Goal: Task Accomplishment & Management: Complete application form

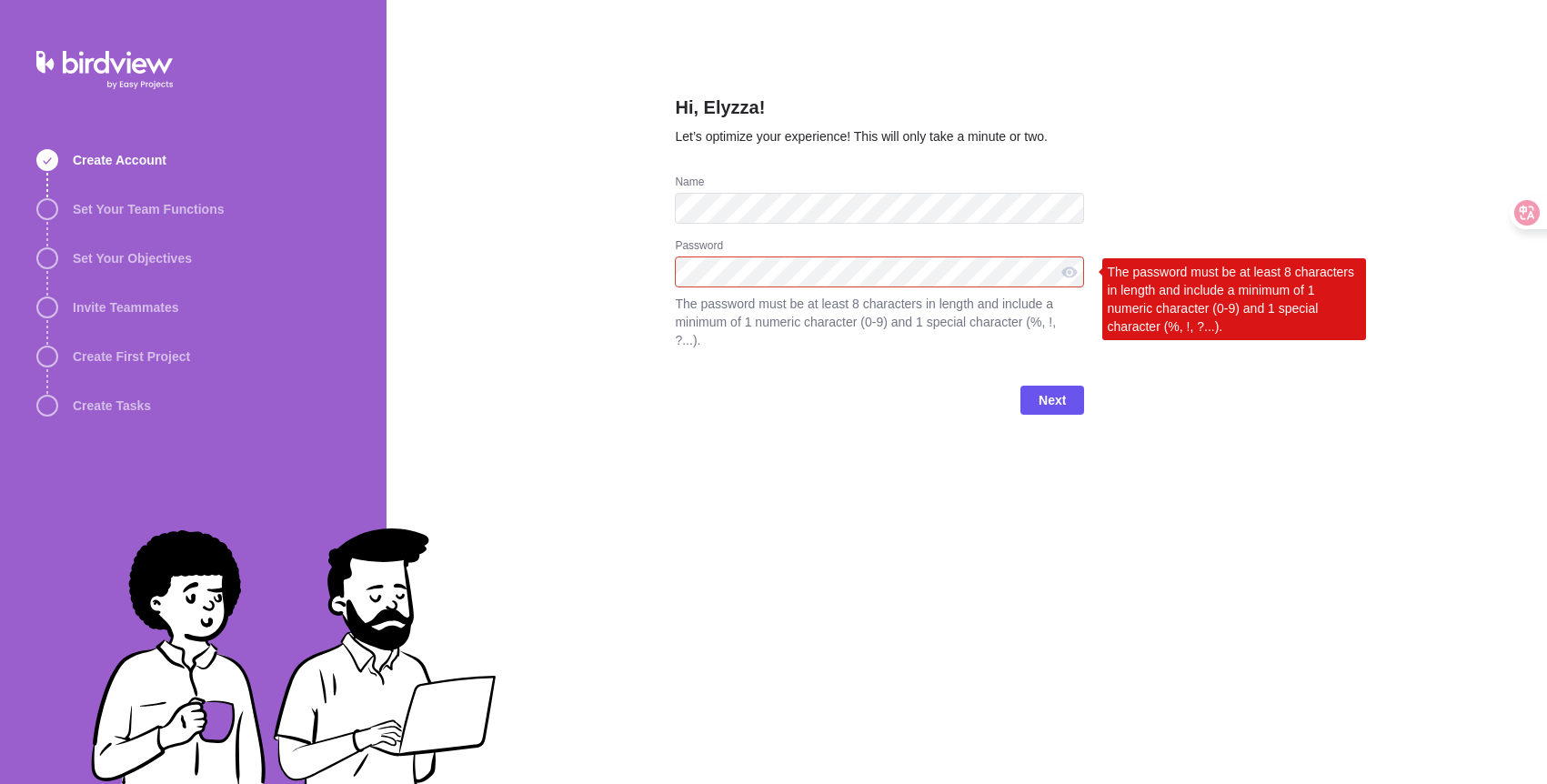
click at [805, 405] on div "Next" at bounding box center [880, 407] width 409 height 72
click at [1034, 403] on span "Next" at bounding box center [1052, 400] width 64 height 29
click at [1063, 277] on div at bounding box center [1070, 272] width 29 height 31
click at [1067, 279] on div at bounding box center [1070, 272] width 29 height 31
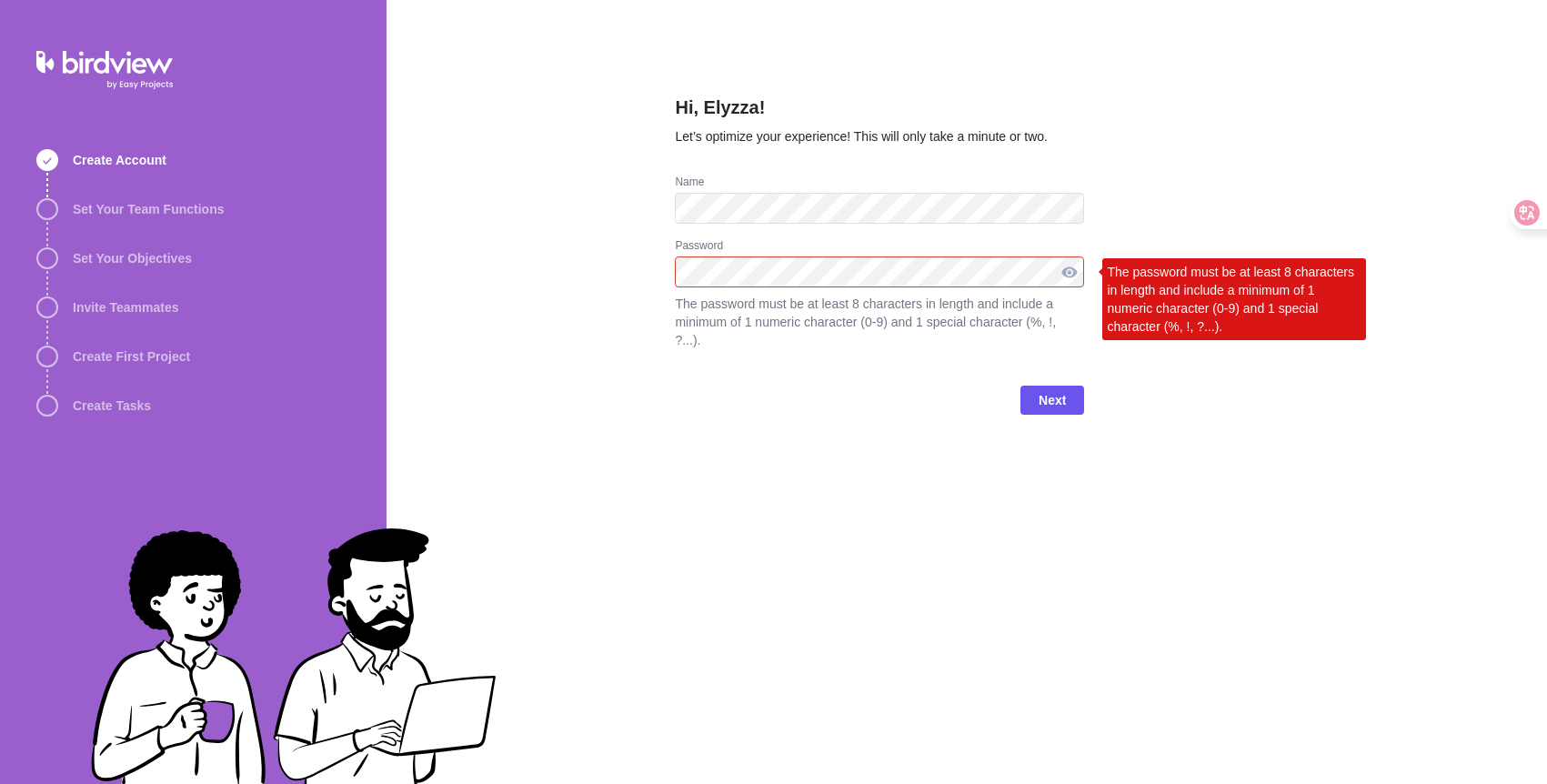
click at [1067, 279] on div at bounding box center [1070, 272] width 29 height 31
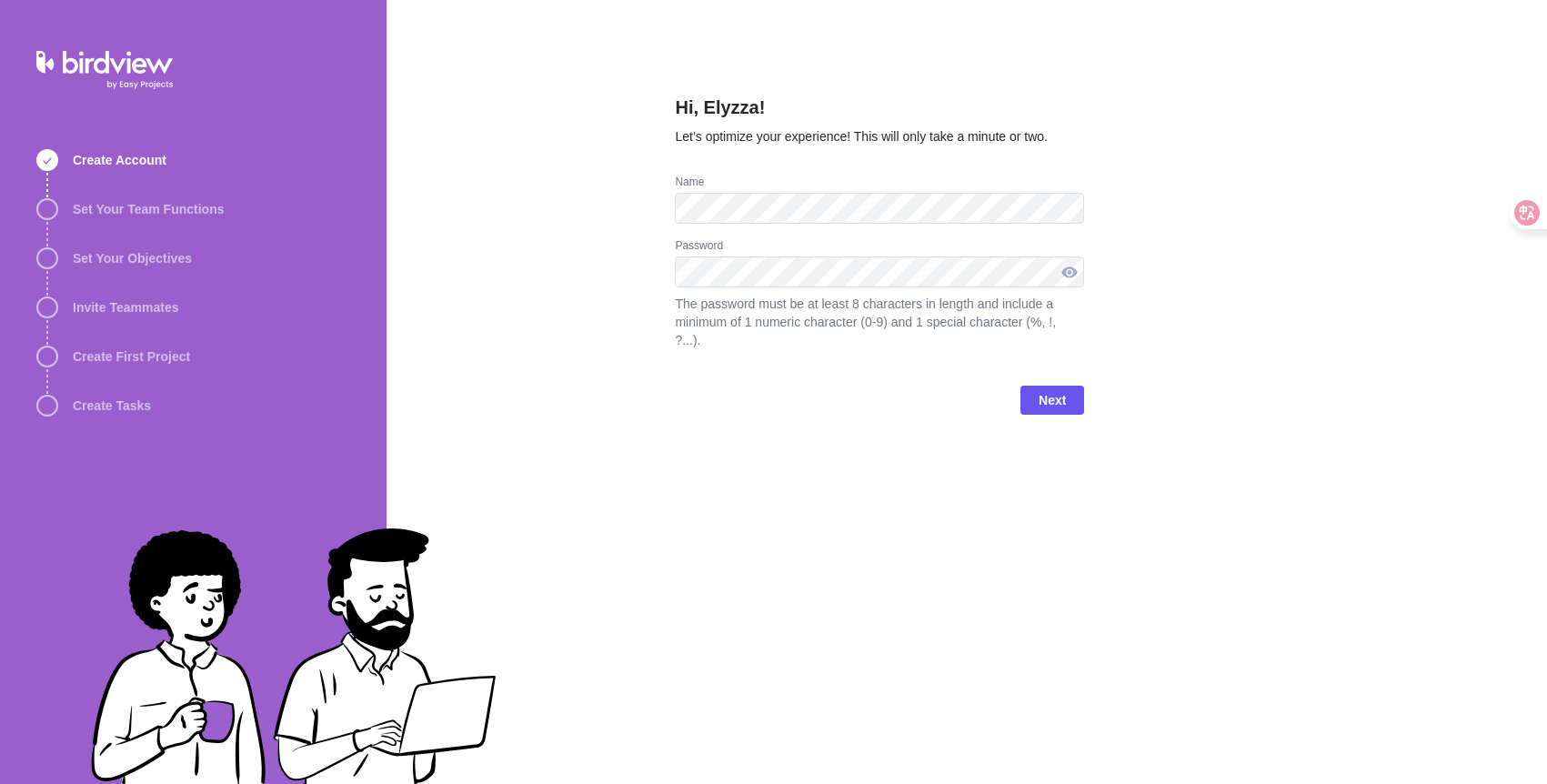
click at [1075, 269] on div at bounding box center [1070, 272] width 29 height 31
click at [1050, 401] on span "Next" at bounding box center [1052, 400] width 27 height 22
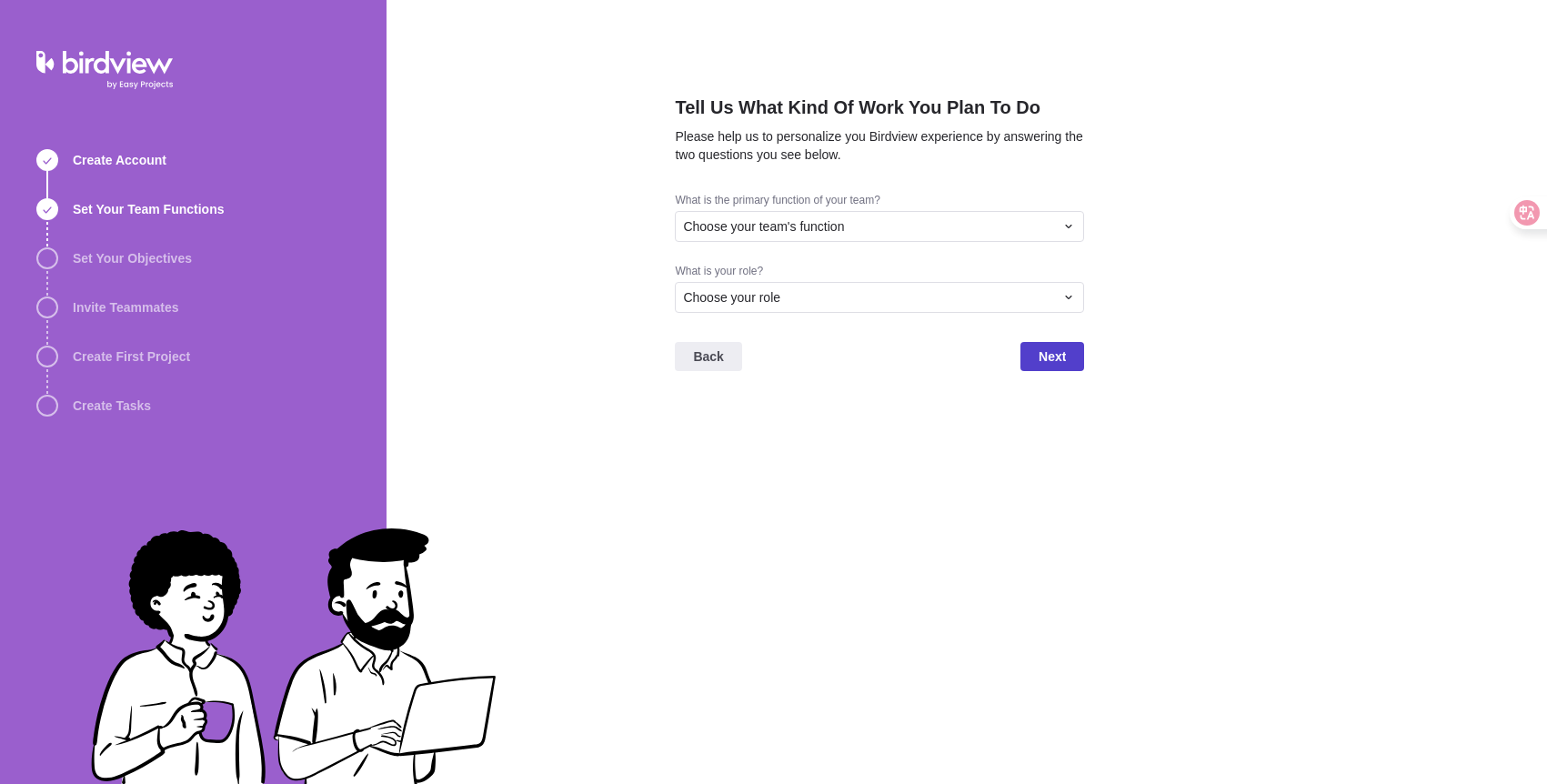
click at [1058, 363] on span "Next" at bounding box center [1052, 356] width 27 height 22
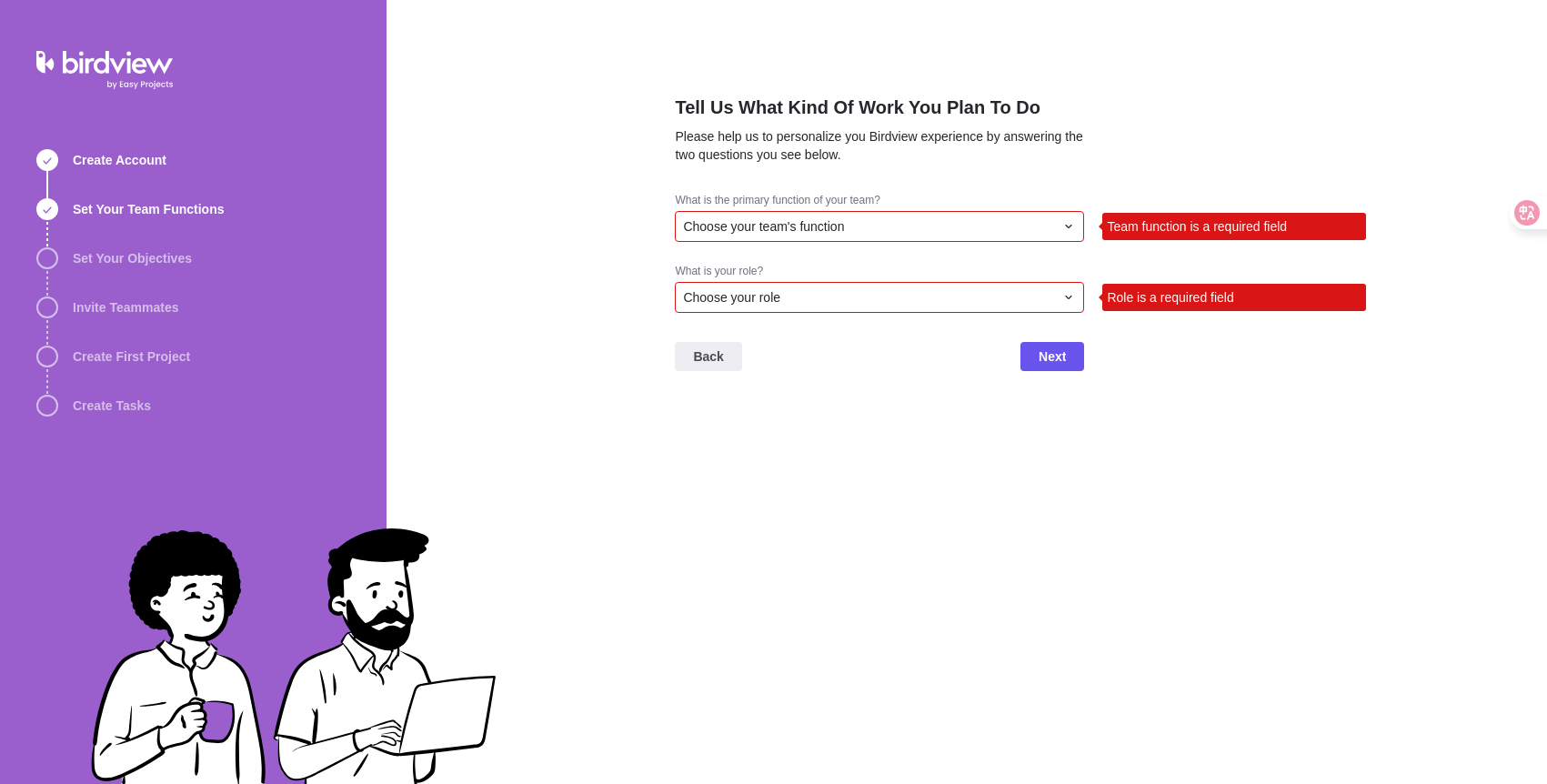
click at [945, 230] on div "Choose your team's function" at bounding box center [868, 226] width 371 height 18
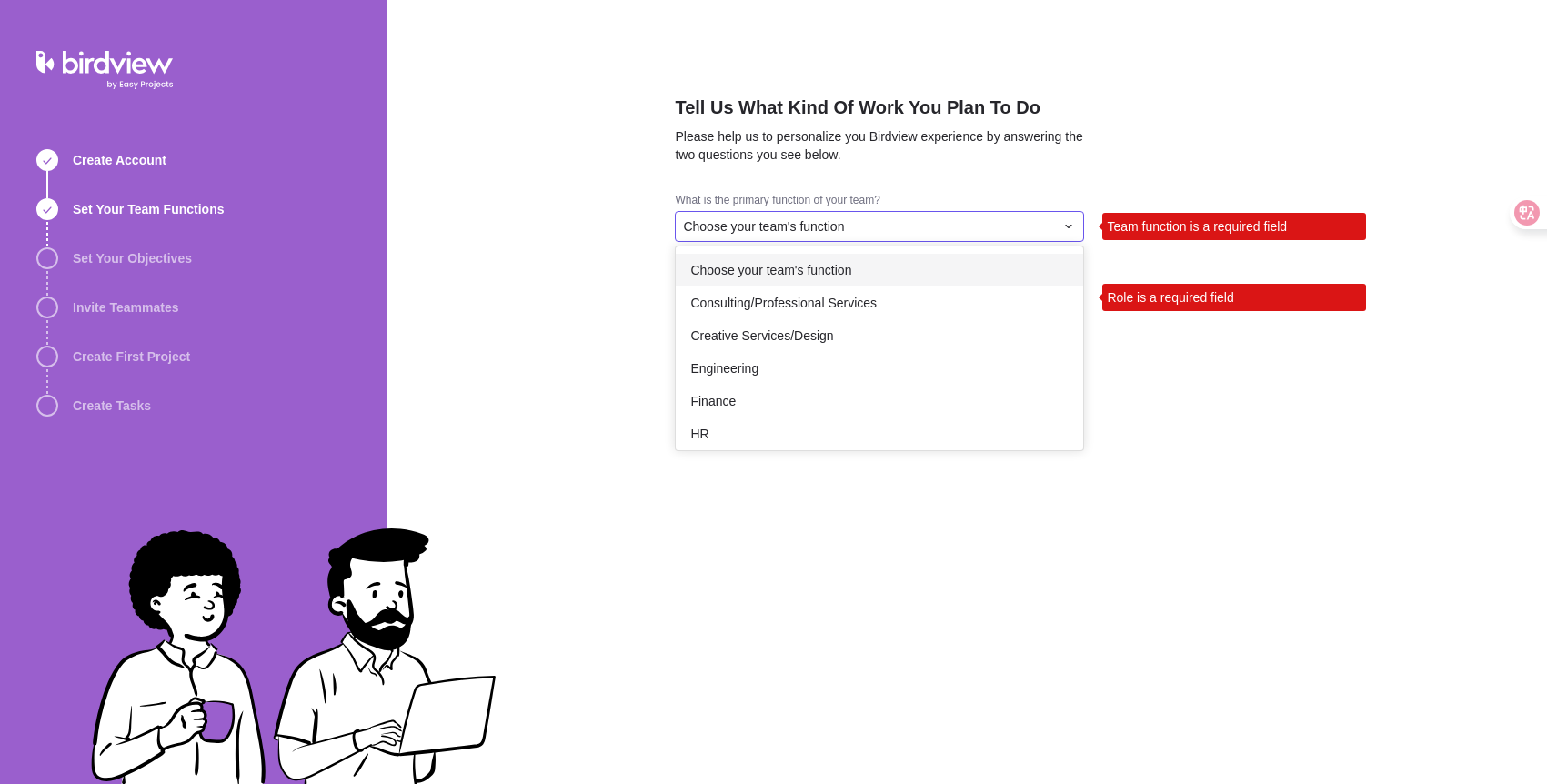
click at [832, 268] on span "Choose your team's function" at bounding box center [771, 270] width 161 height 18
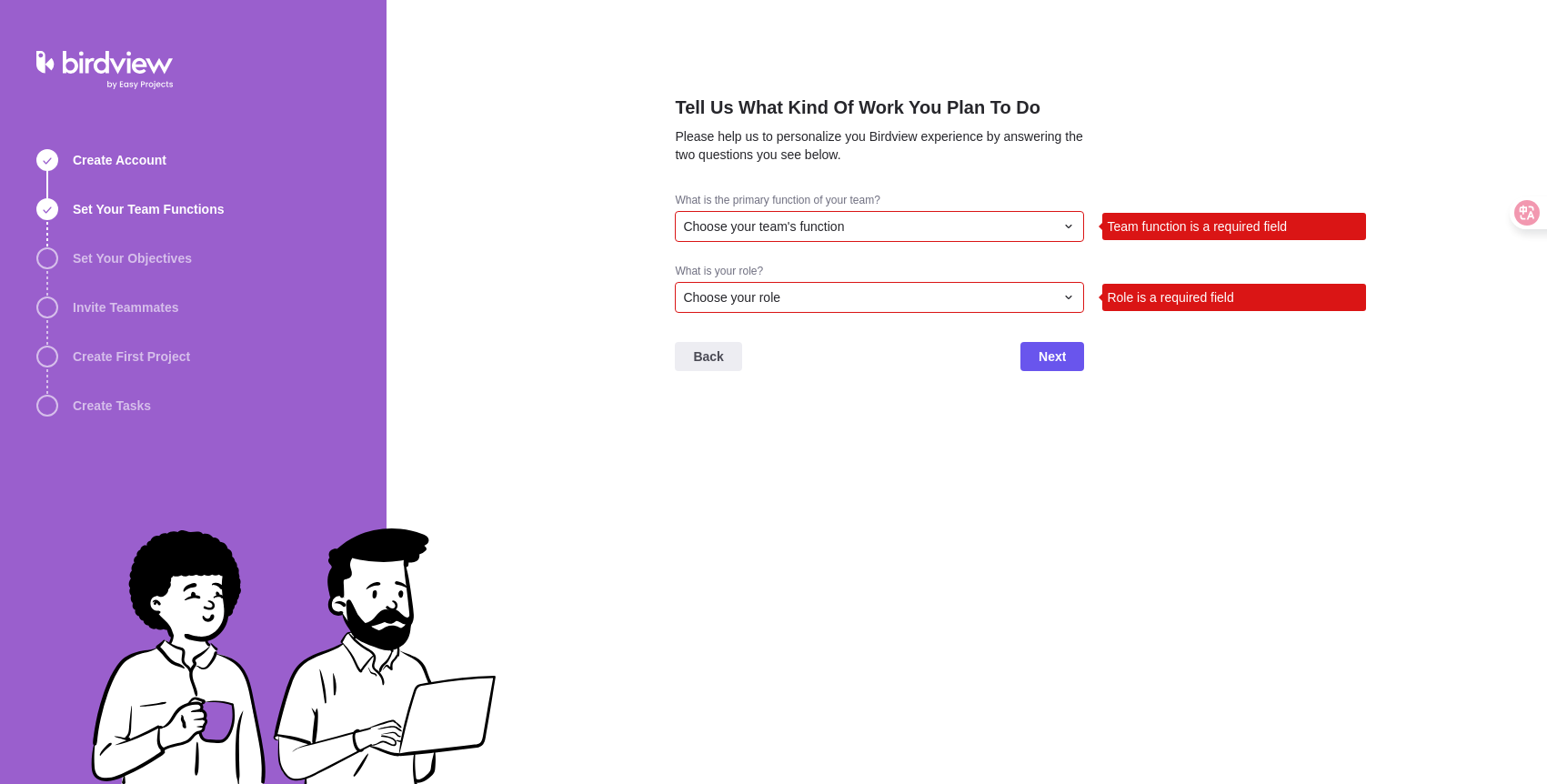
click at [825, 284] on div "Choose your role" at bounding box center [880, 297] width 409 height 31
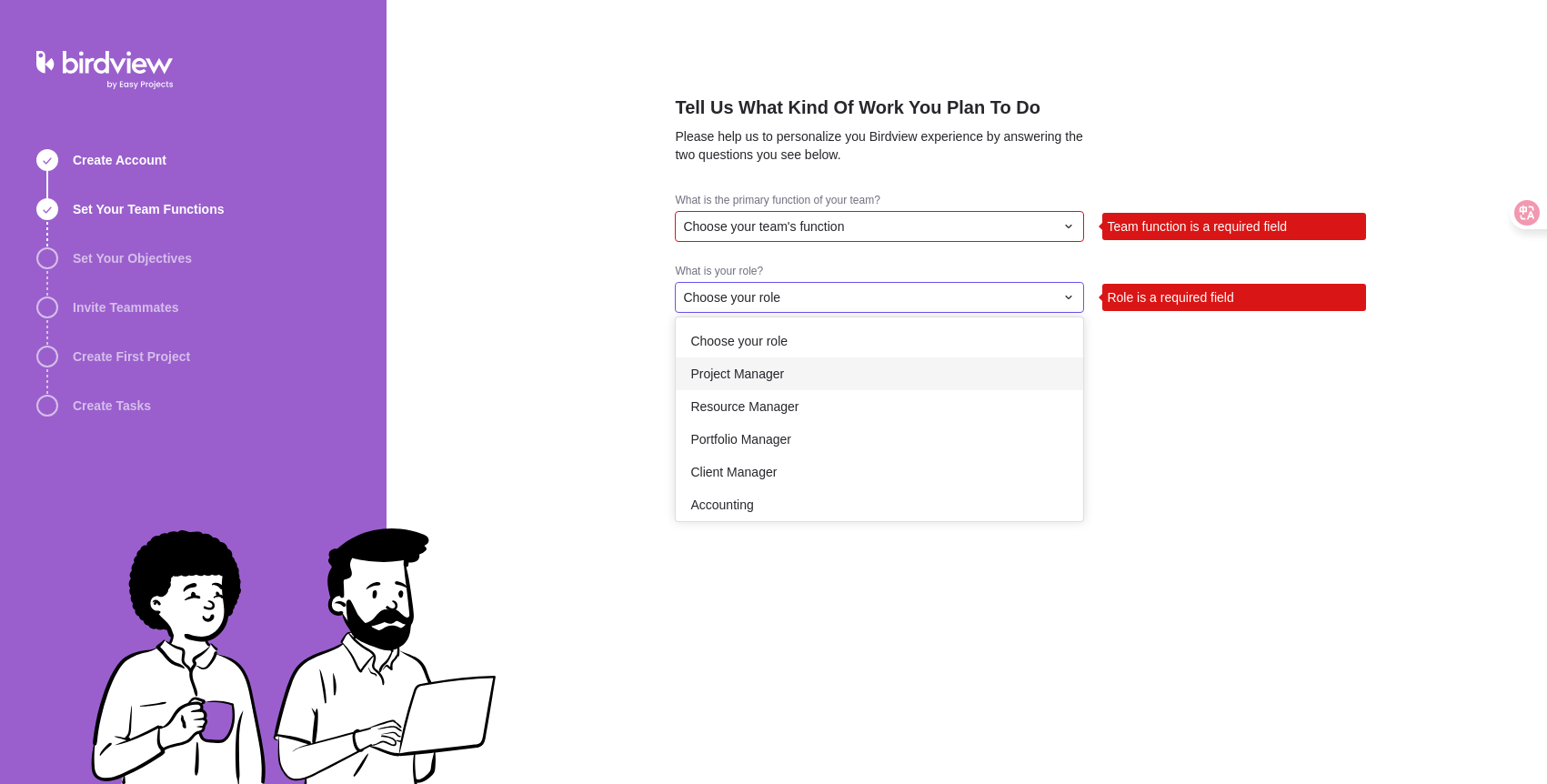
click at [774, 384] on div "Project Manager" at bounding box center [880, 374] width 408 height 33
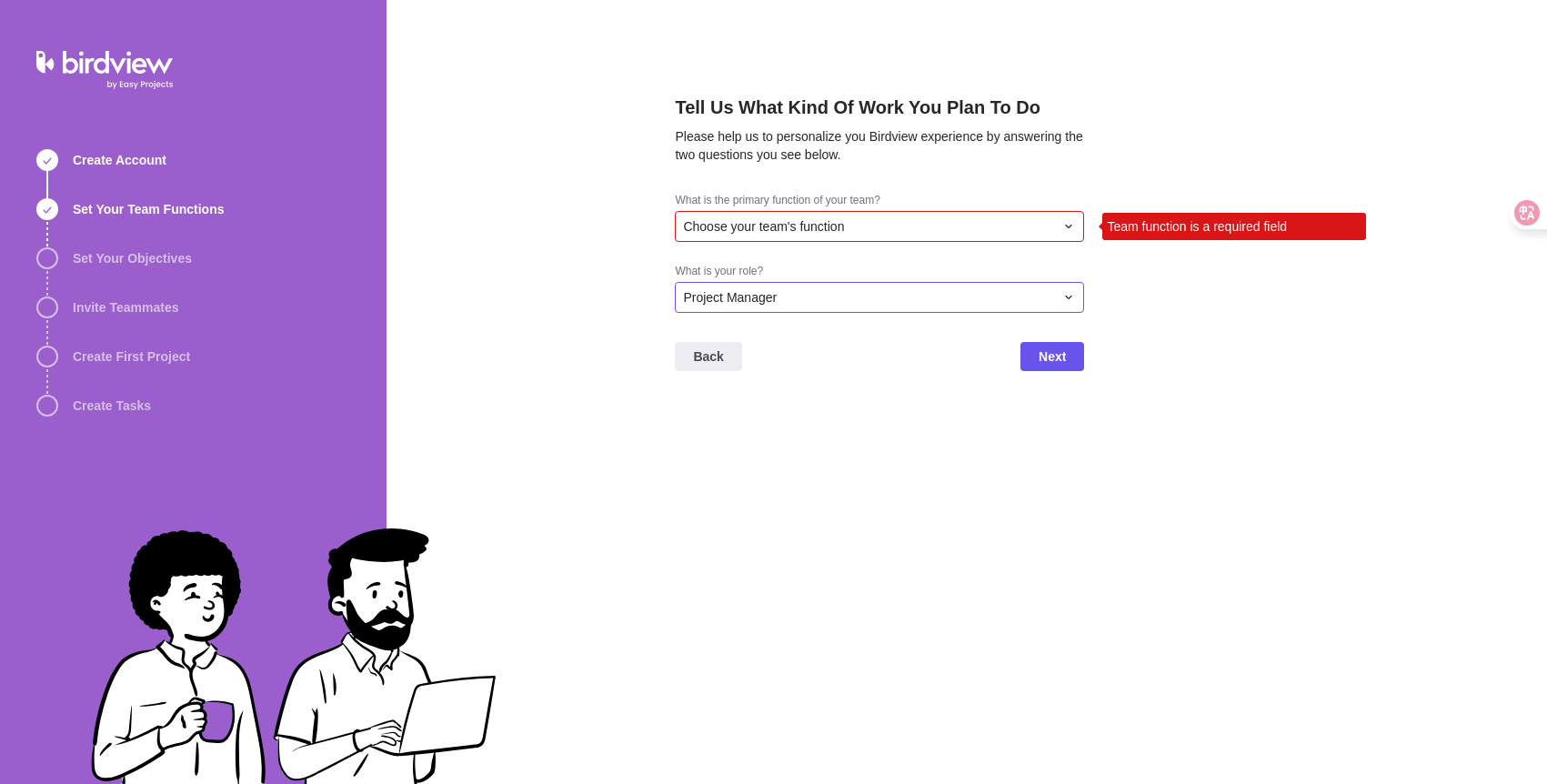
click at [807, 289] on div "Project Manager" at bounding box center [868, 297] width 371 height 18
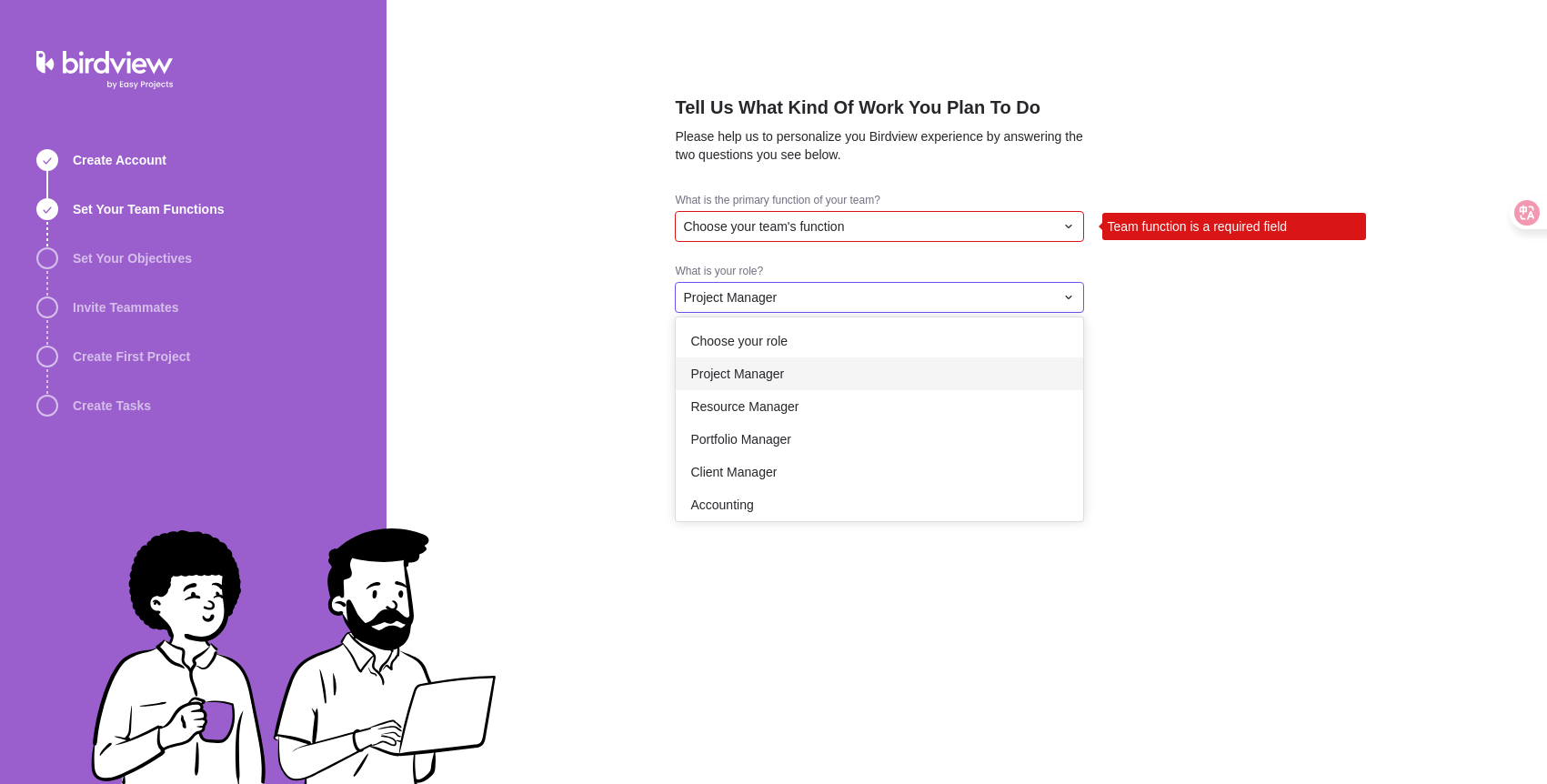
click at [807, 289] on div "Project Manager" at bounding box center [868, 297] width 371 height 18
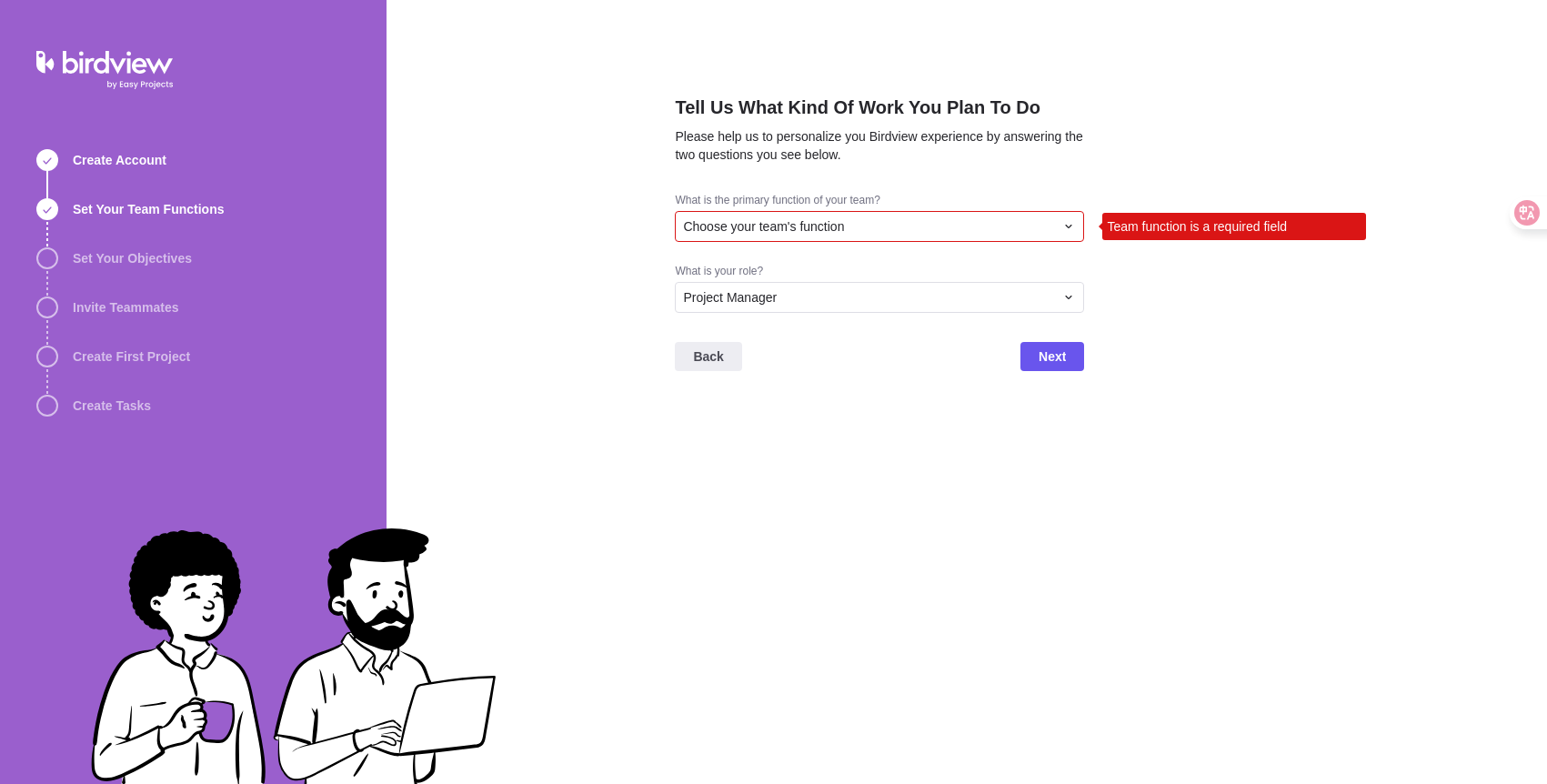
click at [943, 229] on div "Choose your team's function" at bounding box center [868, 226] width 371 height 18
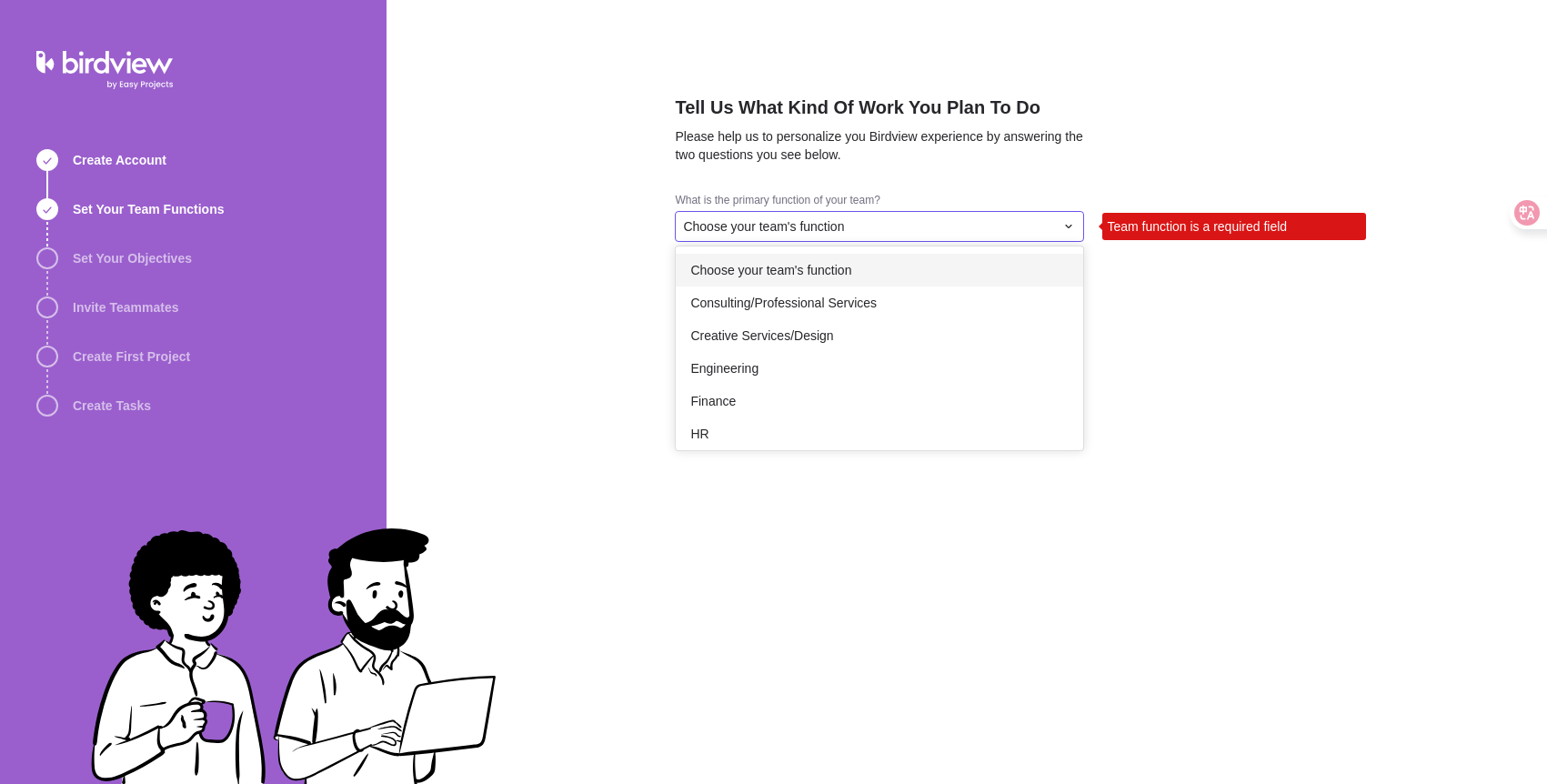
click at [833, 269] on span "Choose your team's function" at bounding box center [771, 270] width 161 height 18
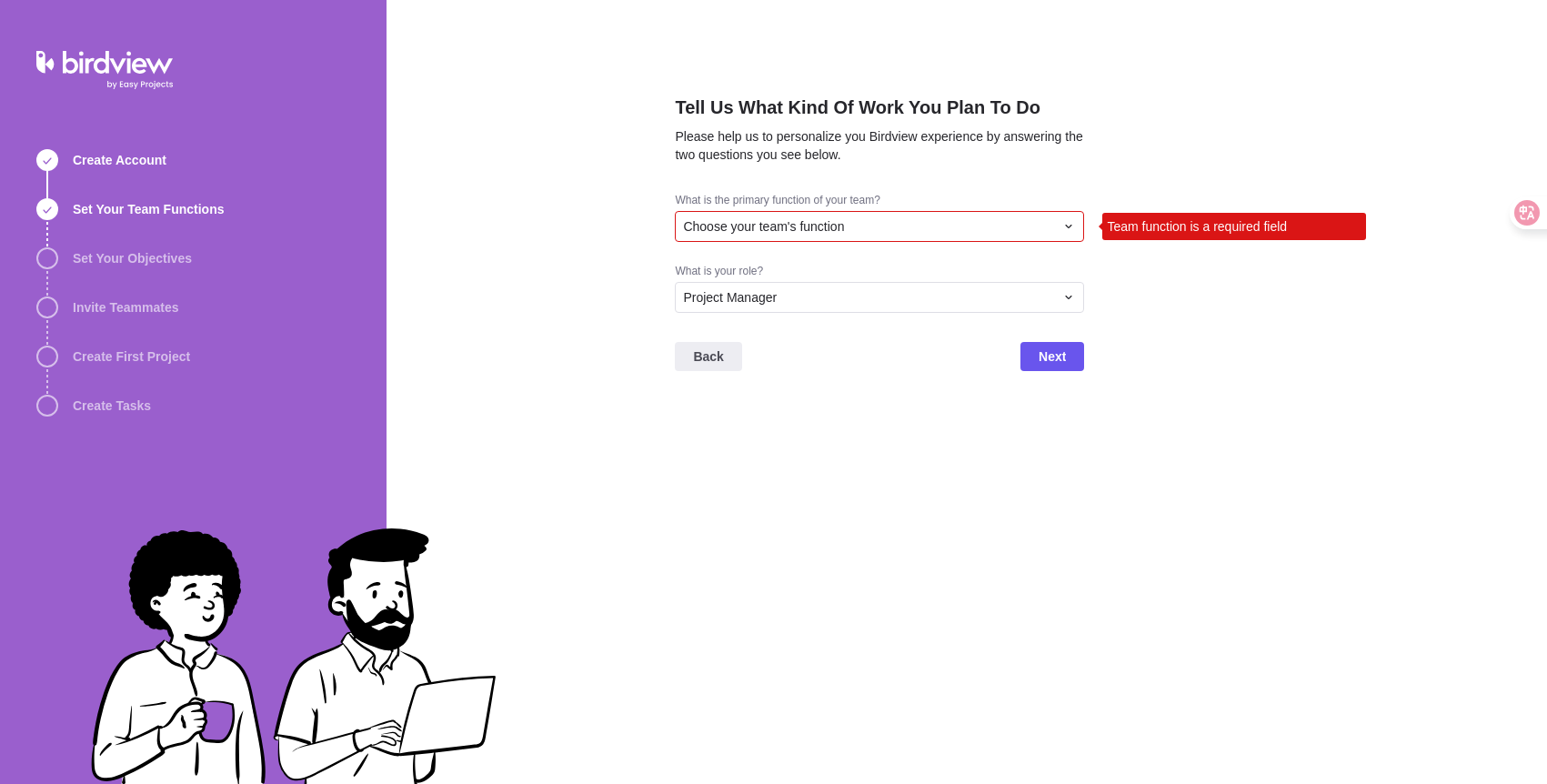
click at [844, 225] on span "Choose your team's function" at bounding box center [763, 226] width 161 height 18
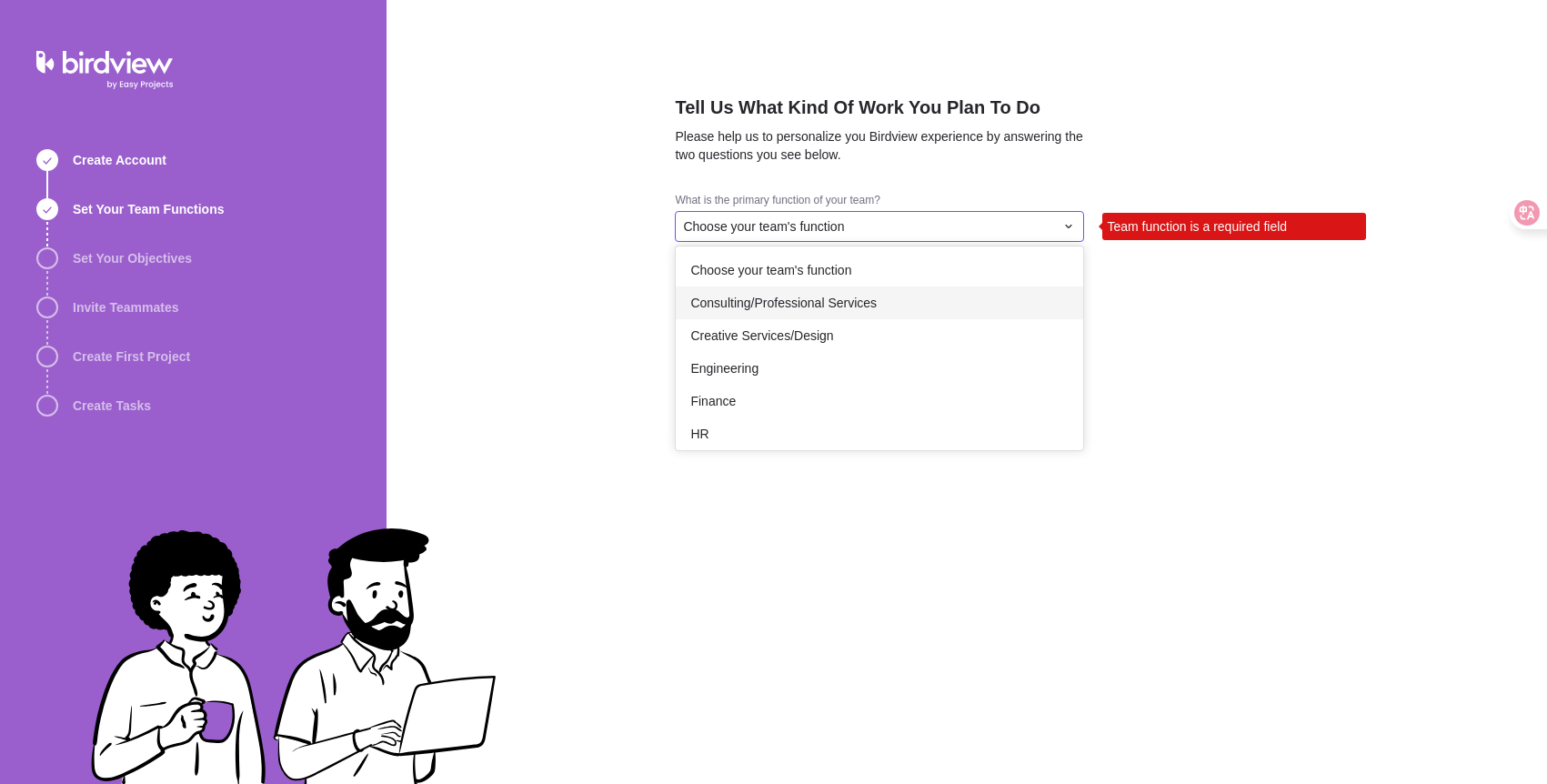
click at [820, 297] on span "Consulting/Professional Services" at bounding box center [783, 303] width 186 height 18
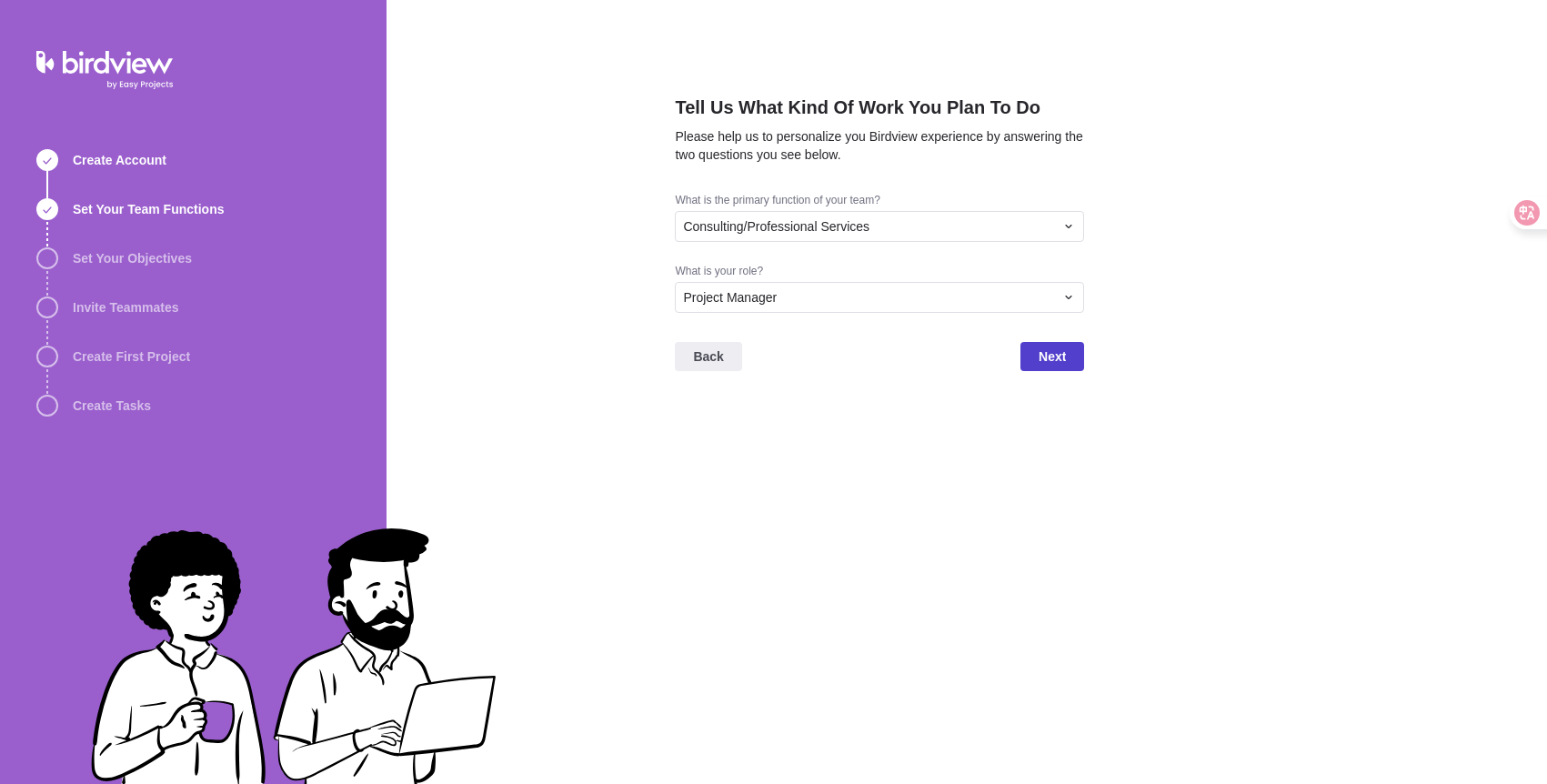
click at [1053, 361] on span "Next" at bounding box center [1052, 356] width 27 height 22
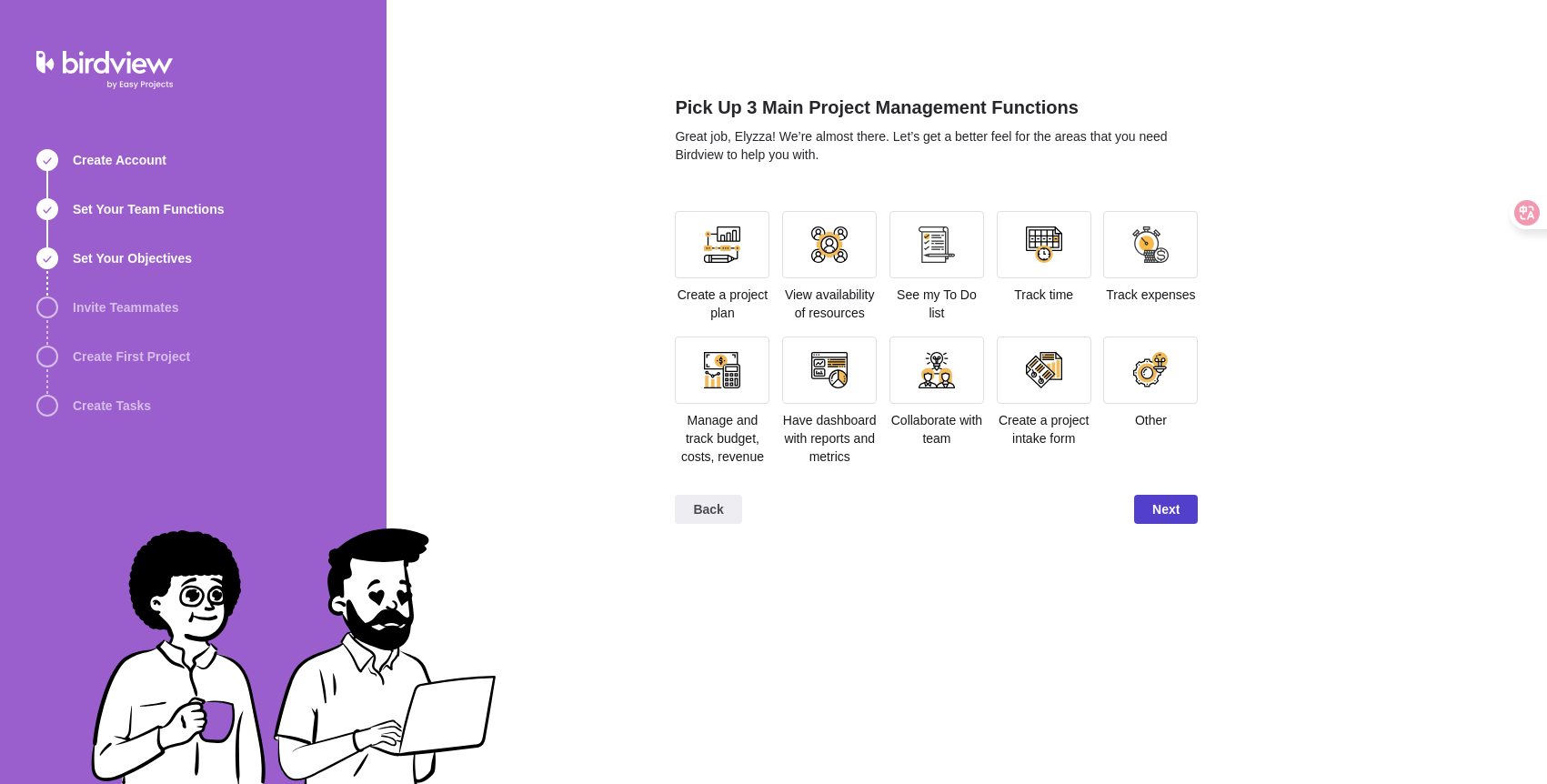
click at [1166, 521] on span "Next" at bounding box center [1166, 509] width 27 height 22
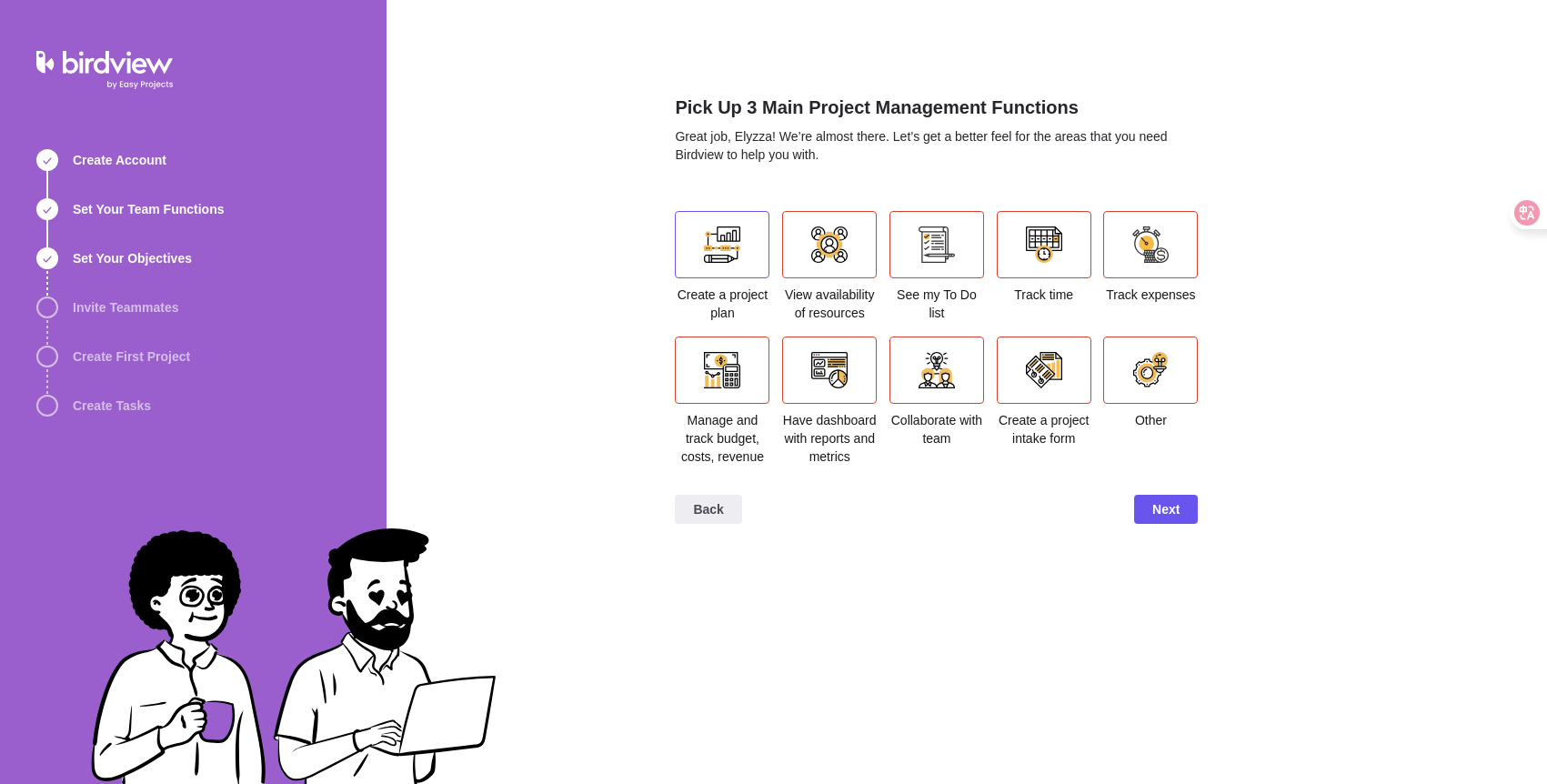
click at [728, 264] on div at bounding box center [722, 245] width 95 height 68
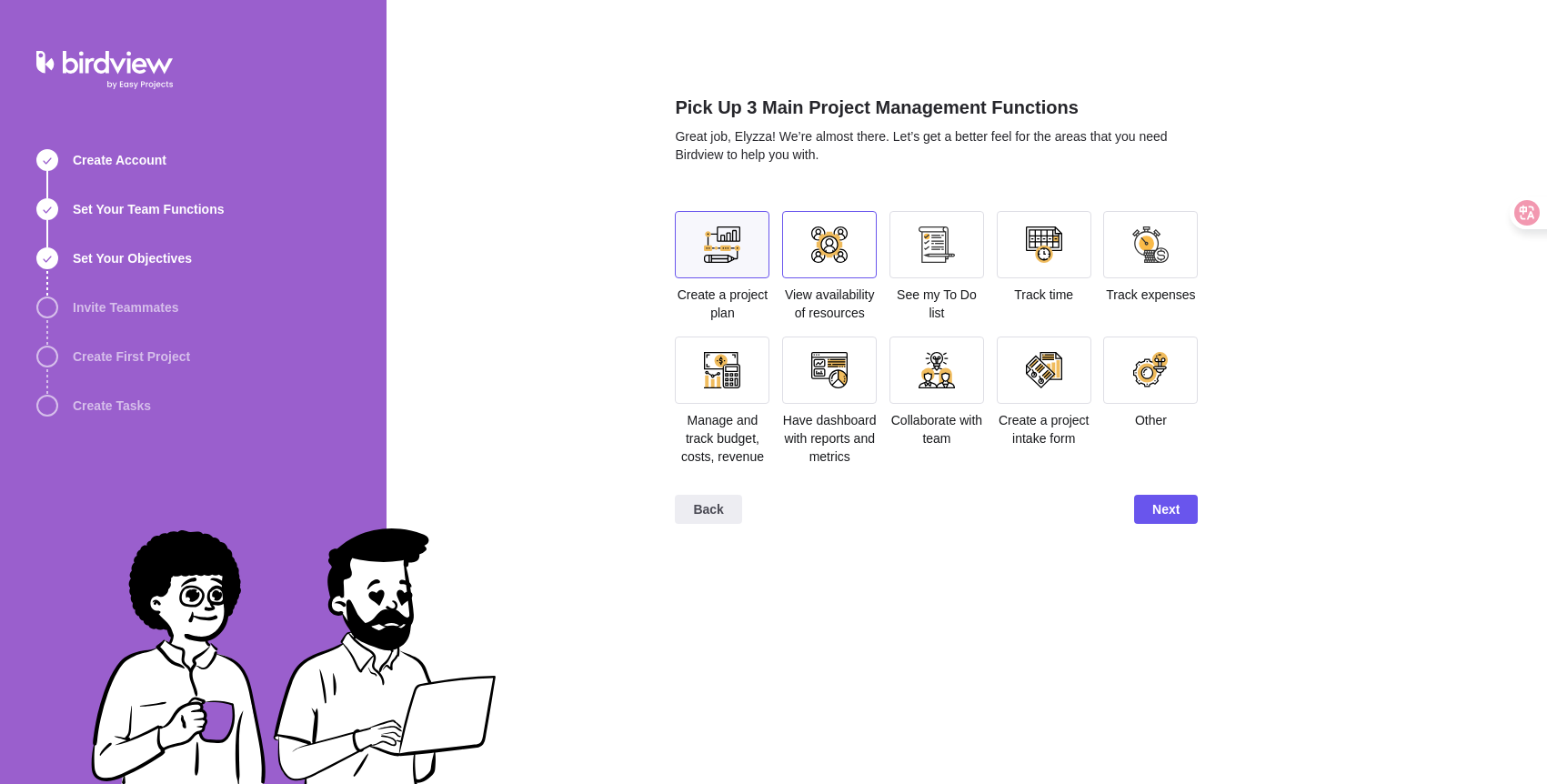
click at [822, 258] on div at bounding box center [829, 245] width 37 height 37
click at [960, 262] on div at bounding box center [937, 245] width 95 height 68
click at [1047, 255] on div at bounding box center [1045, 245] width 37 height 37
click at [1169, 253] on div at bounding box center [1151, 245] width 37 height 37
click at [1075, 245] on div at bounding box center [1045, 245] width 95 height 68
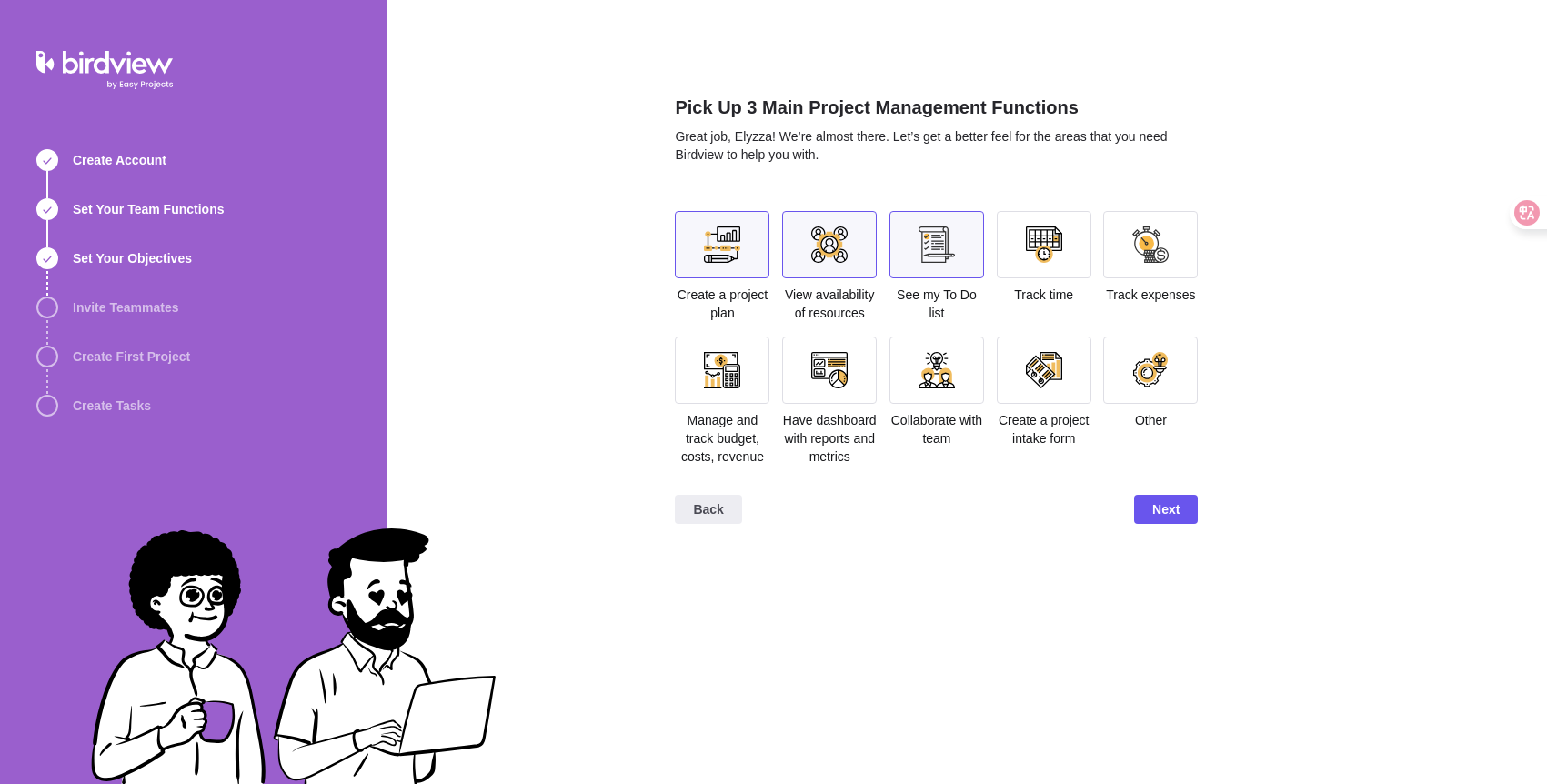
click at [1038, 253] on div at bounding box center [1045, 245] width 37 height 37
click at [935, 263] on div at bounding box center [937, 245] width 95 height 68
click at [695, 387] on div at bounding box center [722, 370] width 95 height 68
click at [707, 373] on div at bounding box center [722, 370] width 37 height 37
click at [1170, 271] on div at bounding box center [1151, 245] width 95 height 68
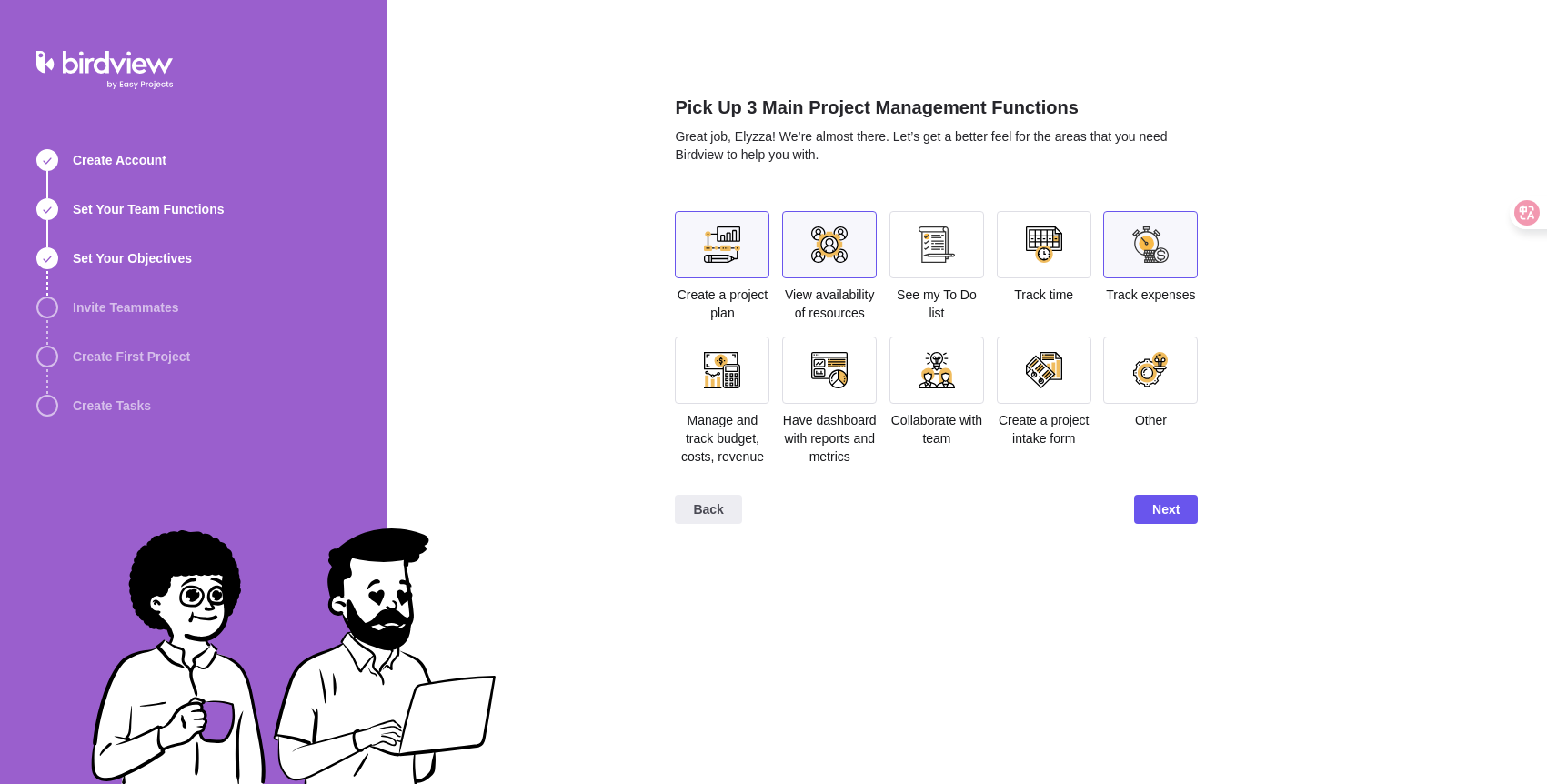
click at [1064, 241] on div at bounding box center [1045, 245] width 95 height 68
click at [1184, 524] on span "Next" at bounding box center [1166, 509] width 64 height 29
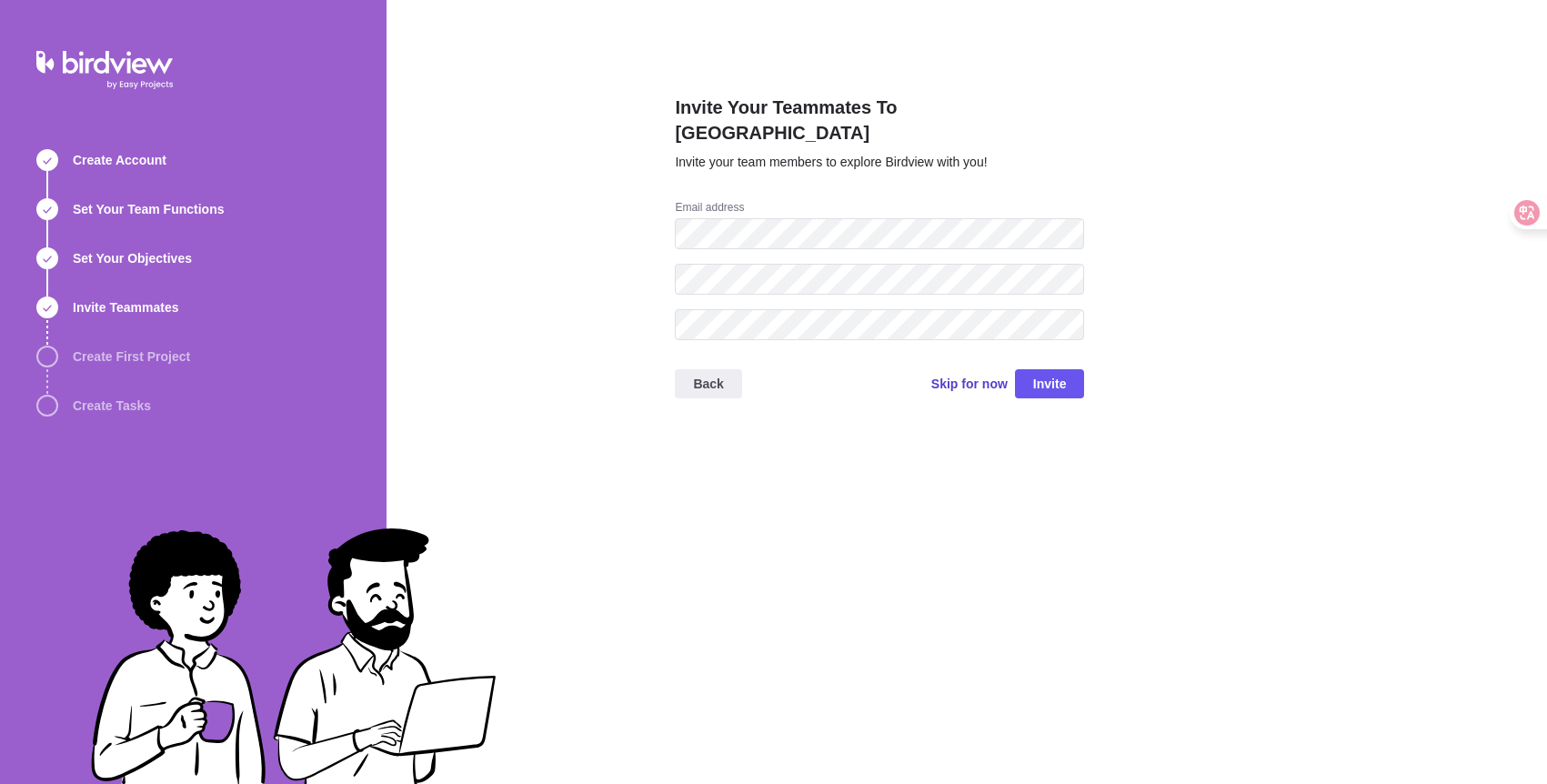
click at [955, 375] on span "Skip for now" at bounding box center [969, 384] width 76 height 18
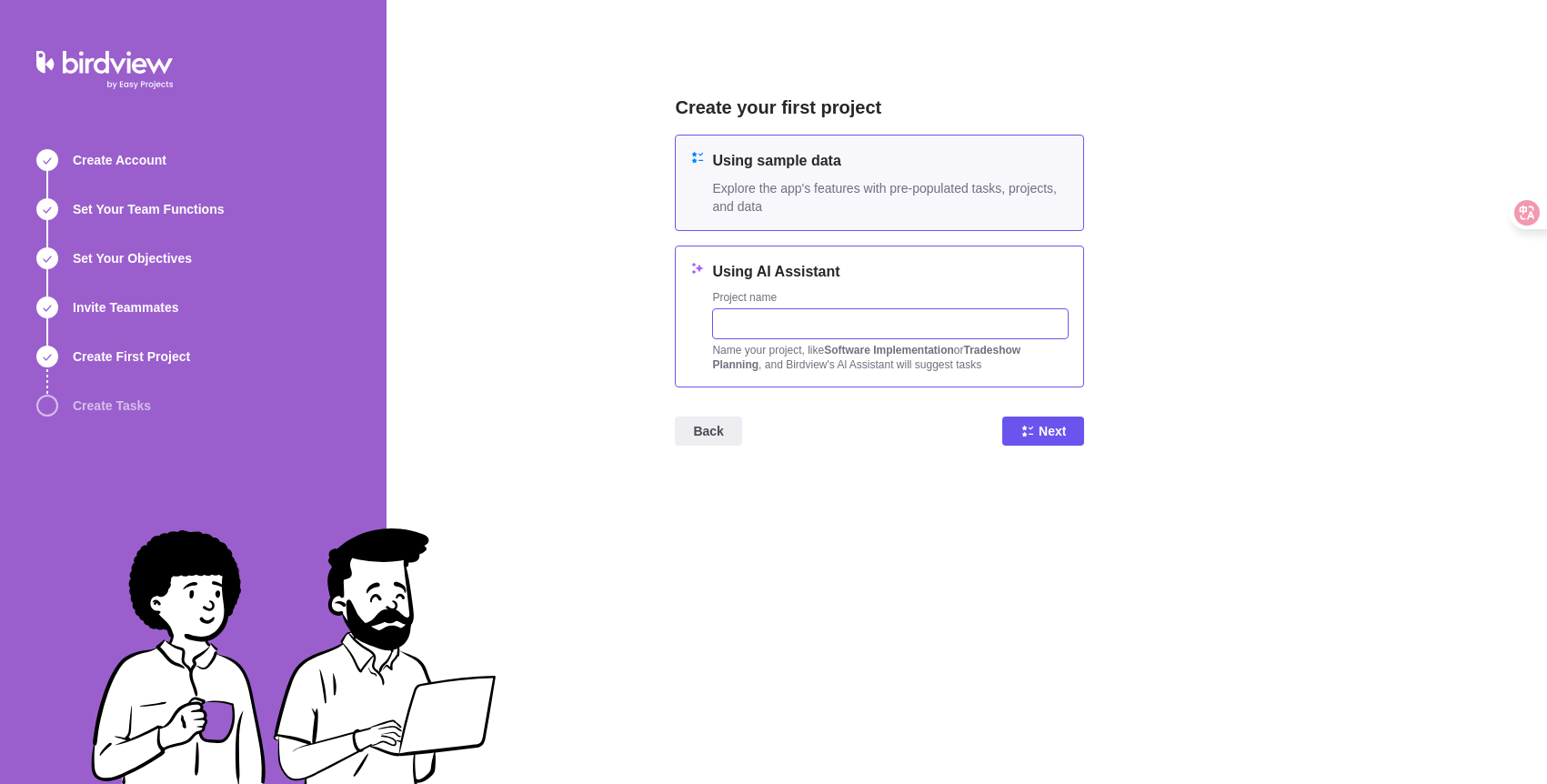
click at [766, 314] on input "text" at bounding box center [891, 324] width 357 height 31
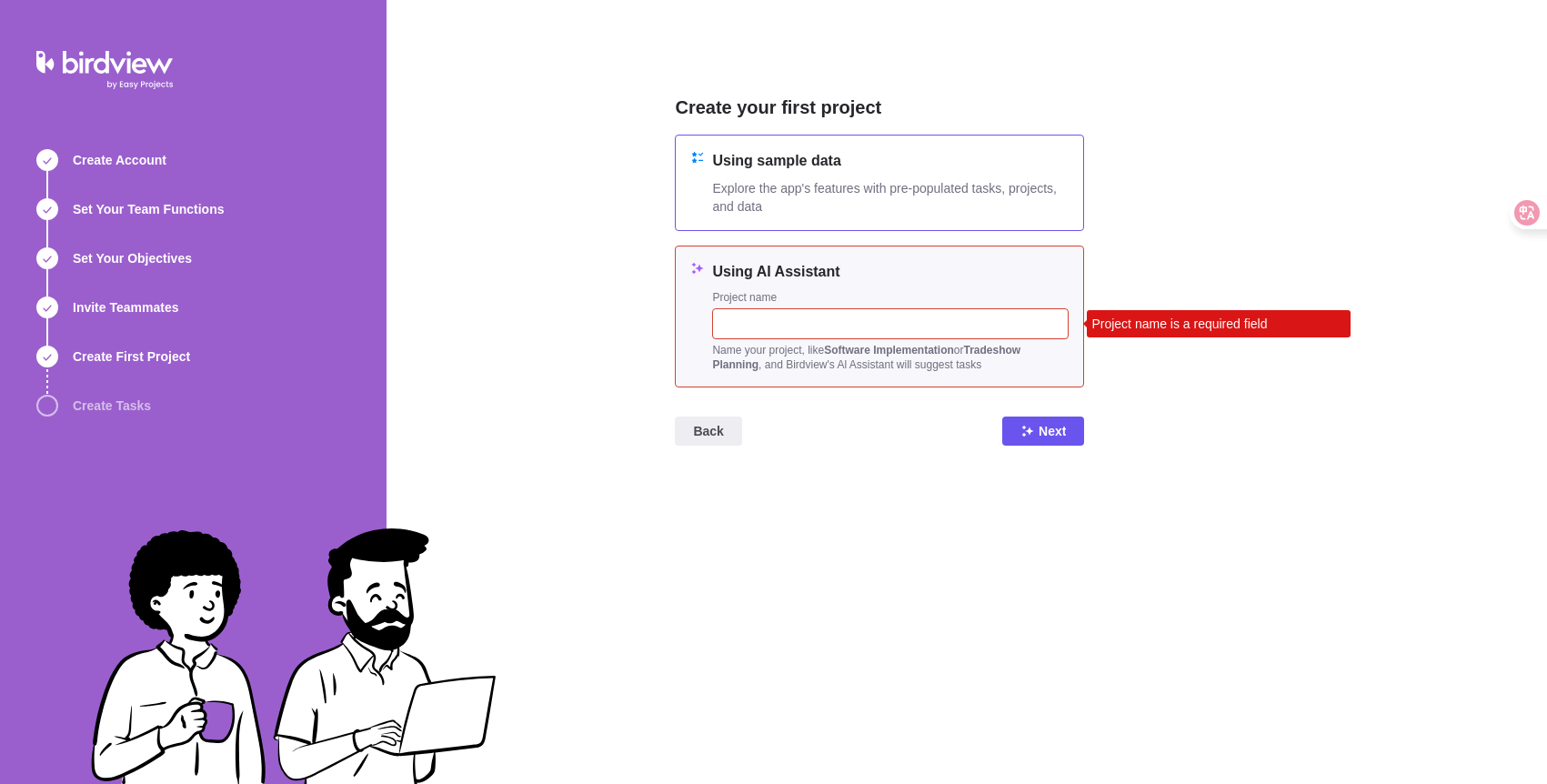
click at [800, 208] on span "Explore the app's features with pre-populated tasks, projects, and data" at bounding box center [891, 198] width 357 height 37
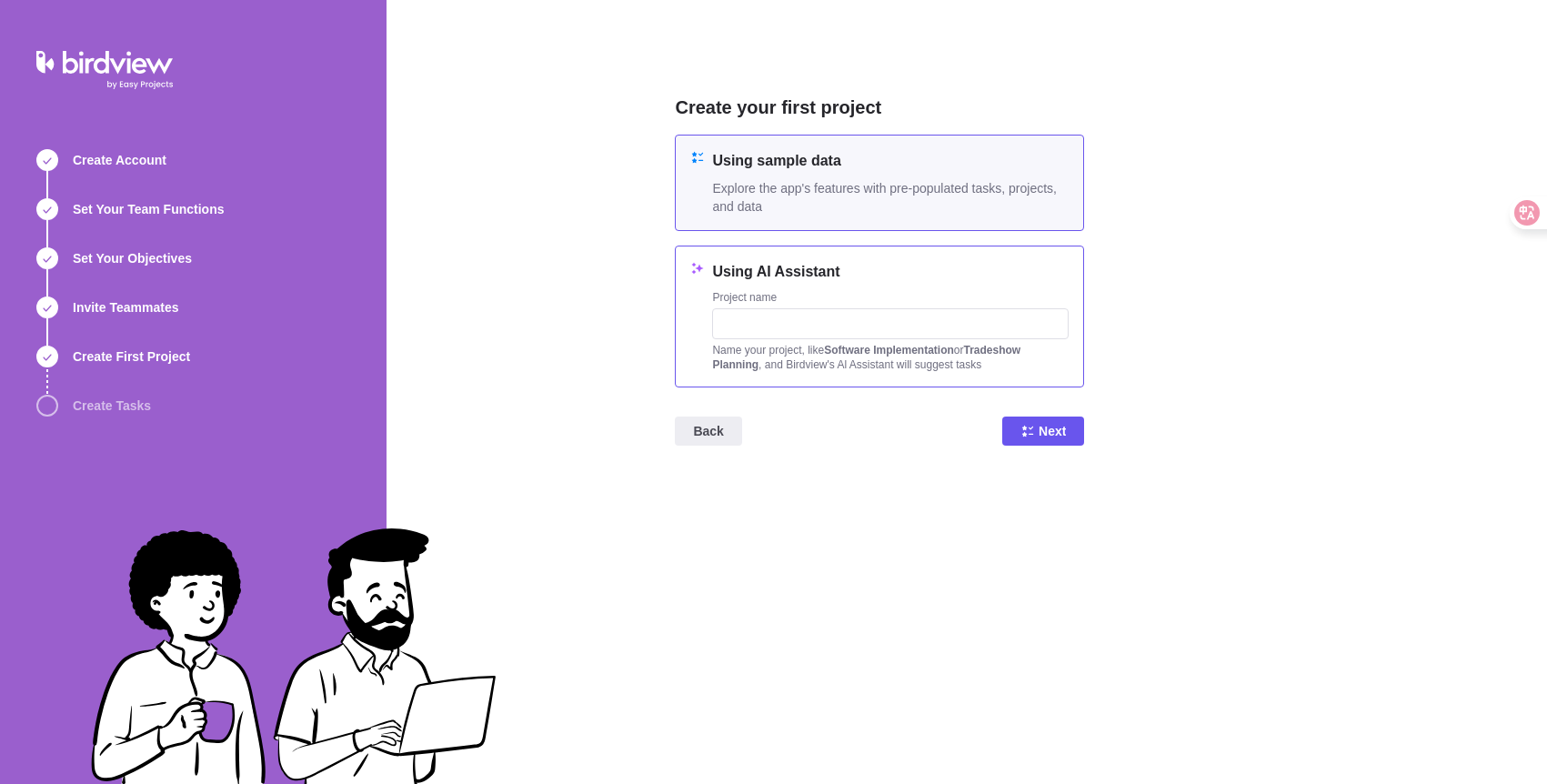
click at [800, 297] on div "Project name" at bounding box center [891, 299] width 357 height 18
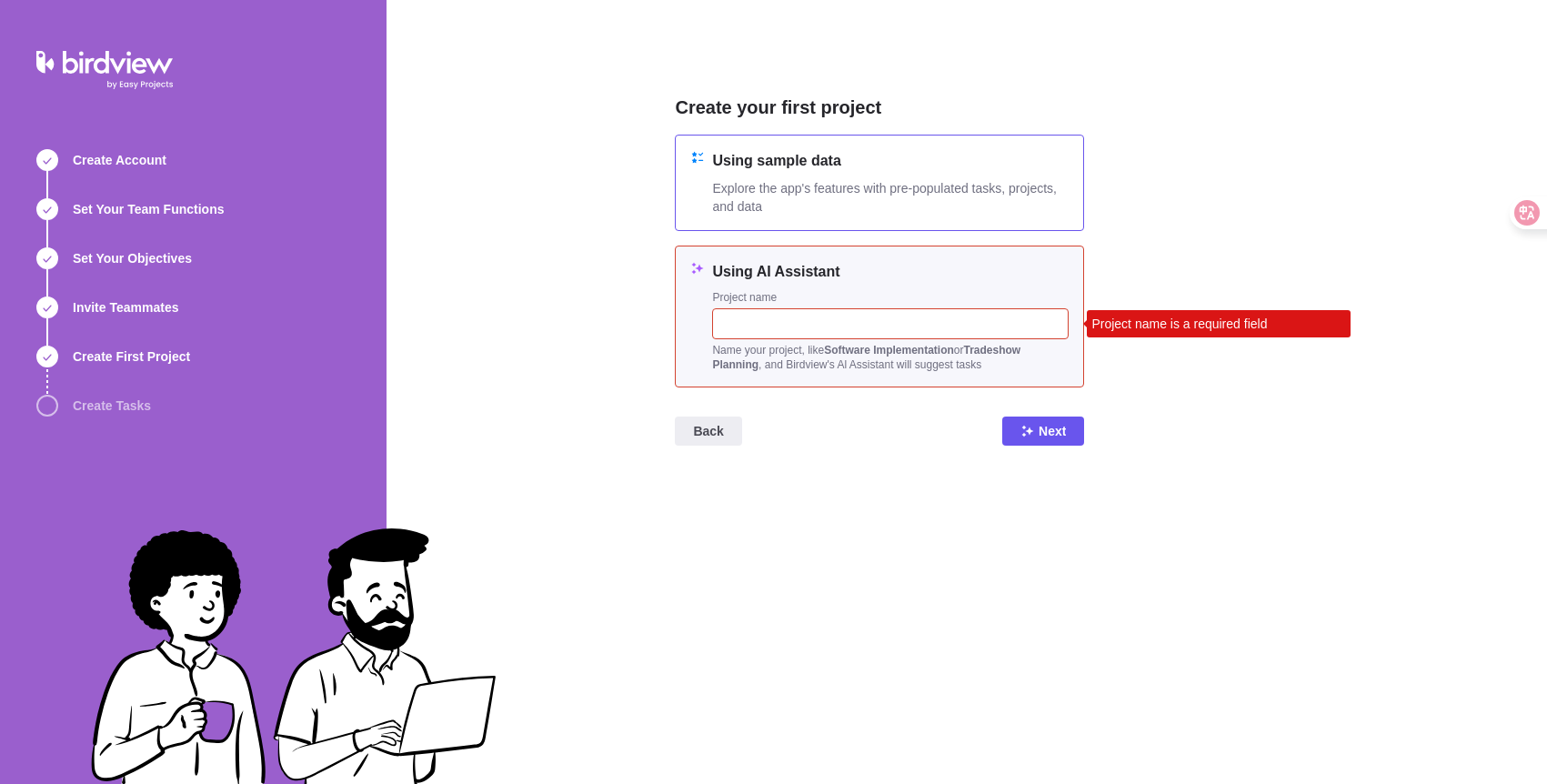
click at [872, 209] on span "Explore the app's features with pre-populated tasks, projects, and data" at bounding box center [891, 198] width 357 height 37
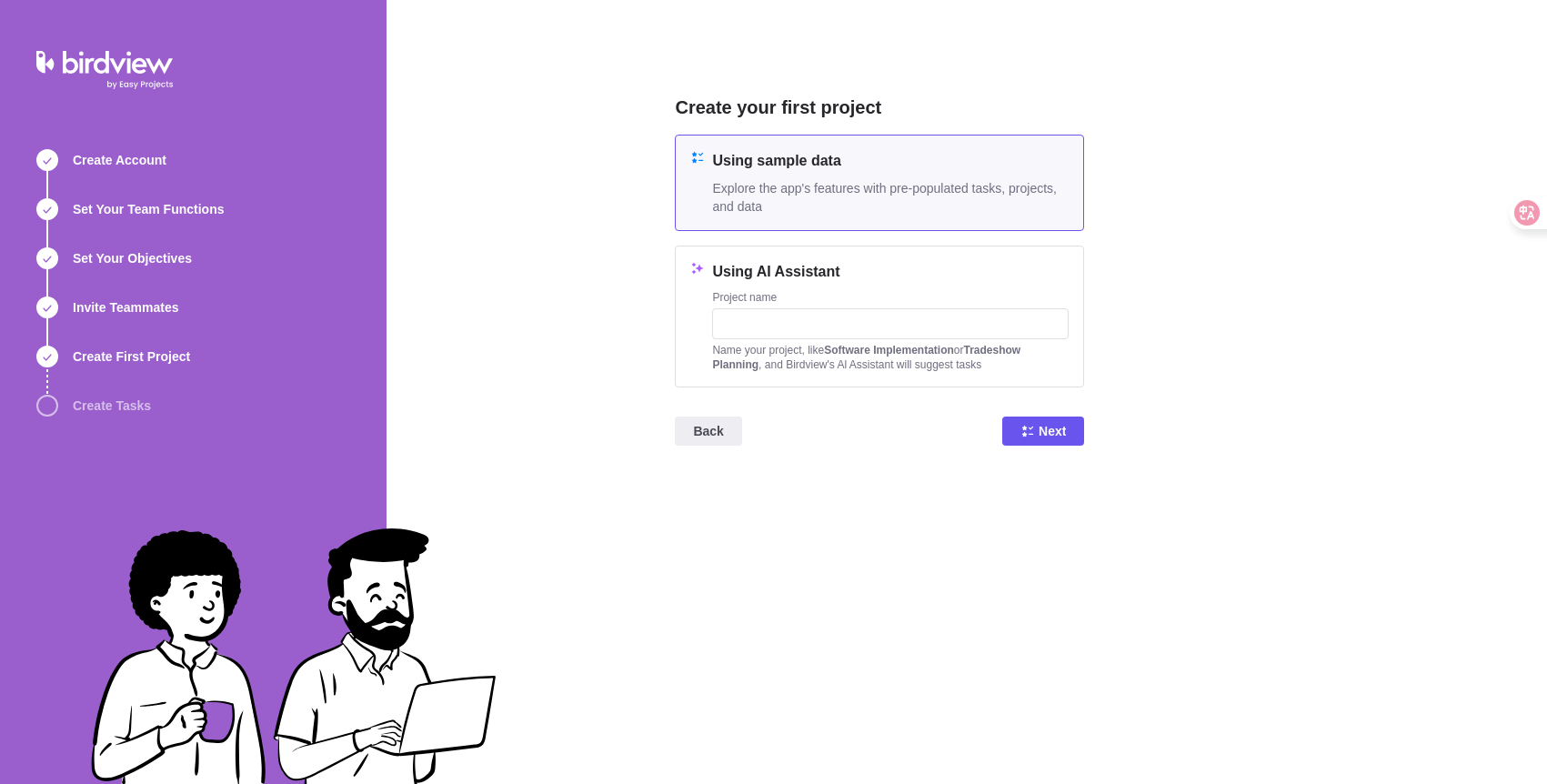
click at [870, 201] on span "Explore the app's features with pre-populated tasks, projects, and data" at bounding box center [891, 198] width 357 height 37
click at [1018, 428] on span "Next" at bounding box center [1043, 431] width 82 height 29
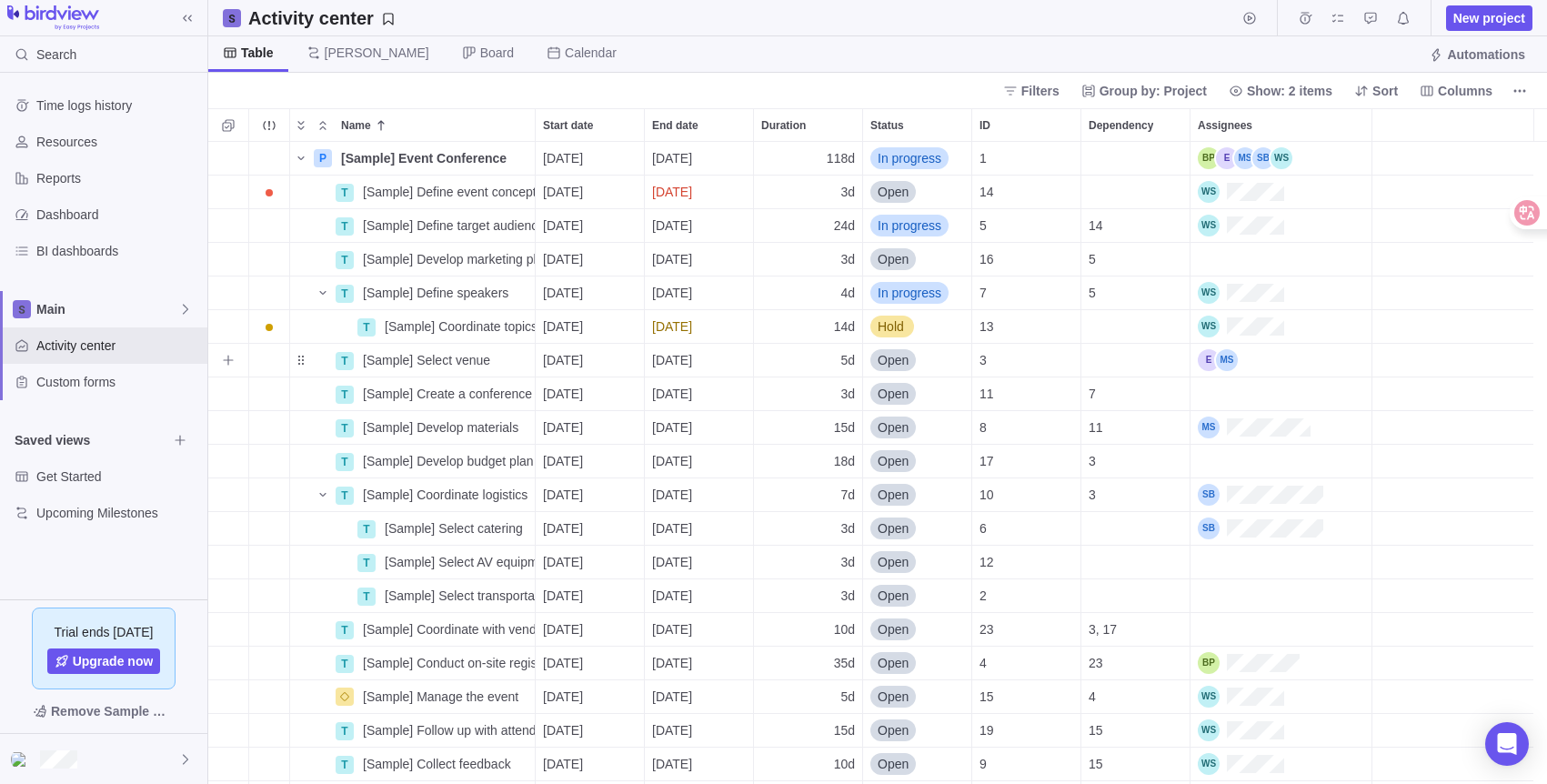
scroll to position [629, 1325]
click at [349, 45] on span "[PERSON_NAME]" at bounding box center [377, 52] width 104 height 18
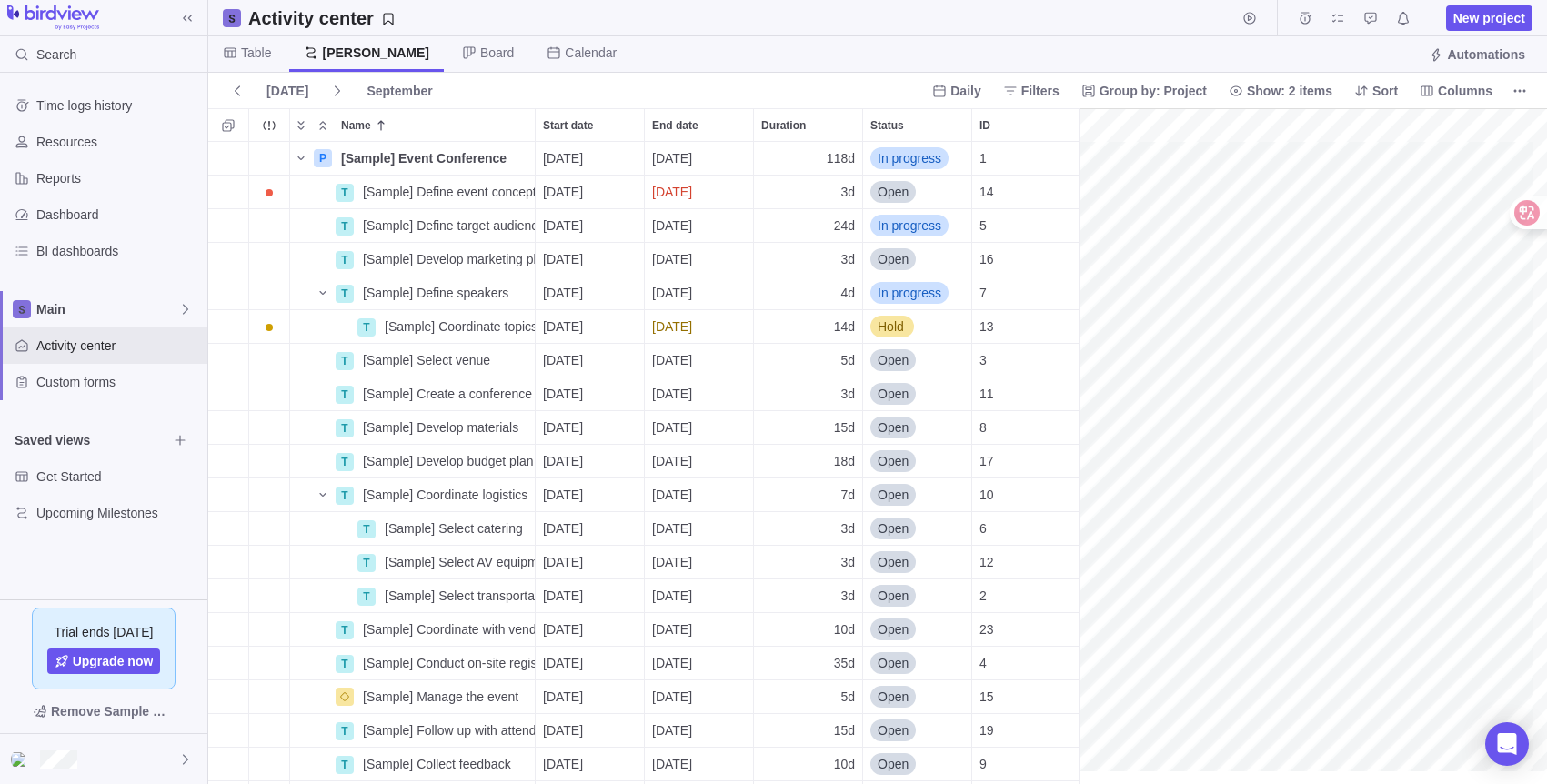
scroll to position [0, 2416]
click at [264, 55] on span "Table" at bounding box center [256, 52] width 30 height 18
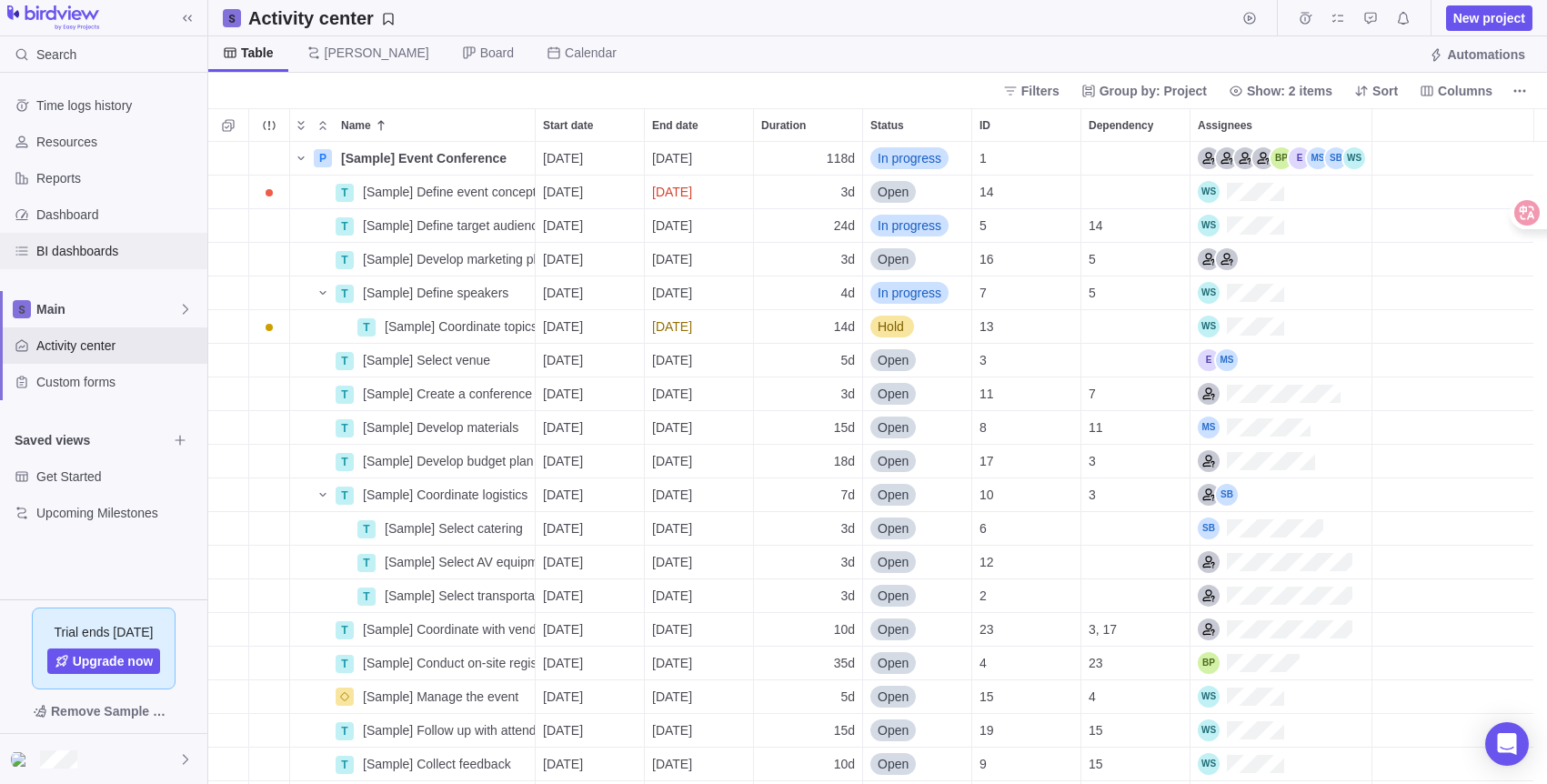
click at [144, 247] on span "BI dashboards" at bounding box center [119, 251] width 164 height 18
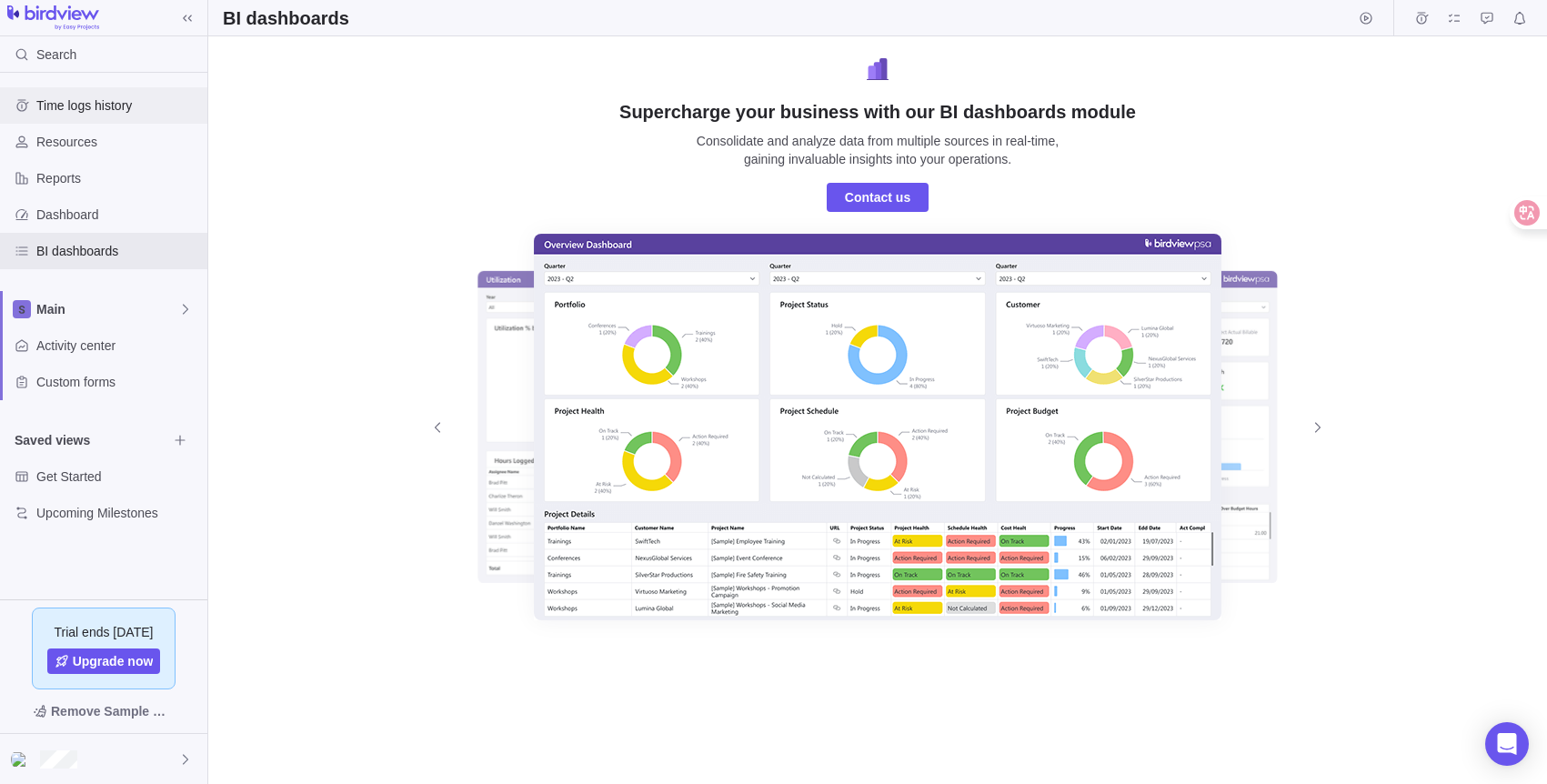
click at [98, 105] on span "Time logs history" at bounding box center [119, 105] width 164 height 18
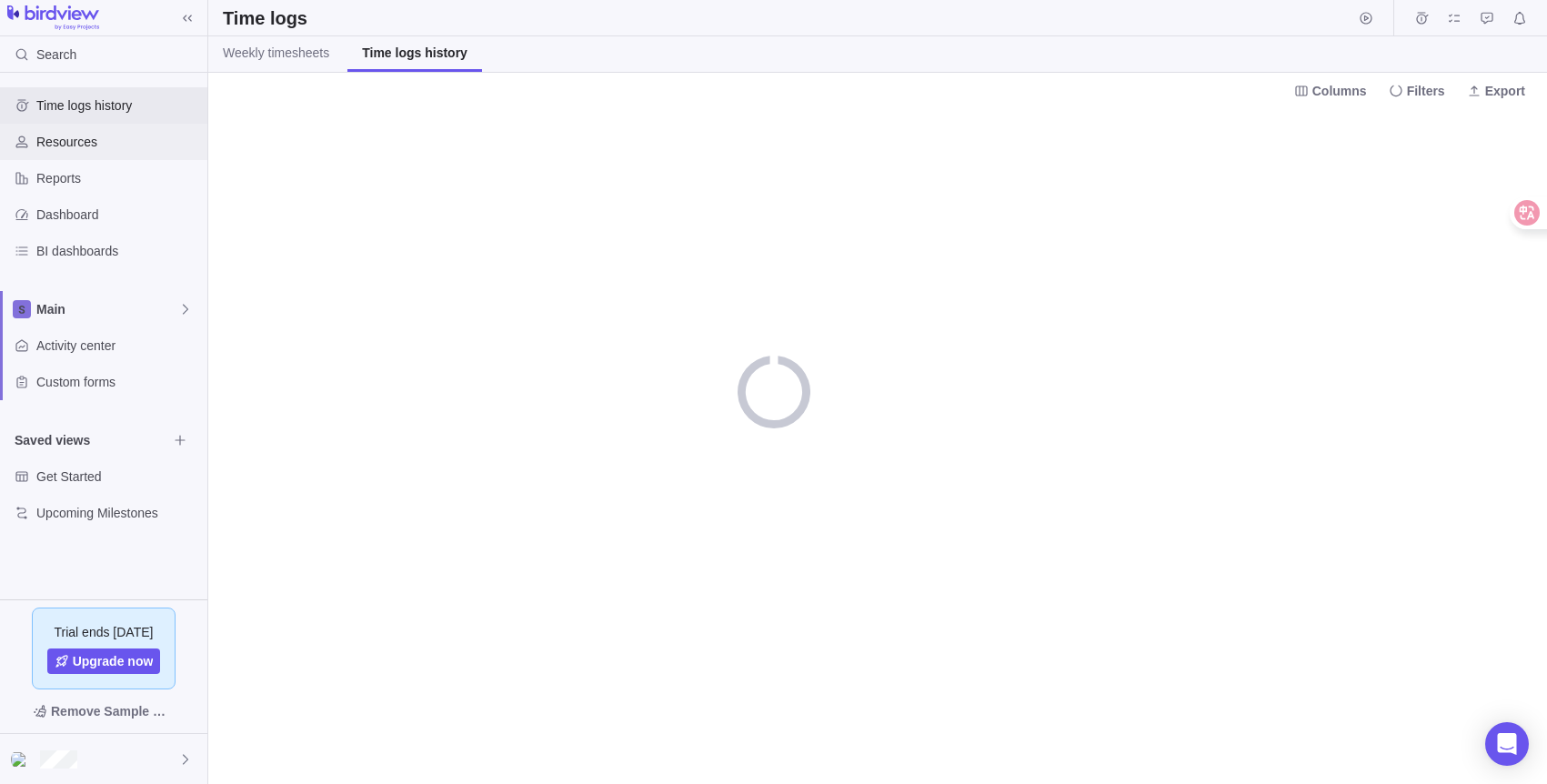
click at [92, 141] on span "Resources" at bounding box center [119, 142] width 164 height 18
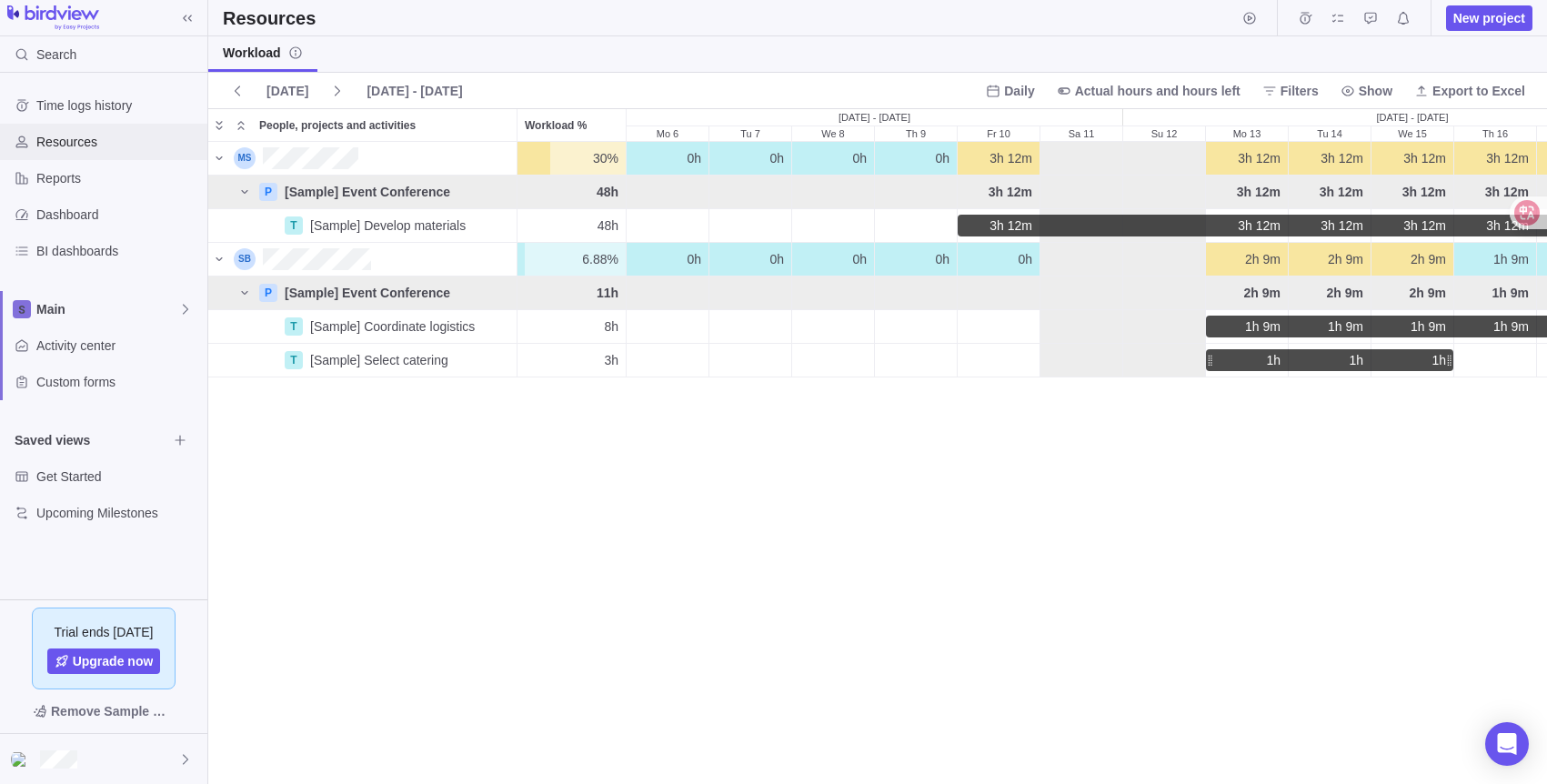
scroll to position [14, 14]
click at [275, 227] on icon "Hours Distribution" at bounding box center [268, 225] width 14 height 14
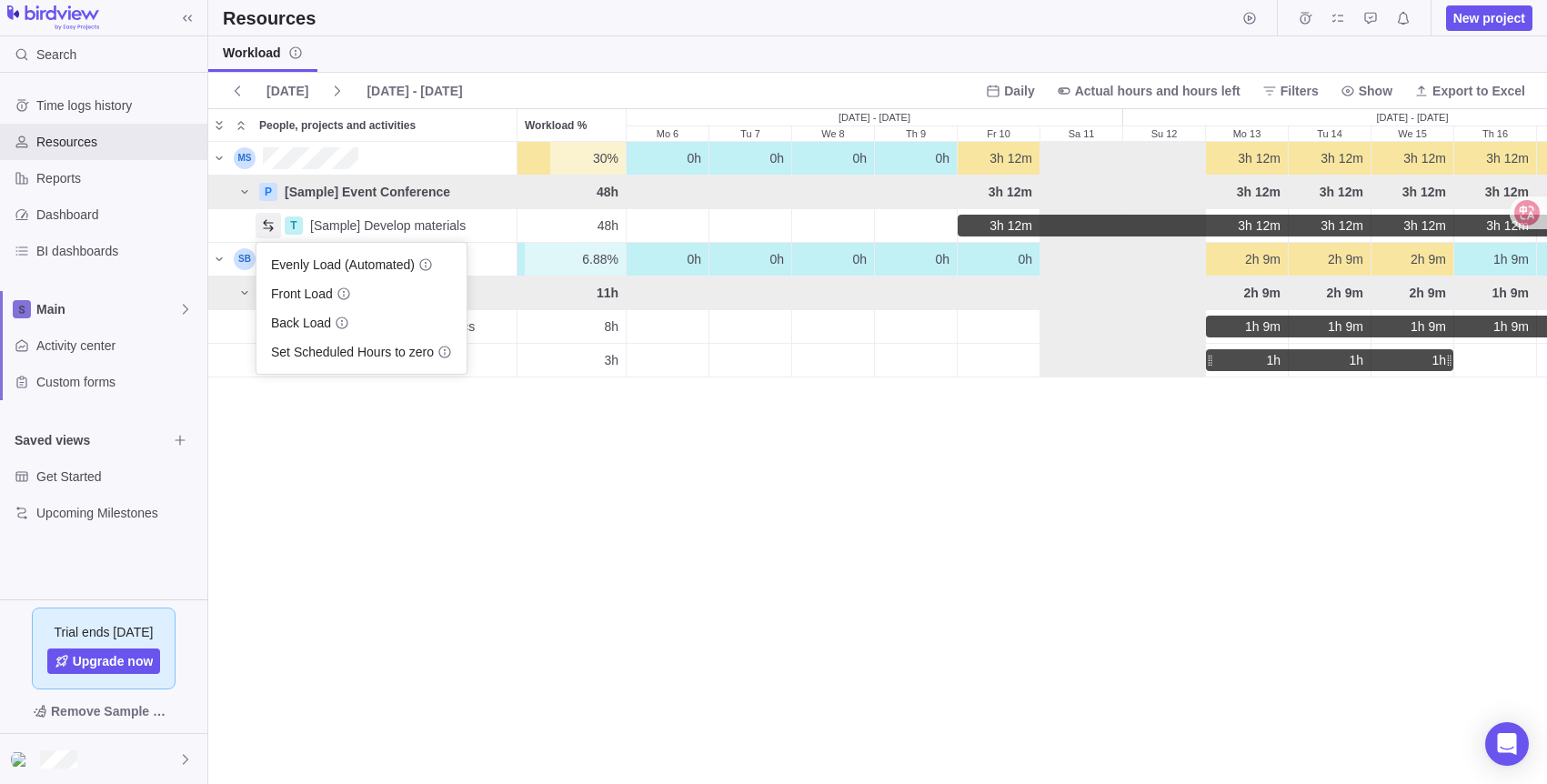
click at [291, 394] on div "30% 30% 0h 0h 0h 0h 3h 12m 3h 12m 3h 12m 3h 12m 3h 12m 3h 12m 3h 12m 3h 12m 3h …" at bounding box center [878, 462] width 1339 height 641
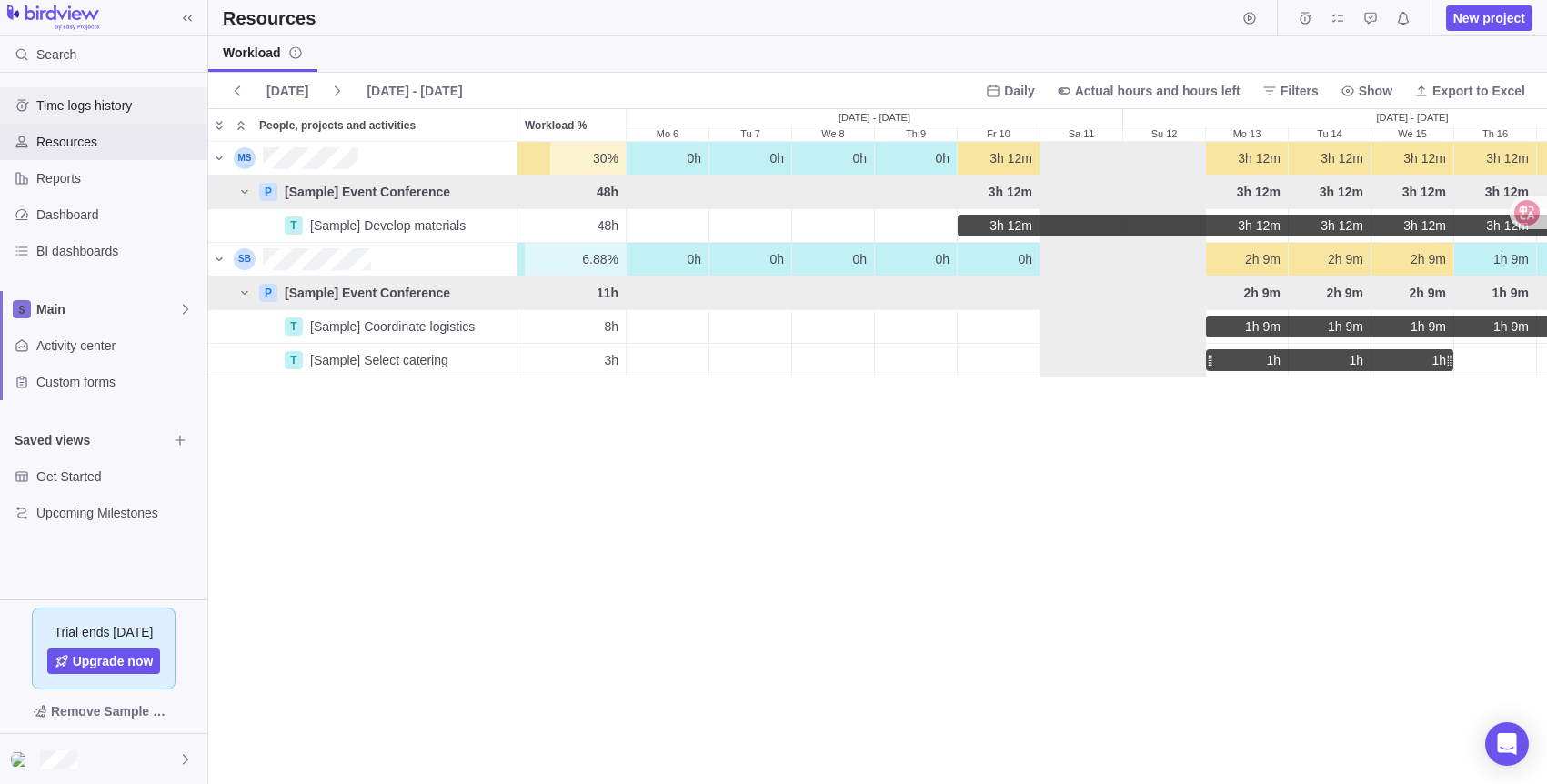
click at [127, 121] on div "Time logs history" at bounding box center [103, 106] width 207 height 37
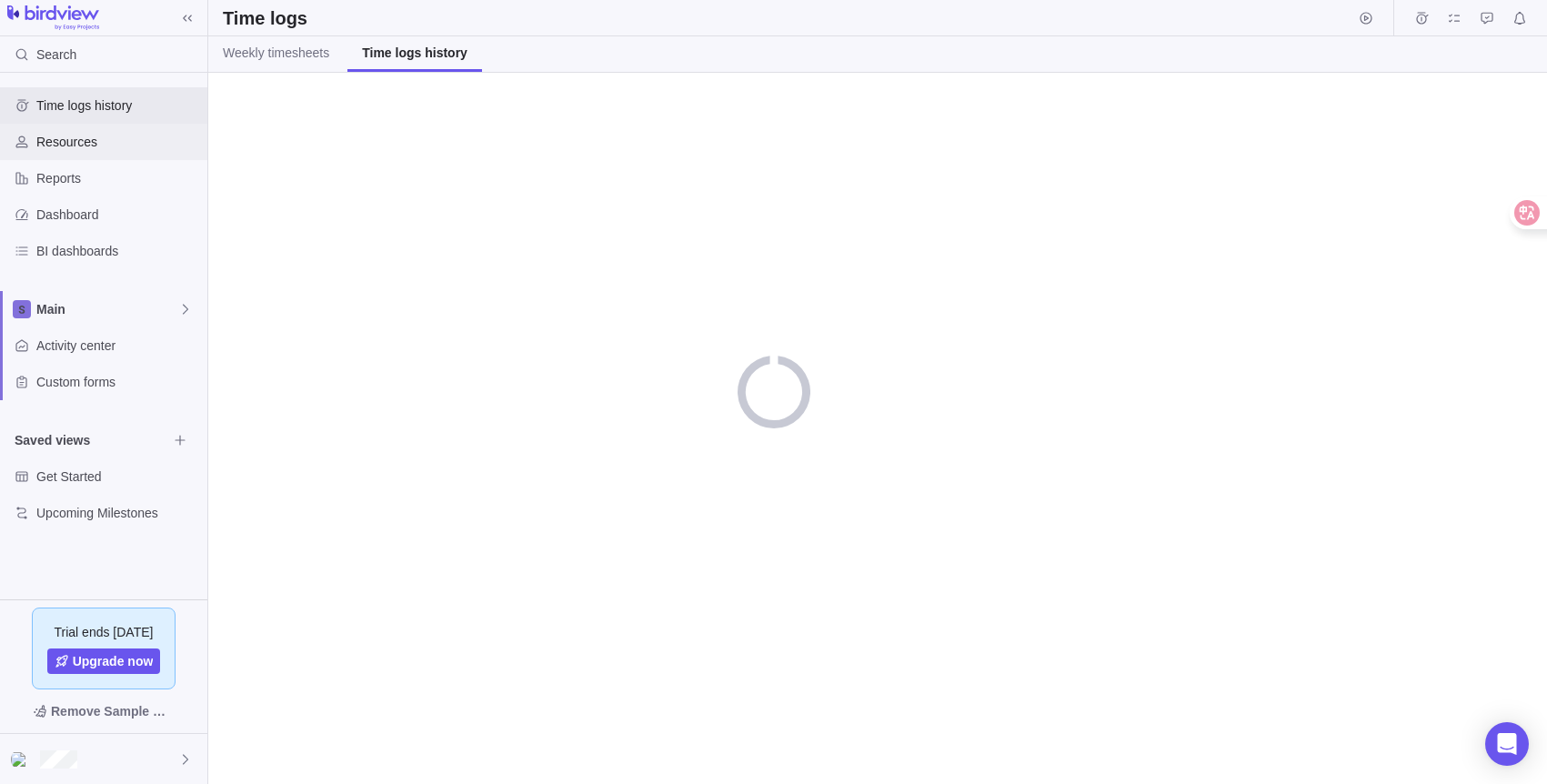
click at [126, 138] on span "Resources" at bounding box center [119, 142] width 164 height 18
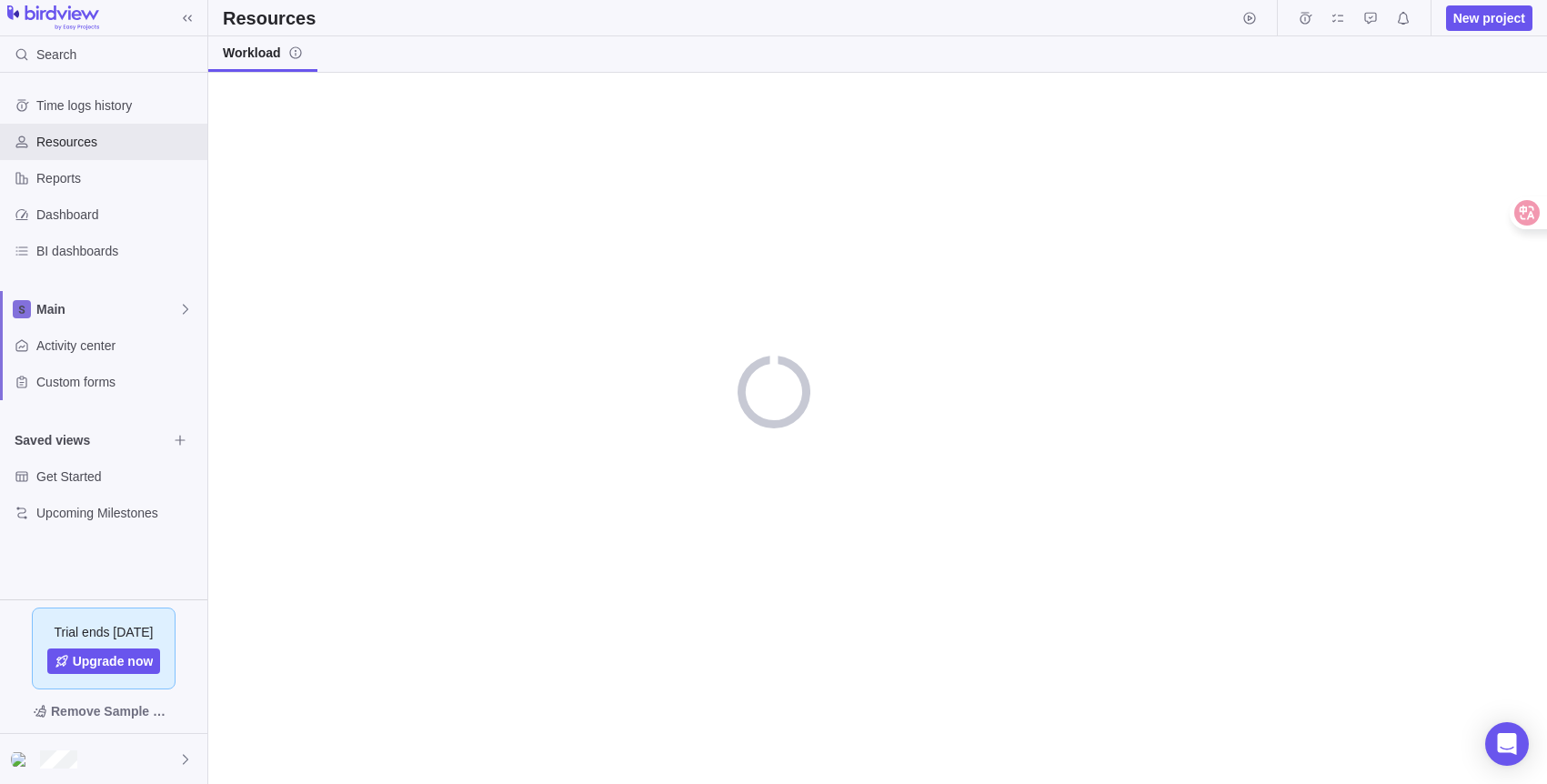
click at [117, 17] on div at bounding box center [103, 18] width 207 height 25
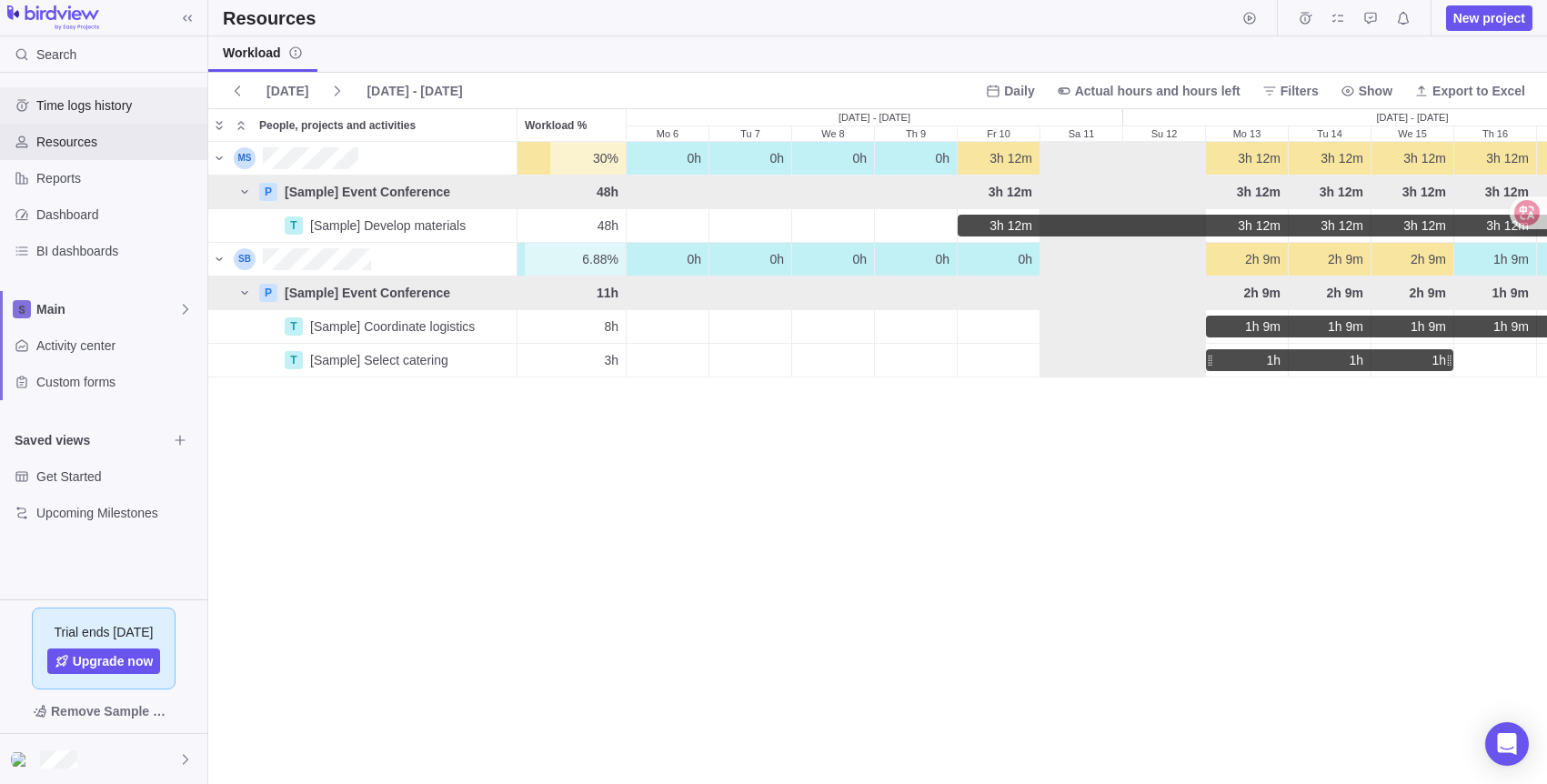
scroll to position [628, 1325]
click at [101, 209] on span "Dashboard" at bounding box center [119, 214] width 164 height 18
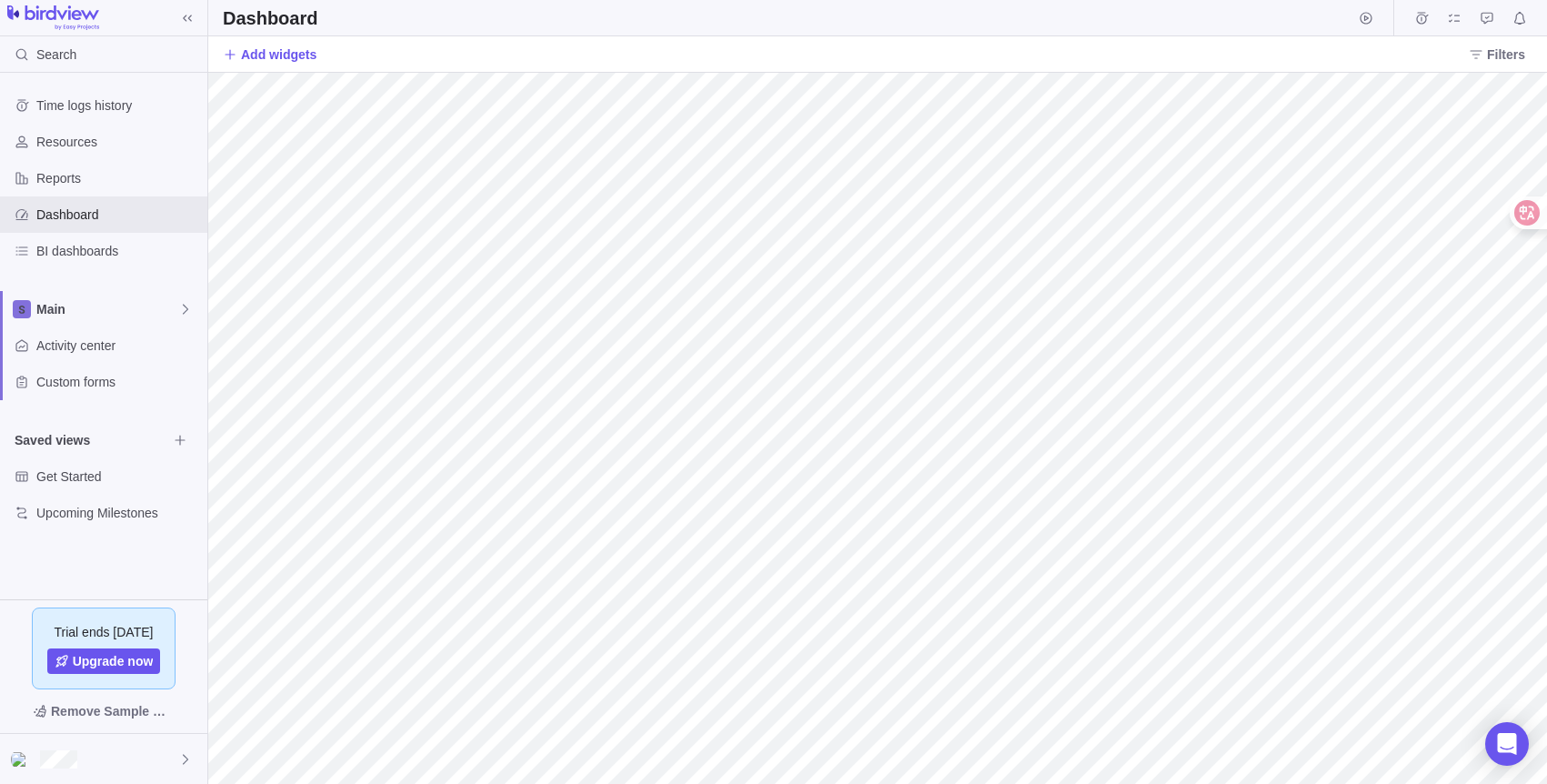
click at [60, 21] on img at bounding box center [53, 18] width 92 height 25
click at [63, 14] on img at bounding box center [53, 18] width 92 height 25
click at [85, 116] on div "Time logs history" at bounding box center [103, 106] width 207 height 37
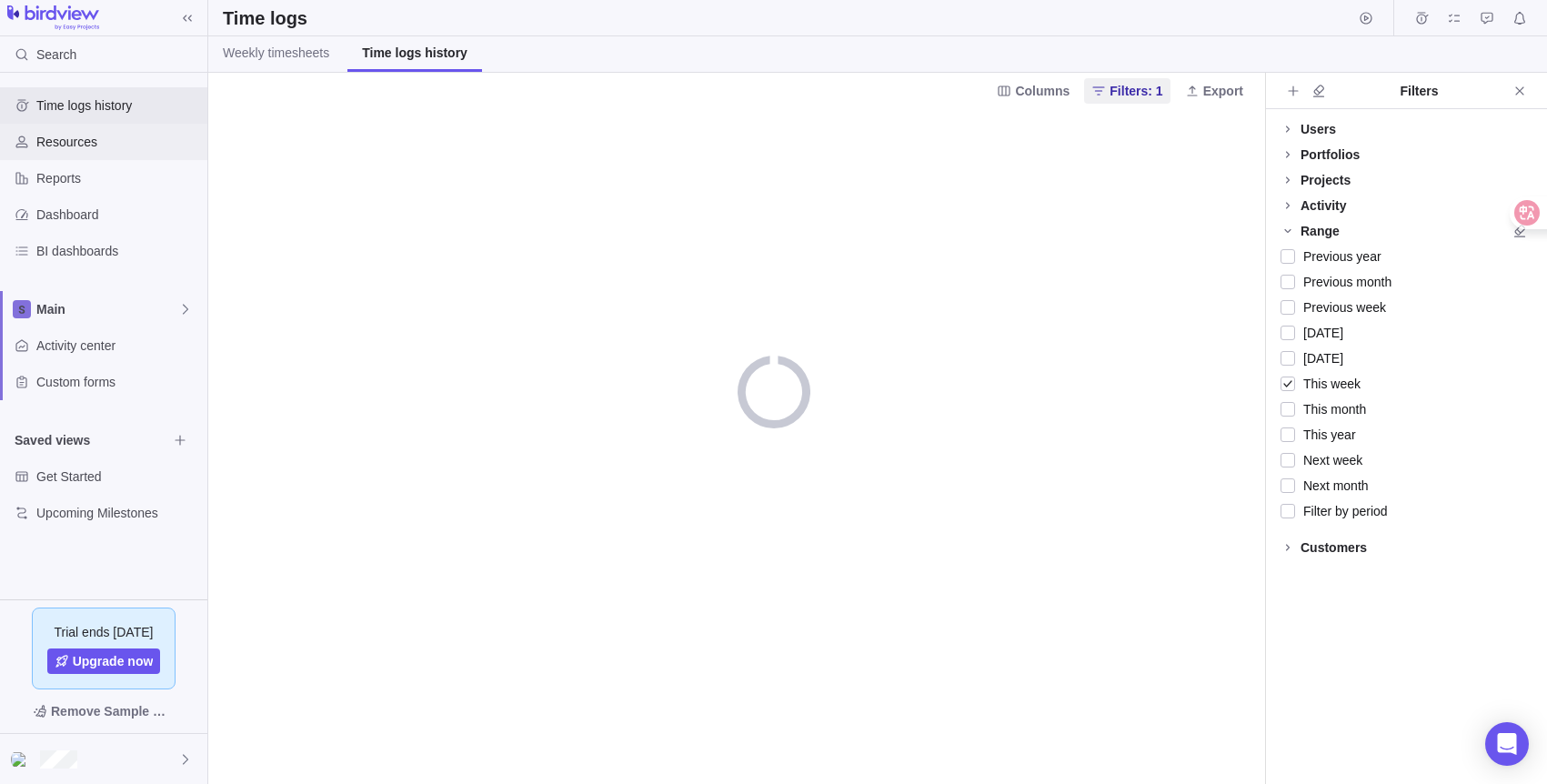
click at [85, 151] on div "Resources" at bounding box center [103, 142] width 207 height 37
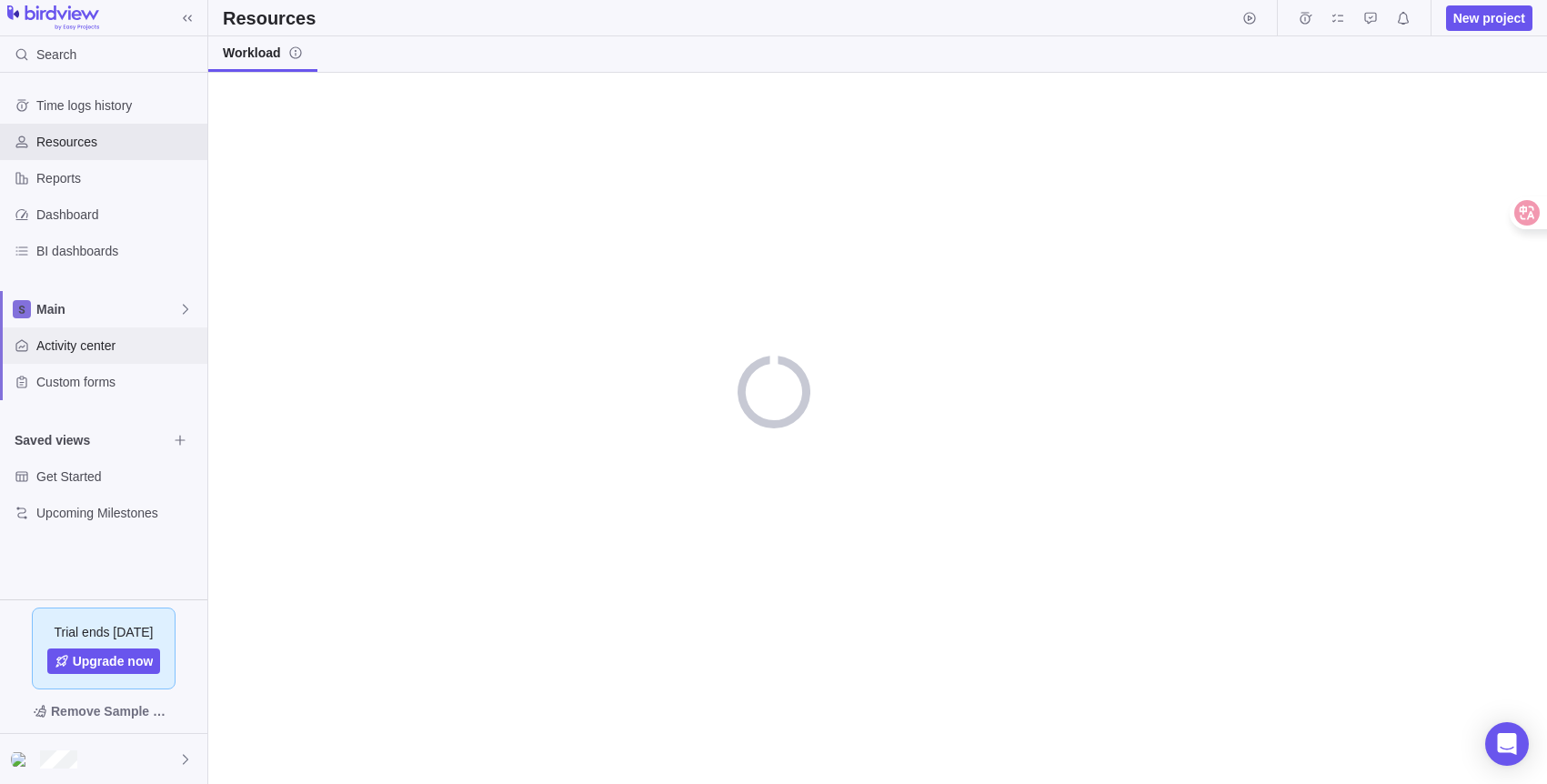
click at [83, 330] on div "Activity center" at bounding box center [103, 346] width 207 height 37
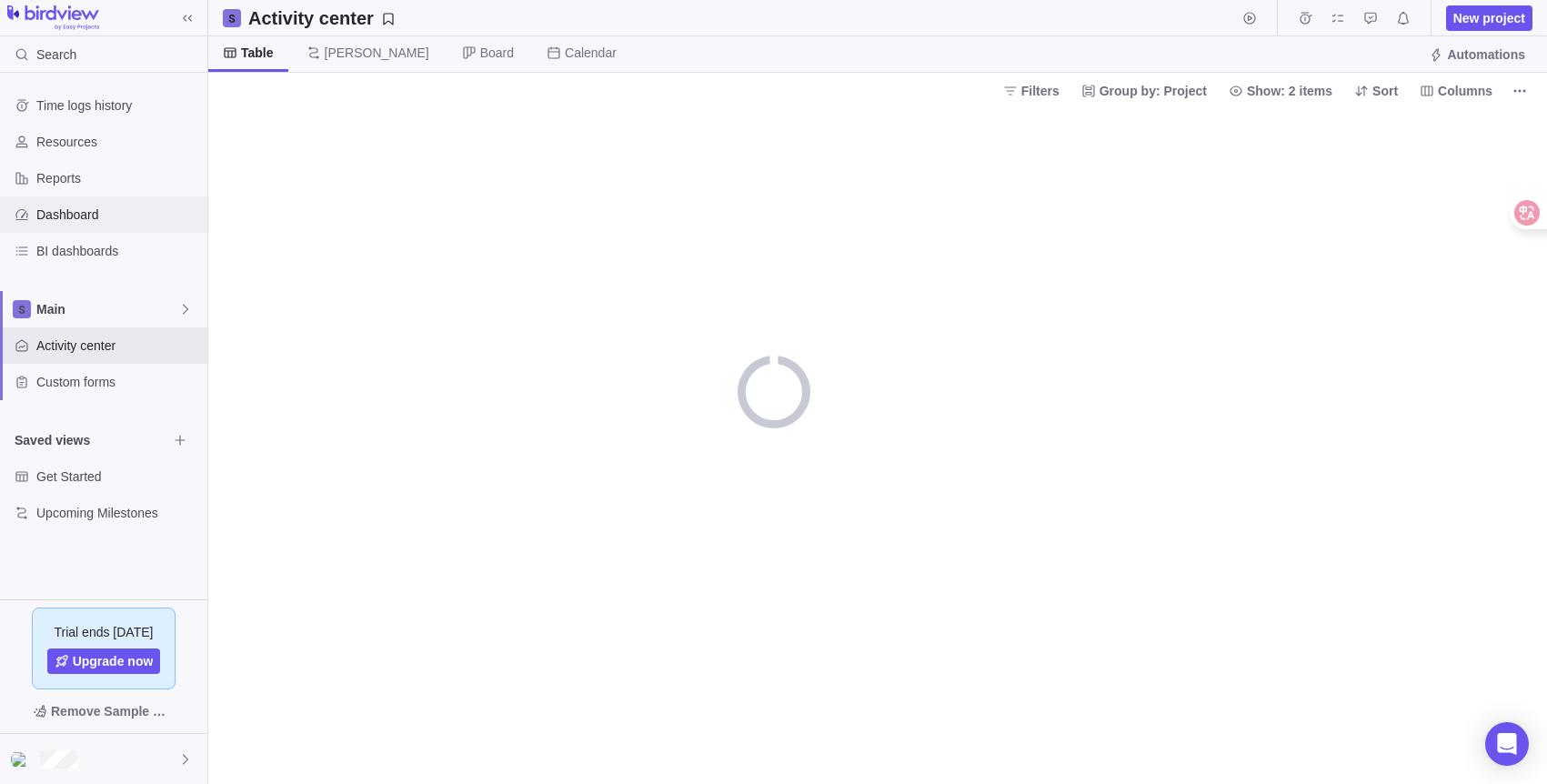
click at [96, 205] on span "Dashboard" at bounding box center [119, 214] width 164 height 18
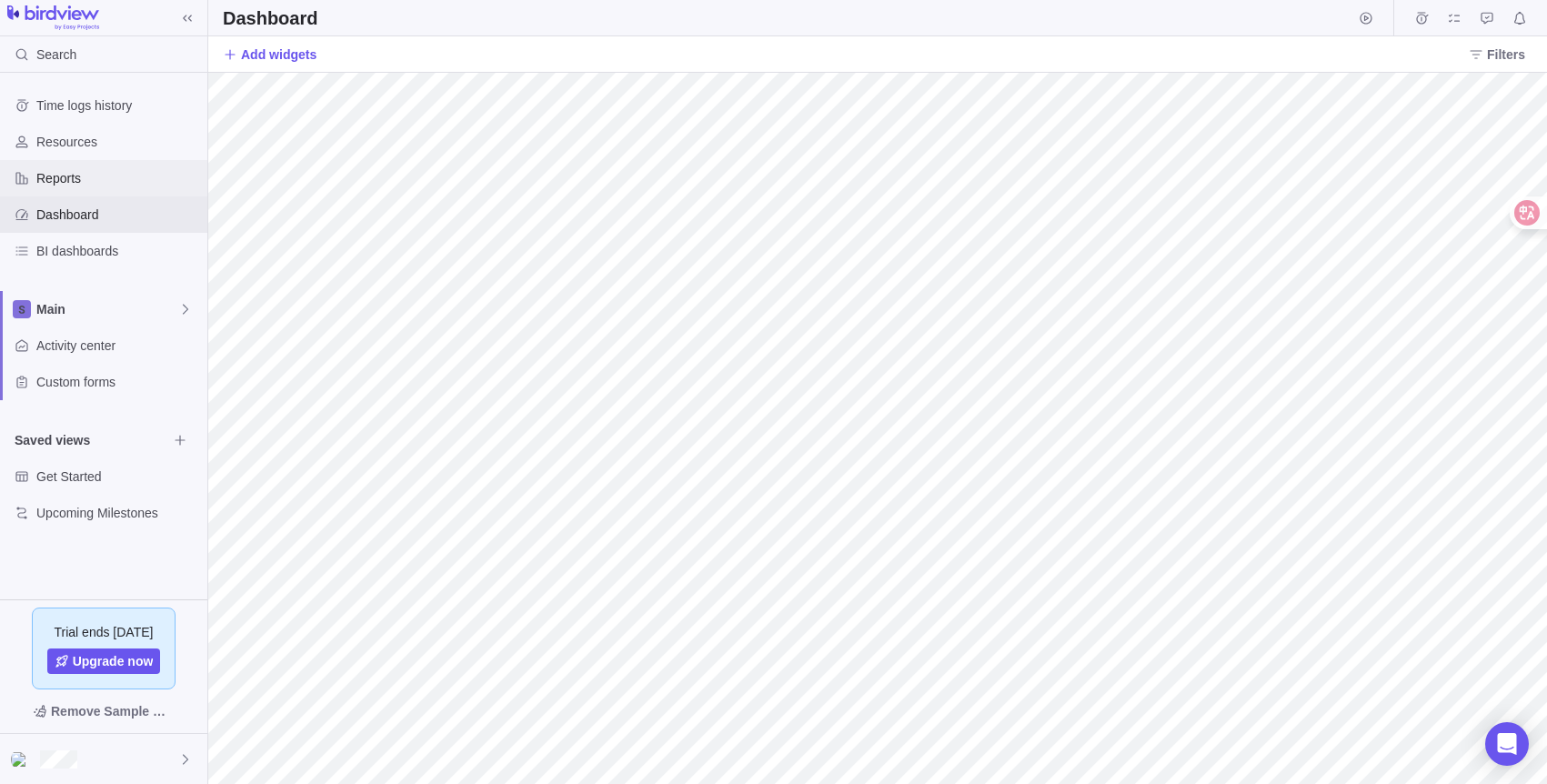
click at [87, 170] on span "Reports" at bounding box center [119, 177] width 164 height 18
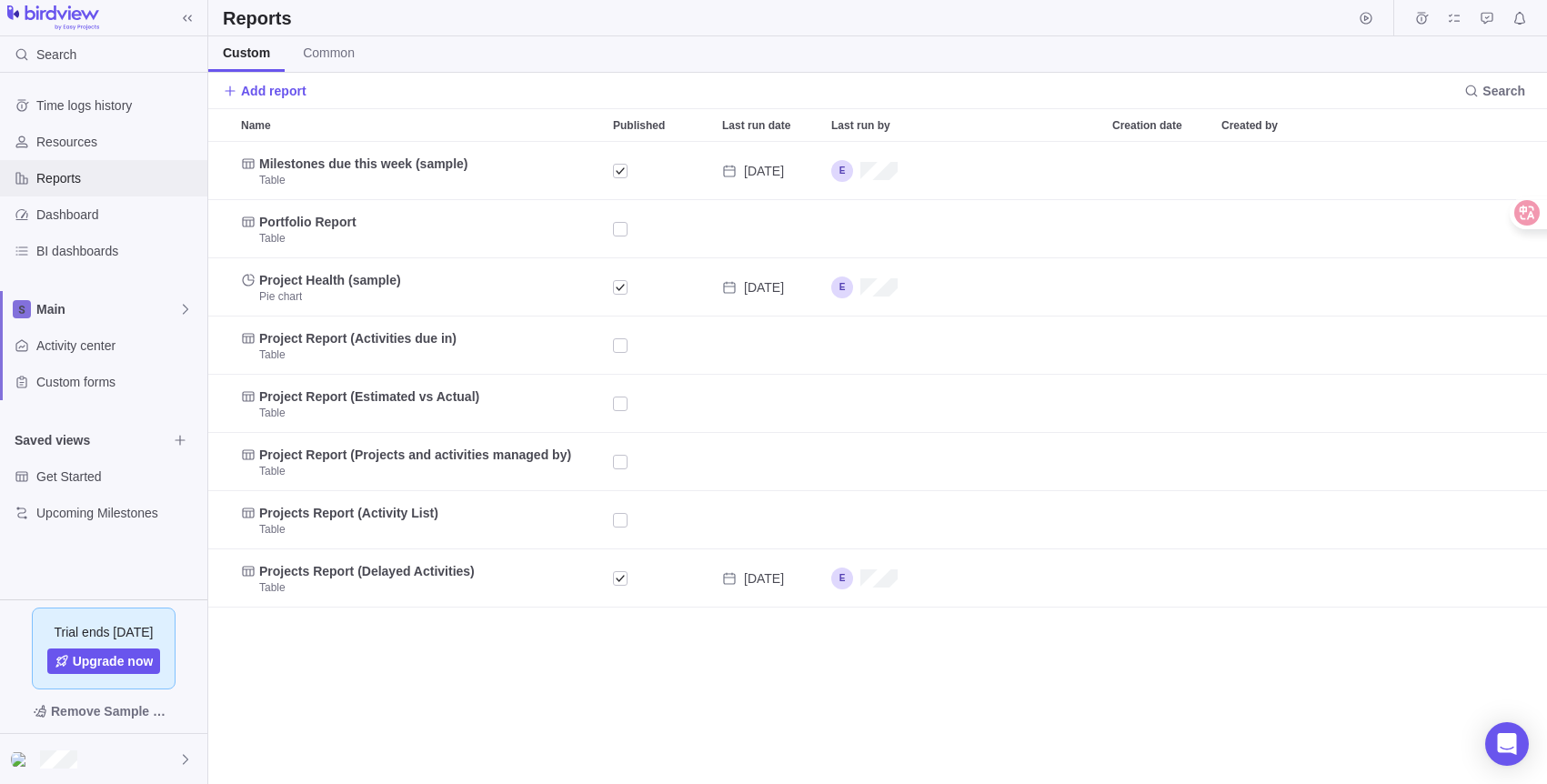
scroll to position [629, 1325]
click at [95, 151] on div "Resources" at bounding box center [103, 142] width 207 height 37
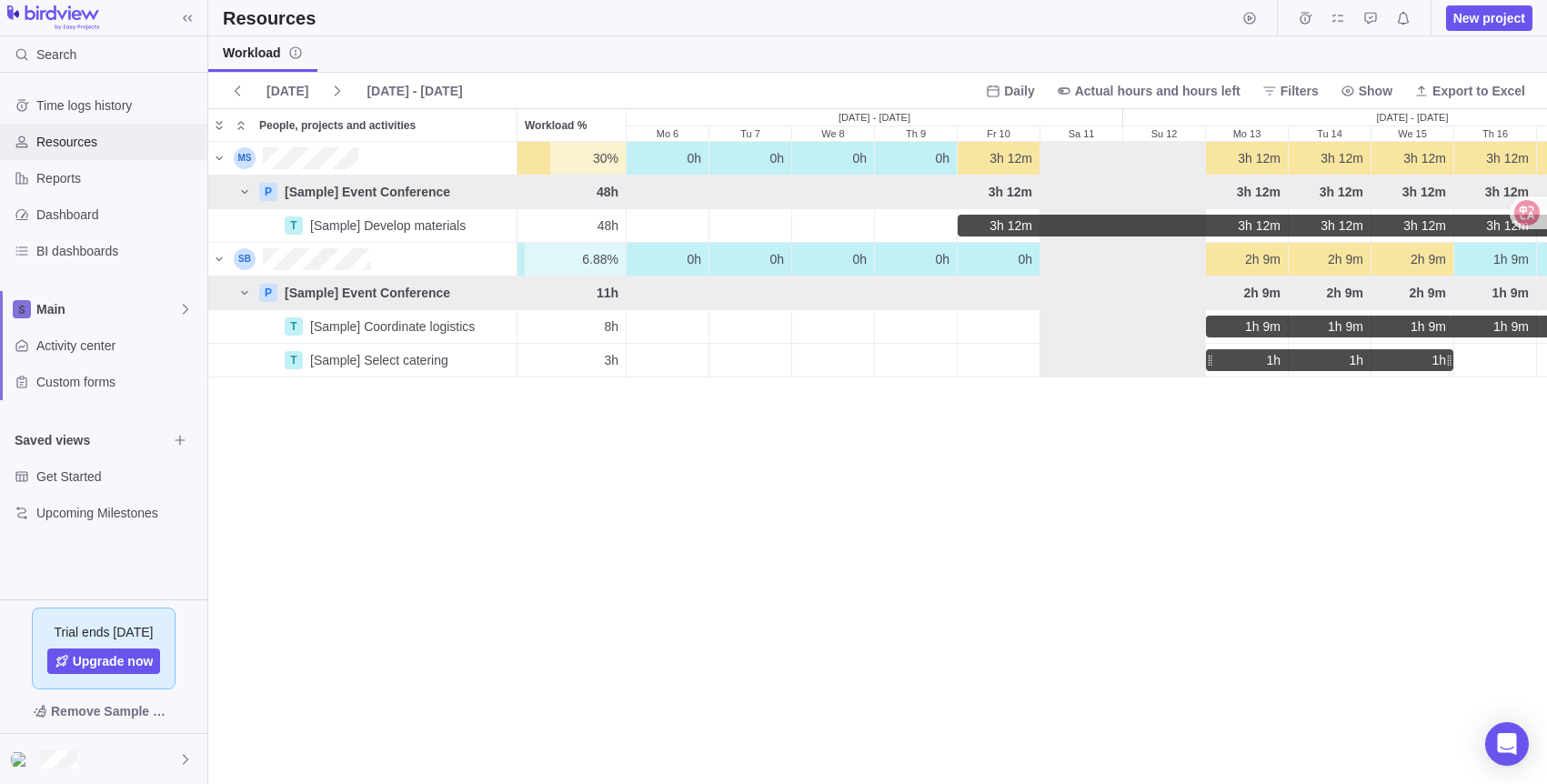
scroll to position [628, 1325]
click at [77, 104] on span "Time logs history" at bounding box center [119, 105] width 164 height 18
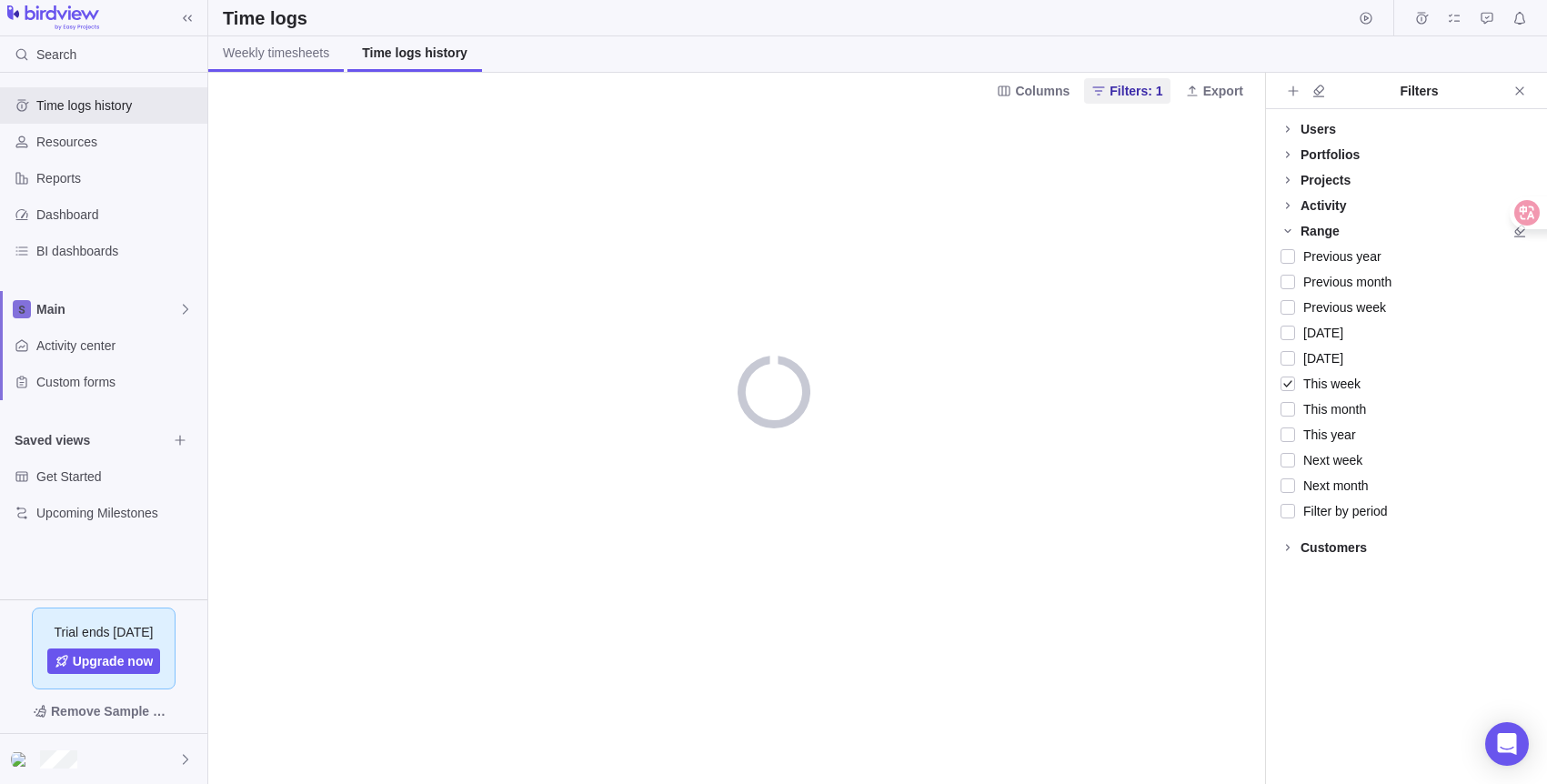
click at [280, 59] on span "Weekly timesheets" at bounding box center [276, 52] width 106 height 18
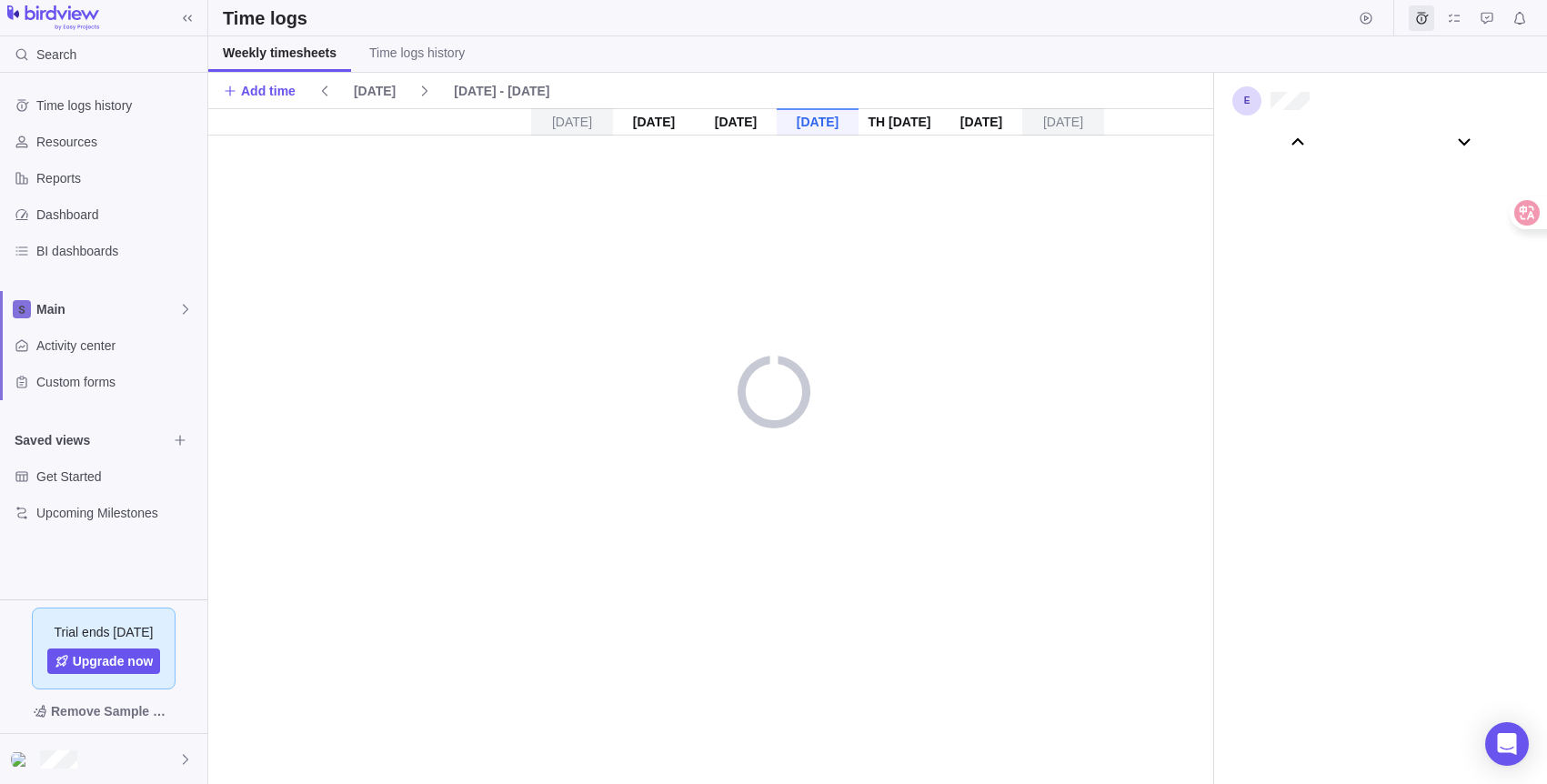
scroll to position [101409, 0]
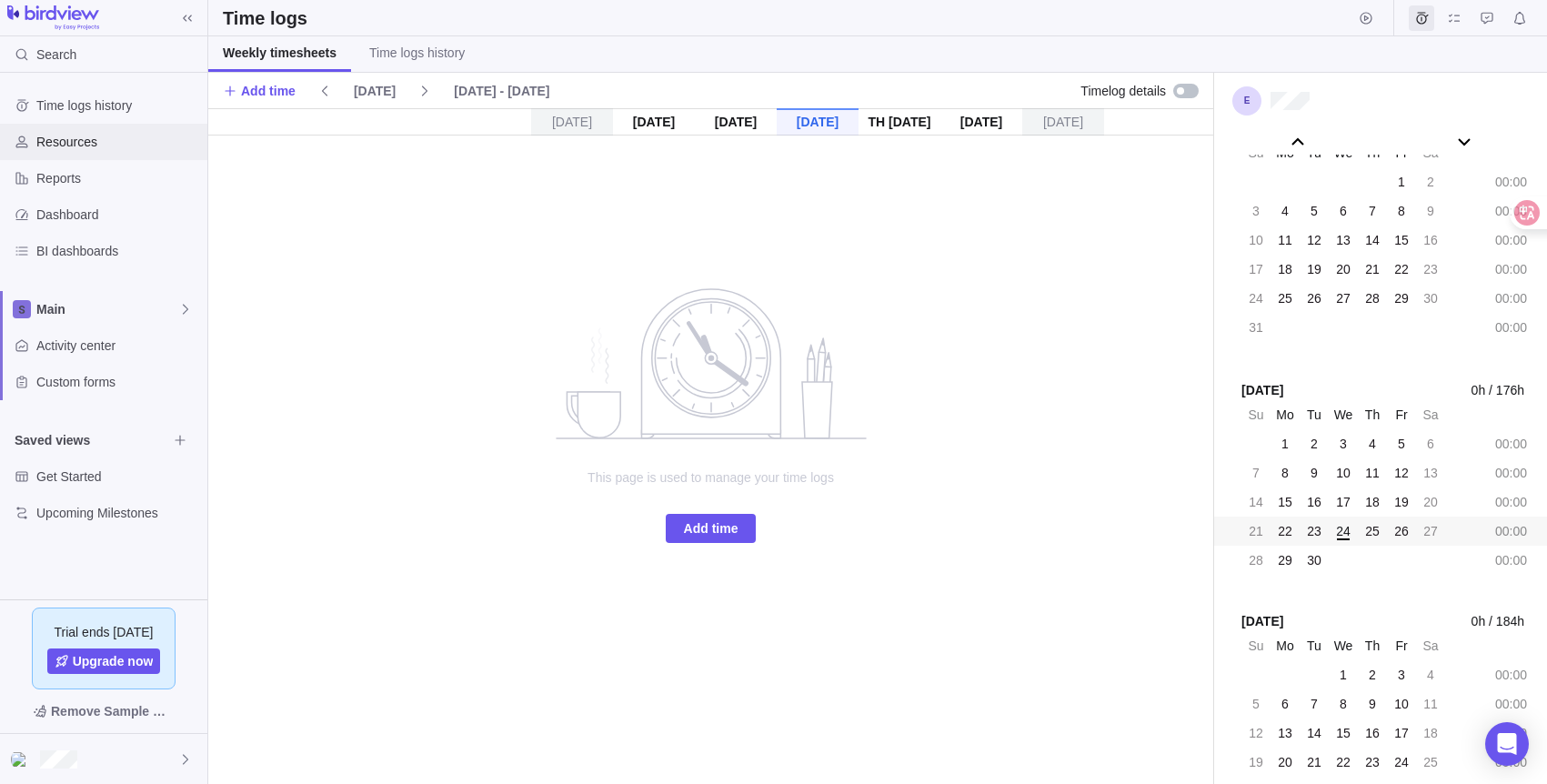
click at [105, 140] on span "Resources" at bounding box center [119, 142] width 164 height 18
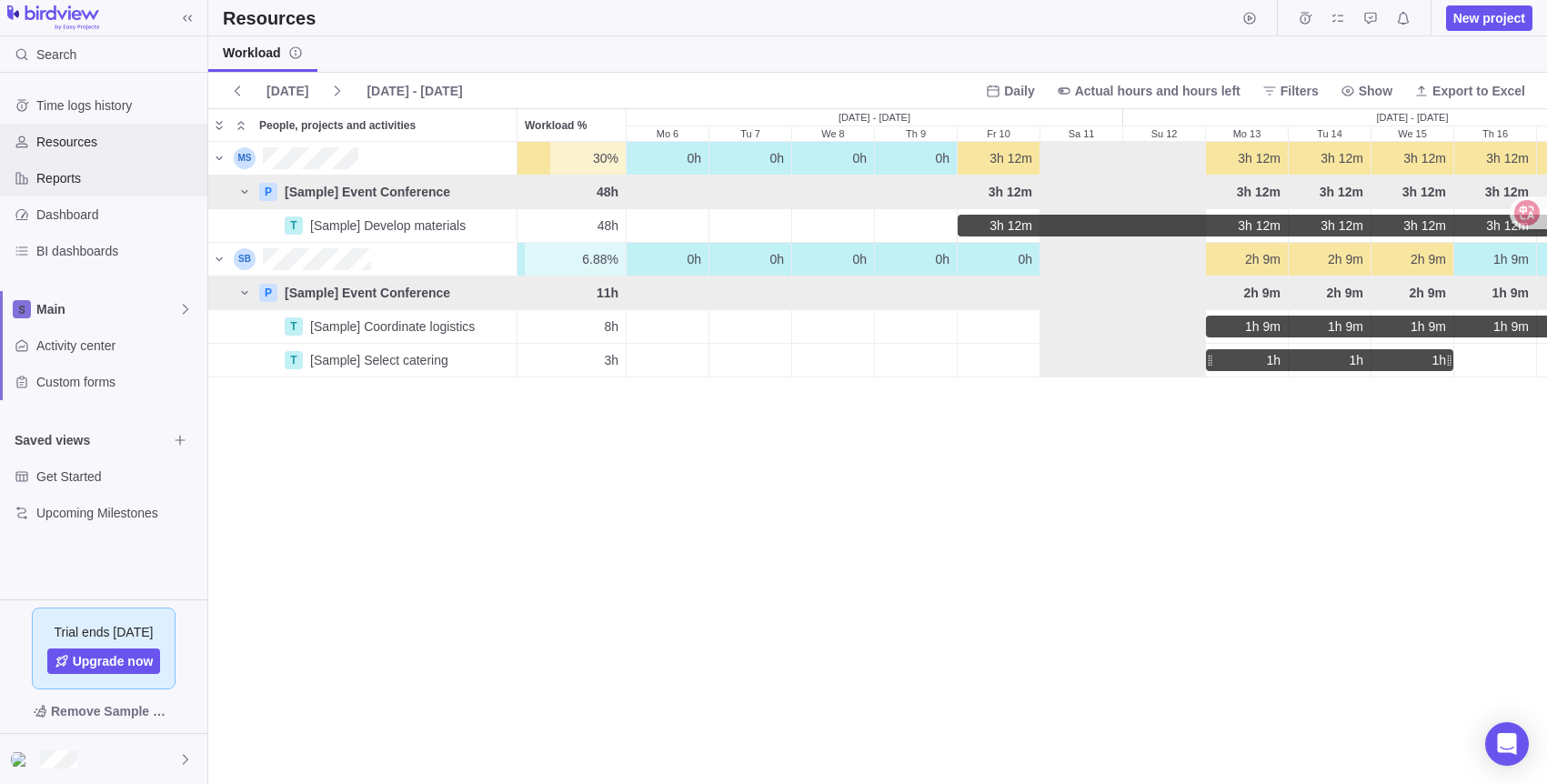
scroll to position [628, 1325]
click at [101, 182] on span "Reports" at bounding box center [119, 177] width 164 height 18
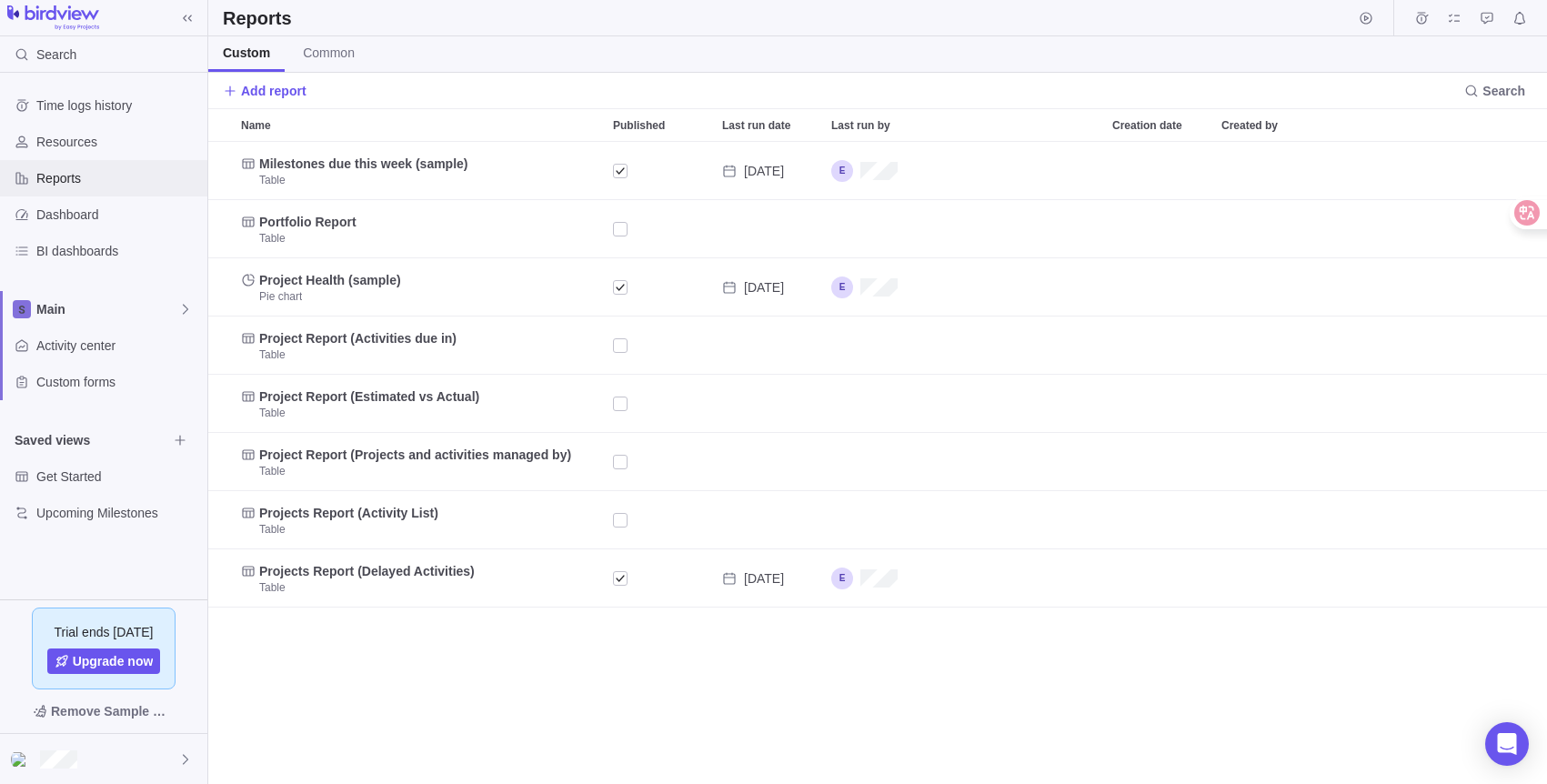
scroll to position [629, 1325]
click at [121, 141] on span "Resources" at bounding box center [119, 142] width 164 height 18
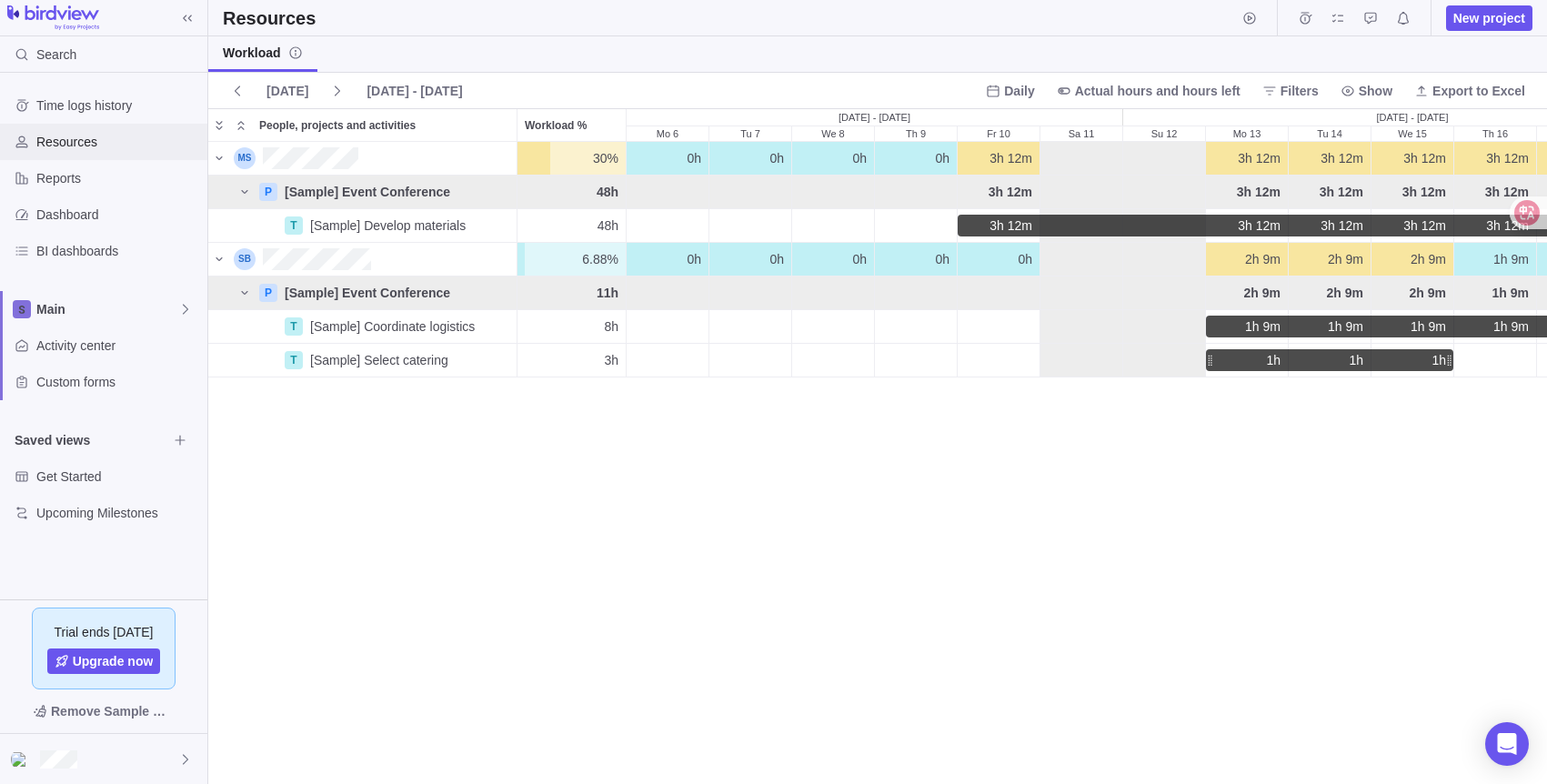
scroll to position [628, 1325]
click at [290, 127] on span "People, projects and activities" at bounding box center [338, 125] width 156 height 18
click at [1522, 16] on span "New project" at bounding box center [1489, 17] width 72 height 18
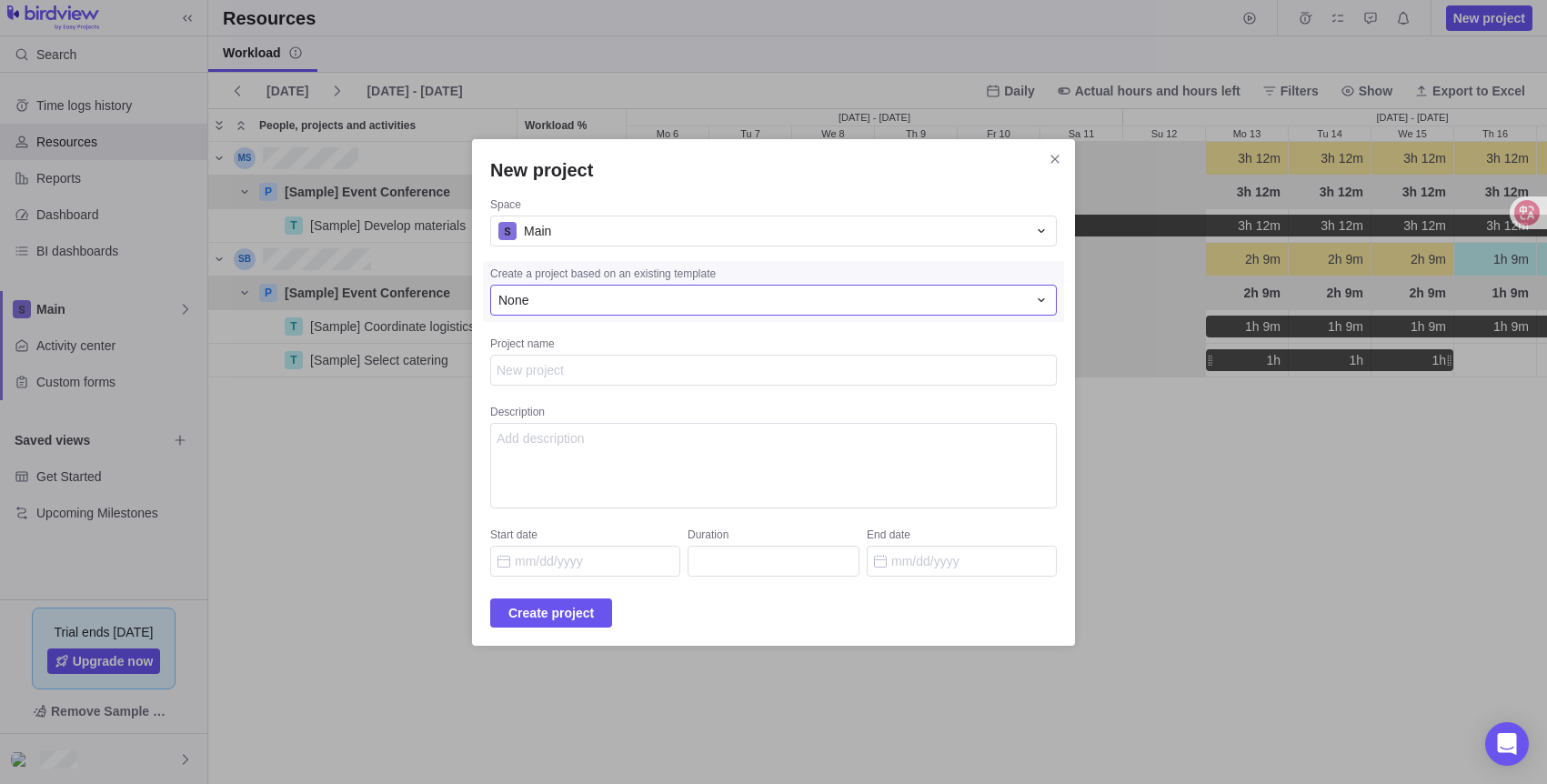
click at [624, 311] on div "None" at bounding box center [774, 300] width 567 height 31
click at [648, 232] on div "Main" at bounding box center [763, 230] width 529 height 18
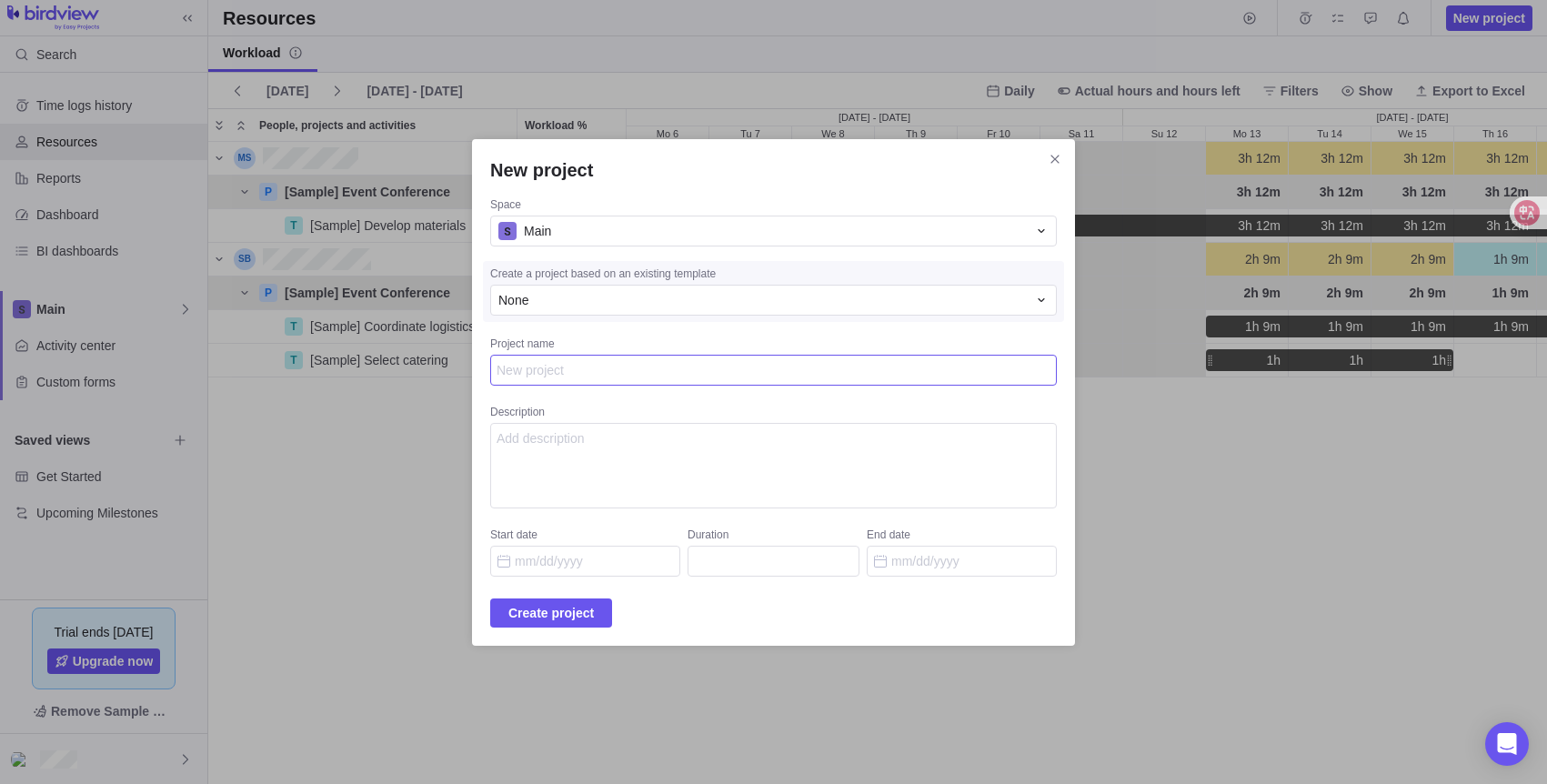
click at [607, 365] on textarea "Project name" at bounding box center [774, 370] width 567 height 31
type textarea "x"
type textarea "t"
type textarea "x"
type textarea "te"
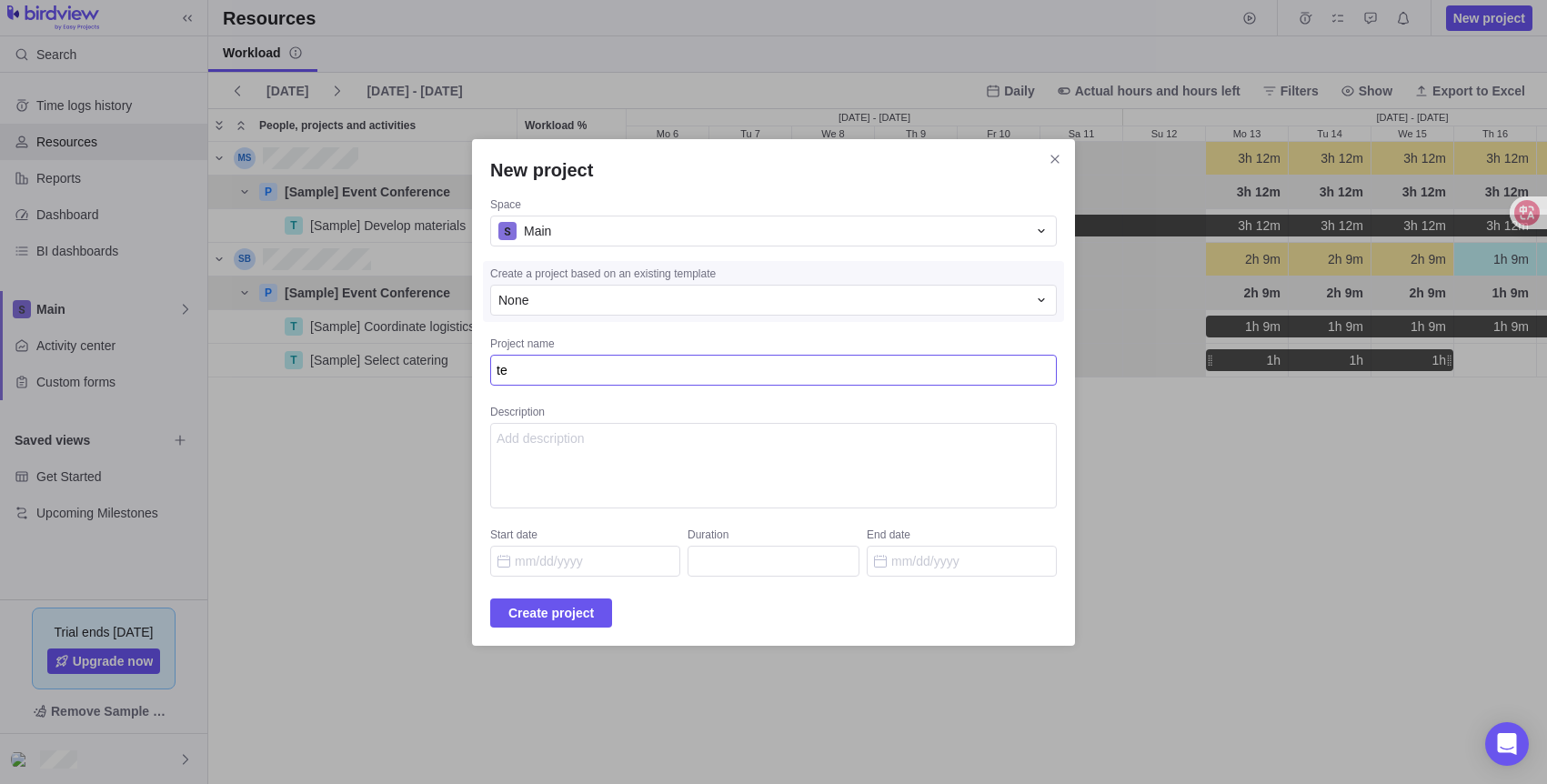
type textarea "x"
type textarea "te'w't"
type textarea "x"
type textarea "te'w"
type textarea "x"
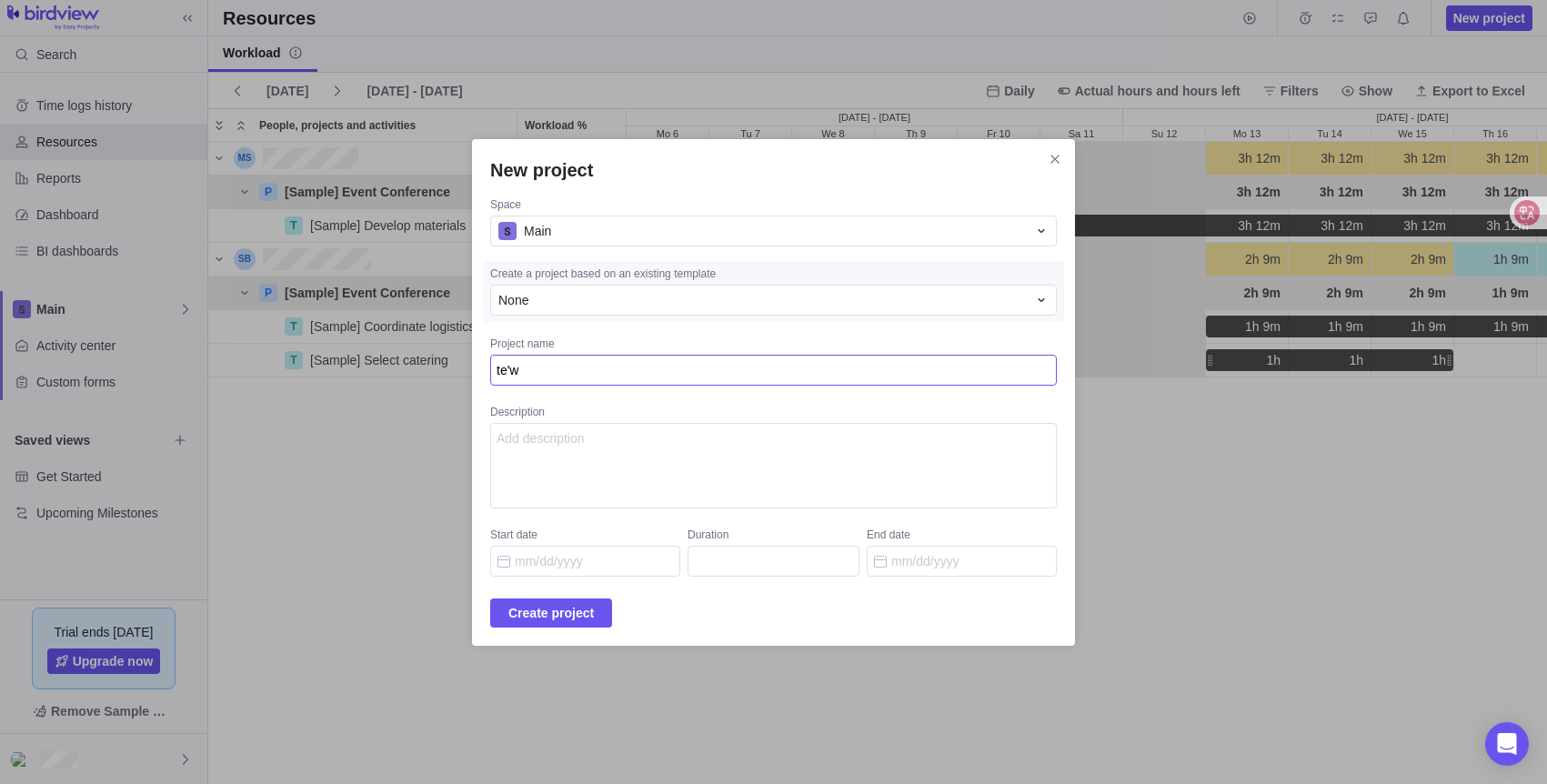
type textarea "te"
type textarea "x"
type textarea "test"
type textarea "x"
type textarea "test"
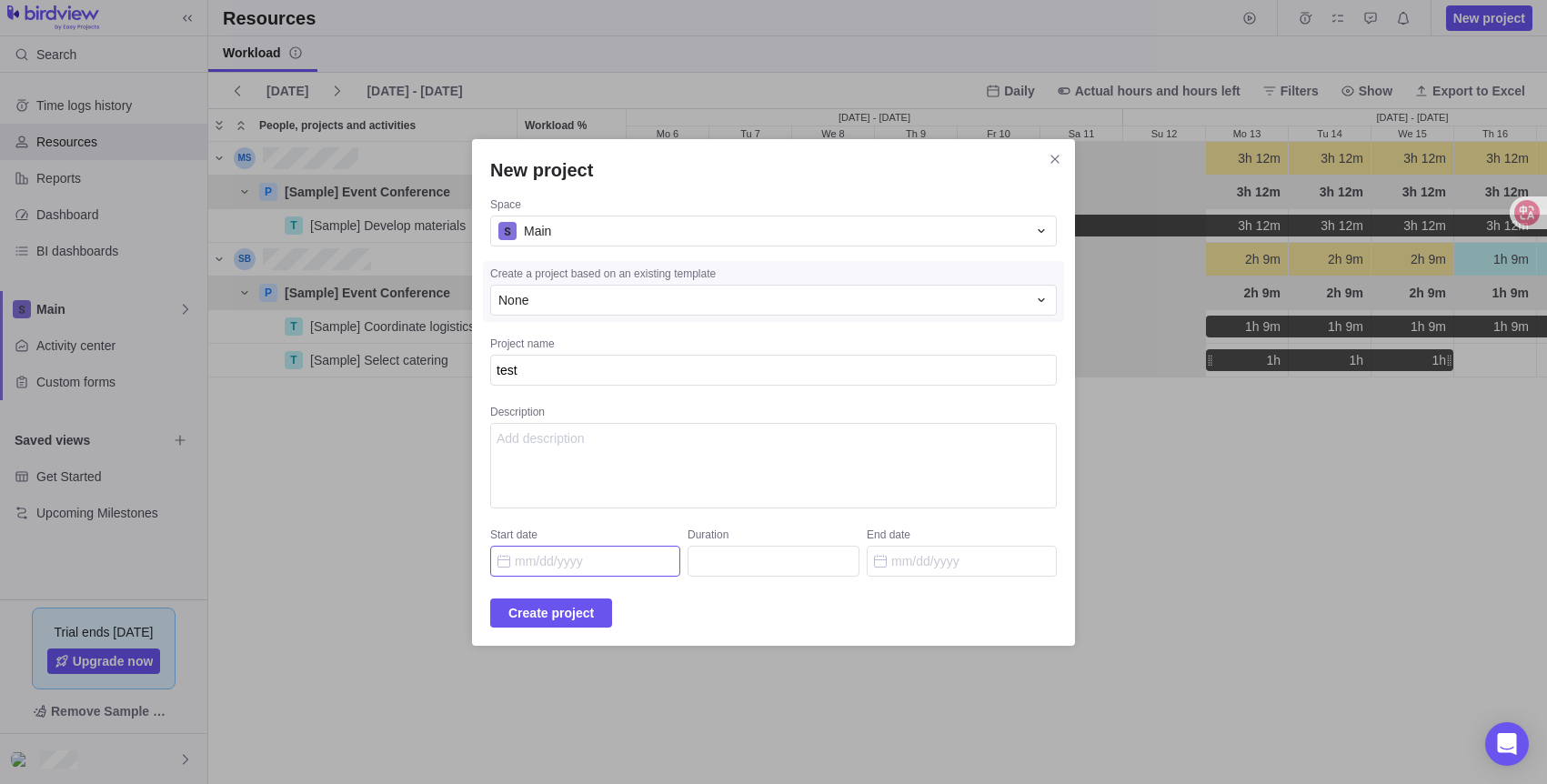
click at [587, 567] on input "Start date" at bounding box center [584, 561] width 190 height 31
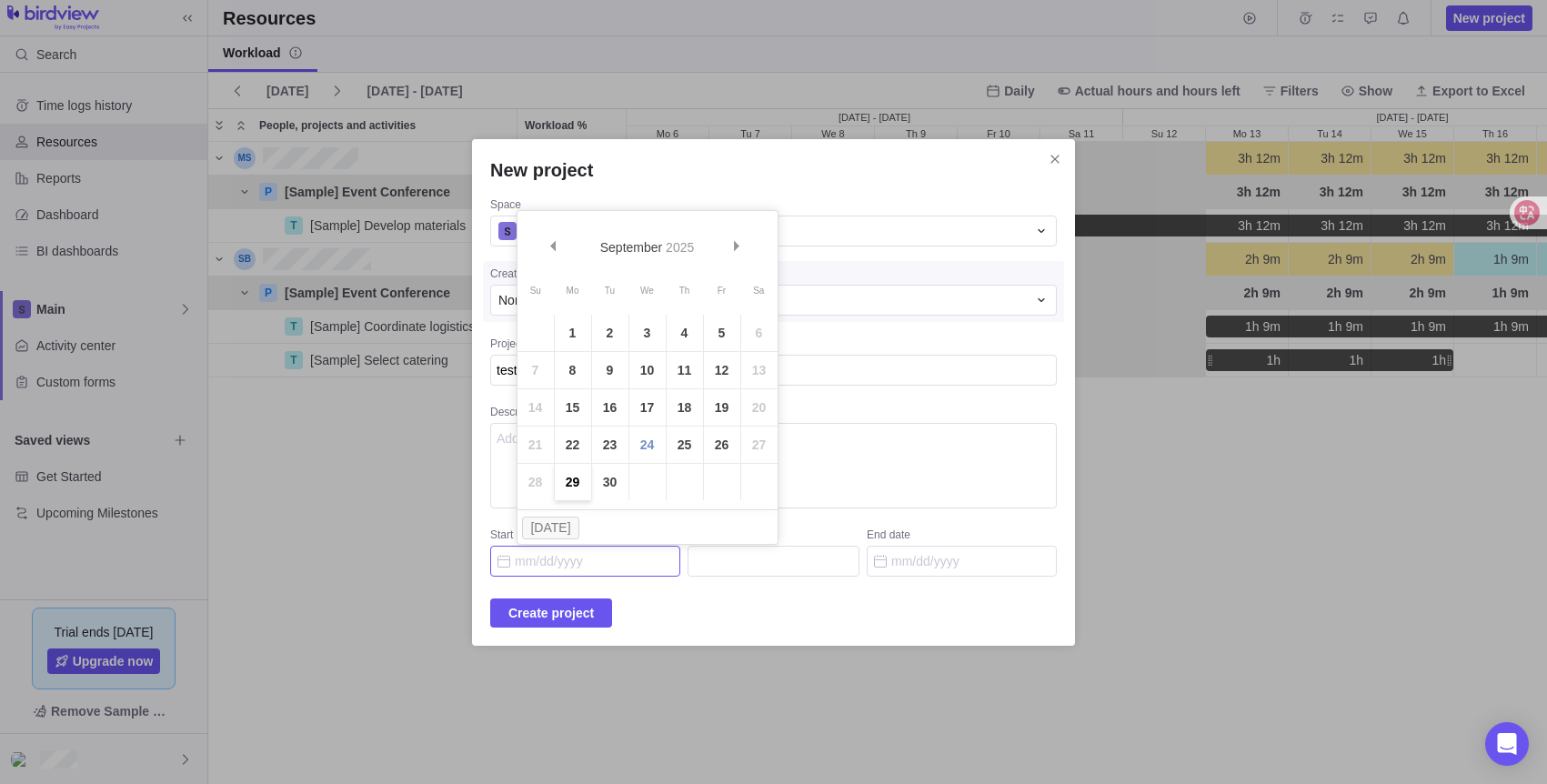
click at [577, 474] on link "29" at bounding box center [573, 482] width 37 height 37
type input "[DATE]"
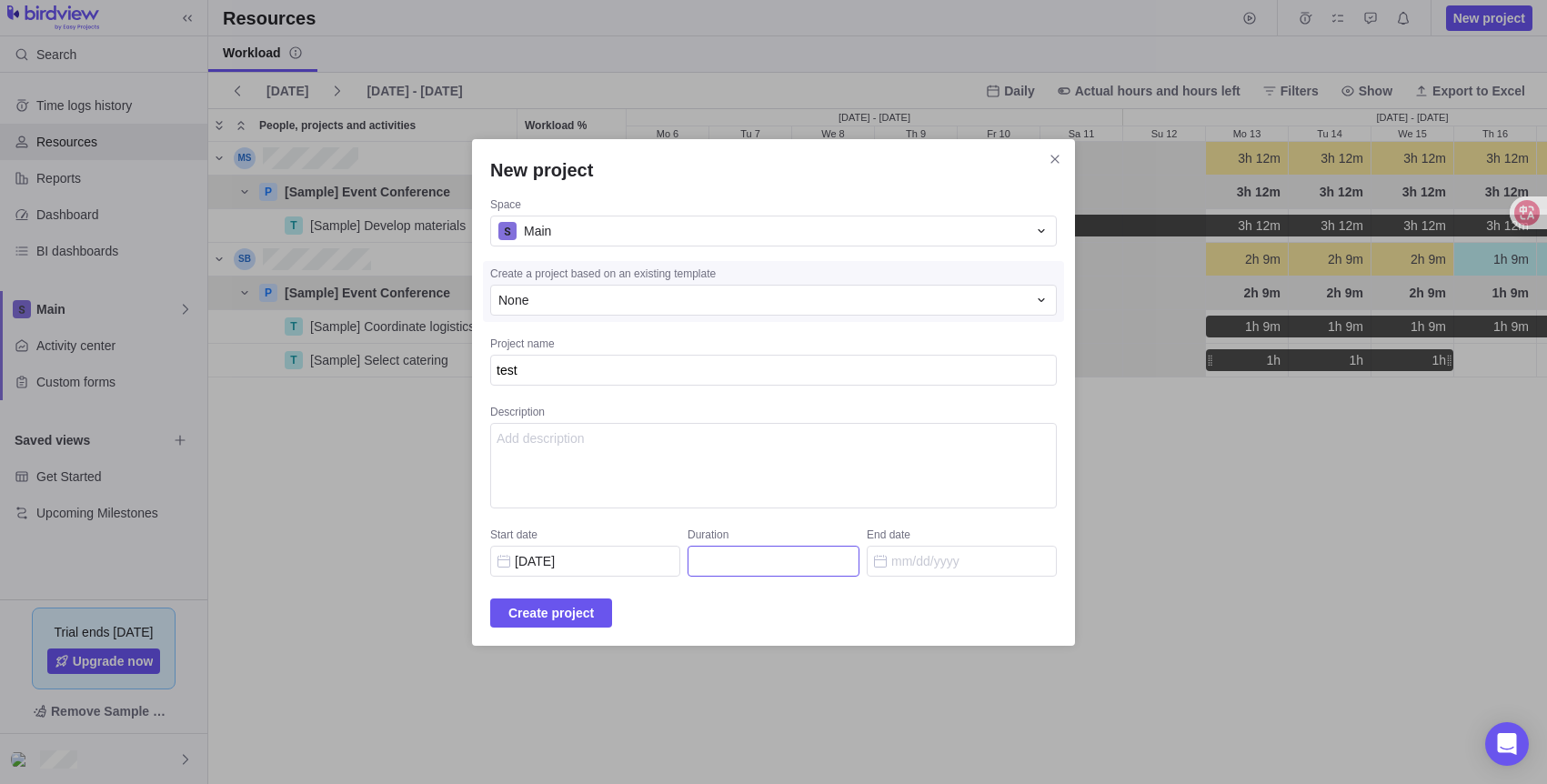
click at [787, 569] on input "Duration" at bounding box center [774, 561] width 172 height 31
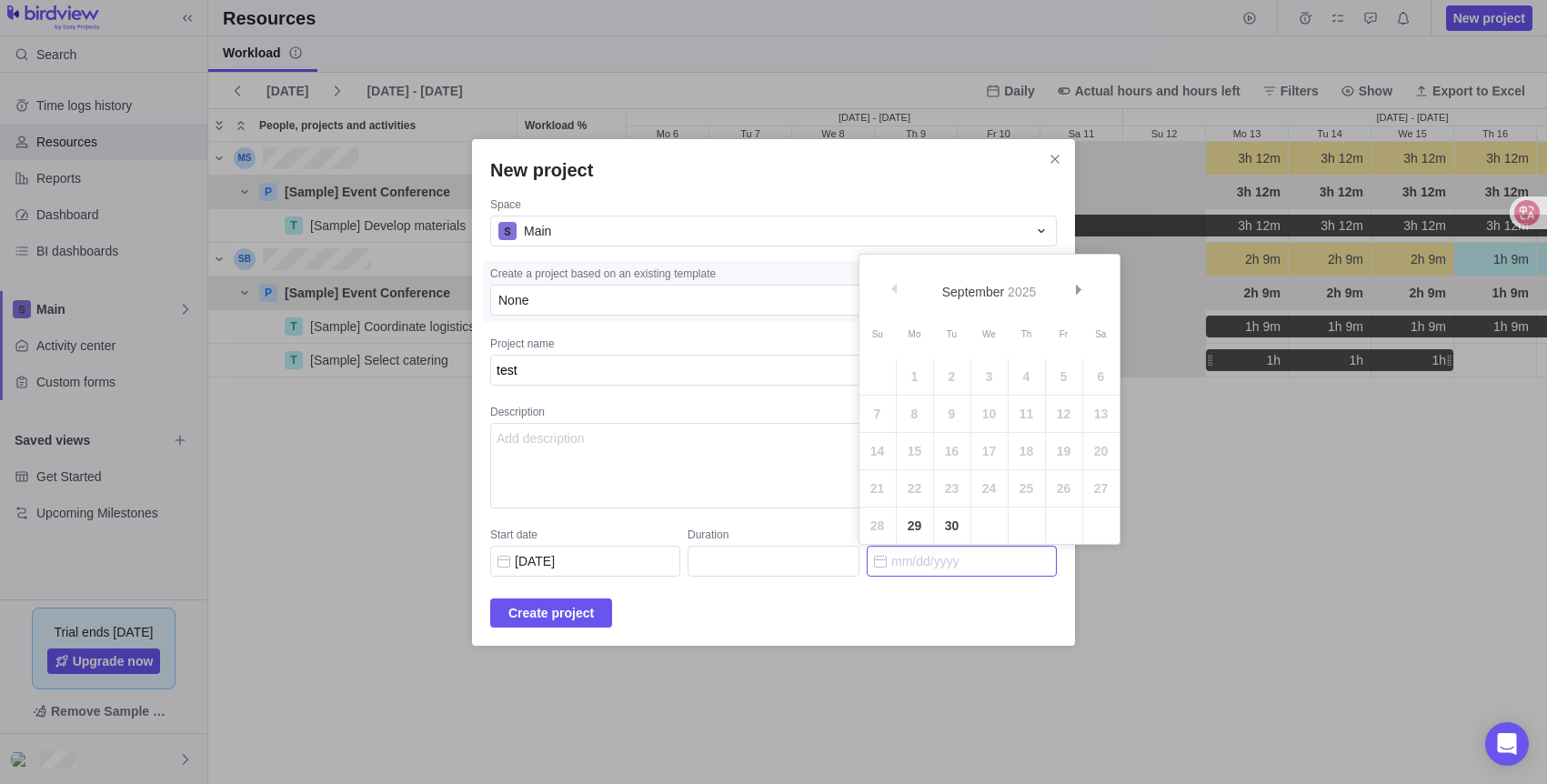
click at [916, 562] on input "End date" at bounding box center [962, 561] width 190 height 31
click at [950, 517] on link "30" at bounding box center [953, 526] width 37 height 37
type input "2"
type input "[DATE]"
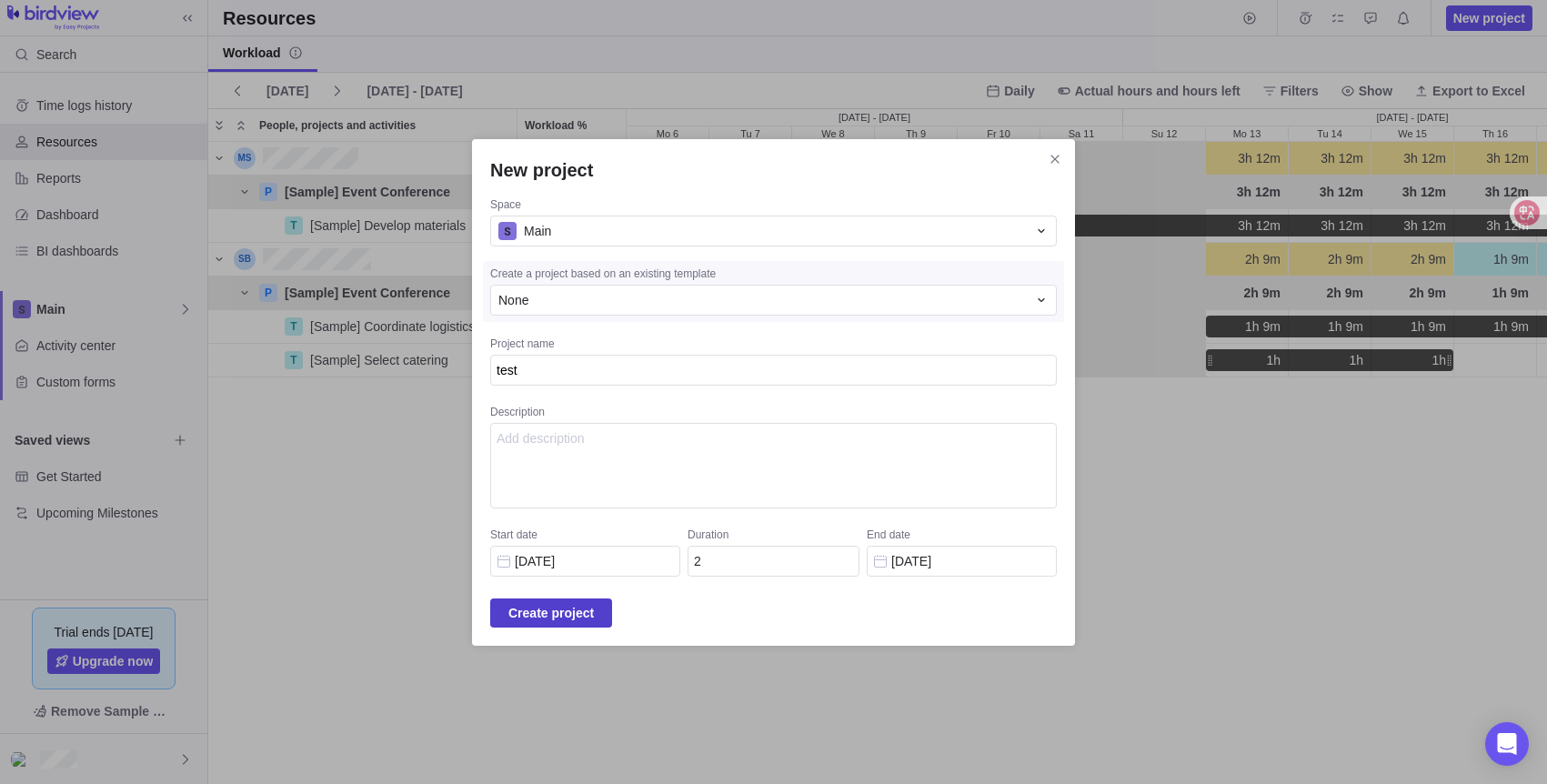
click at [594, 607] on span "Create project" at bounding box center [551, 612] width 86 height 22
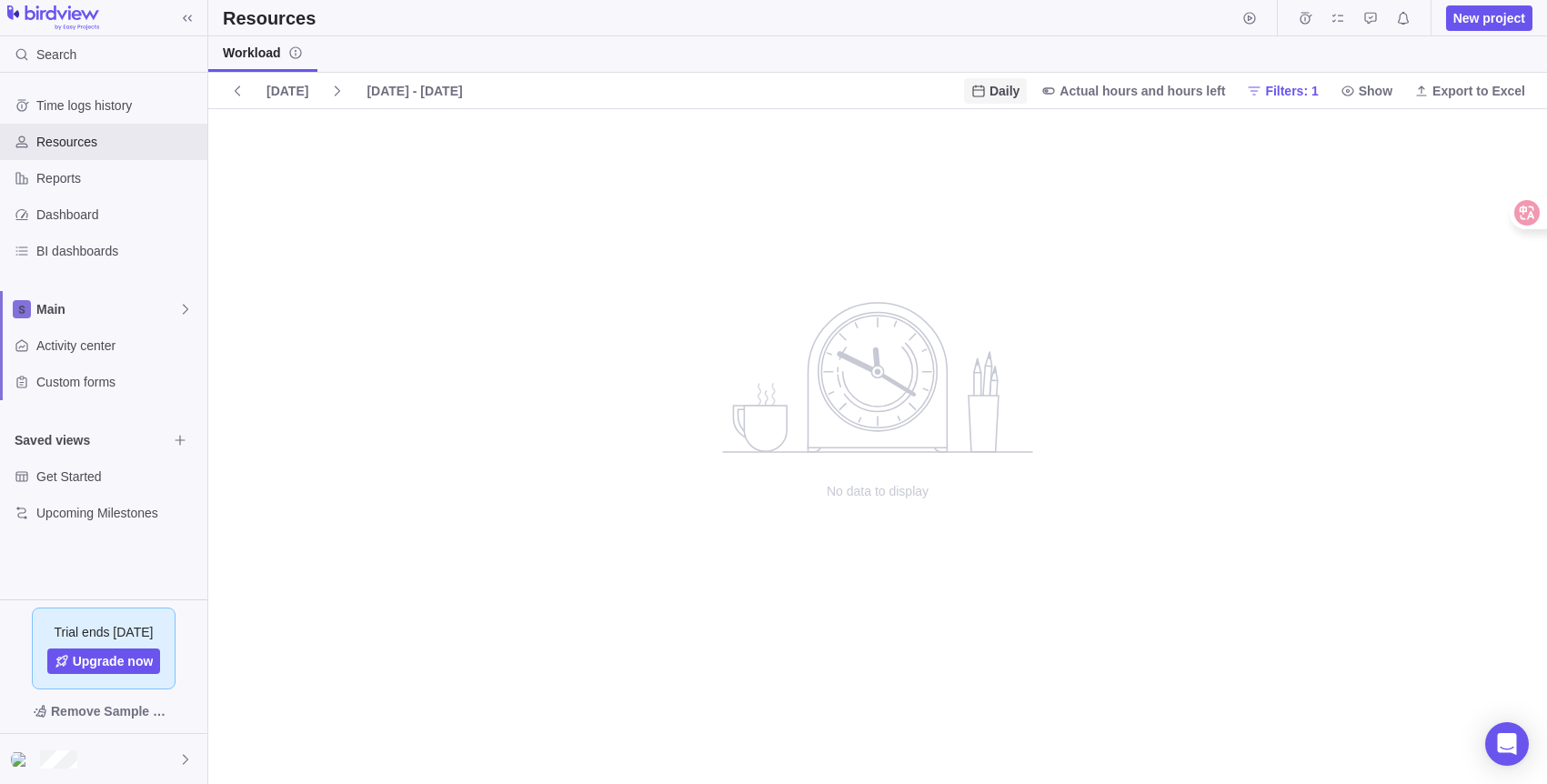
click at [1018, 96] on span "Daily" at bounding box center [1004, 91] width 30 height 18
click at [1082, 96] on span "Actual hours and hours left" at bounding box center [1143, 91] width 166 height 18
